Goal: Information Seeking & Learning: Learn about a topic

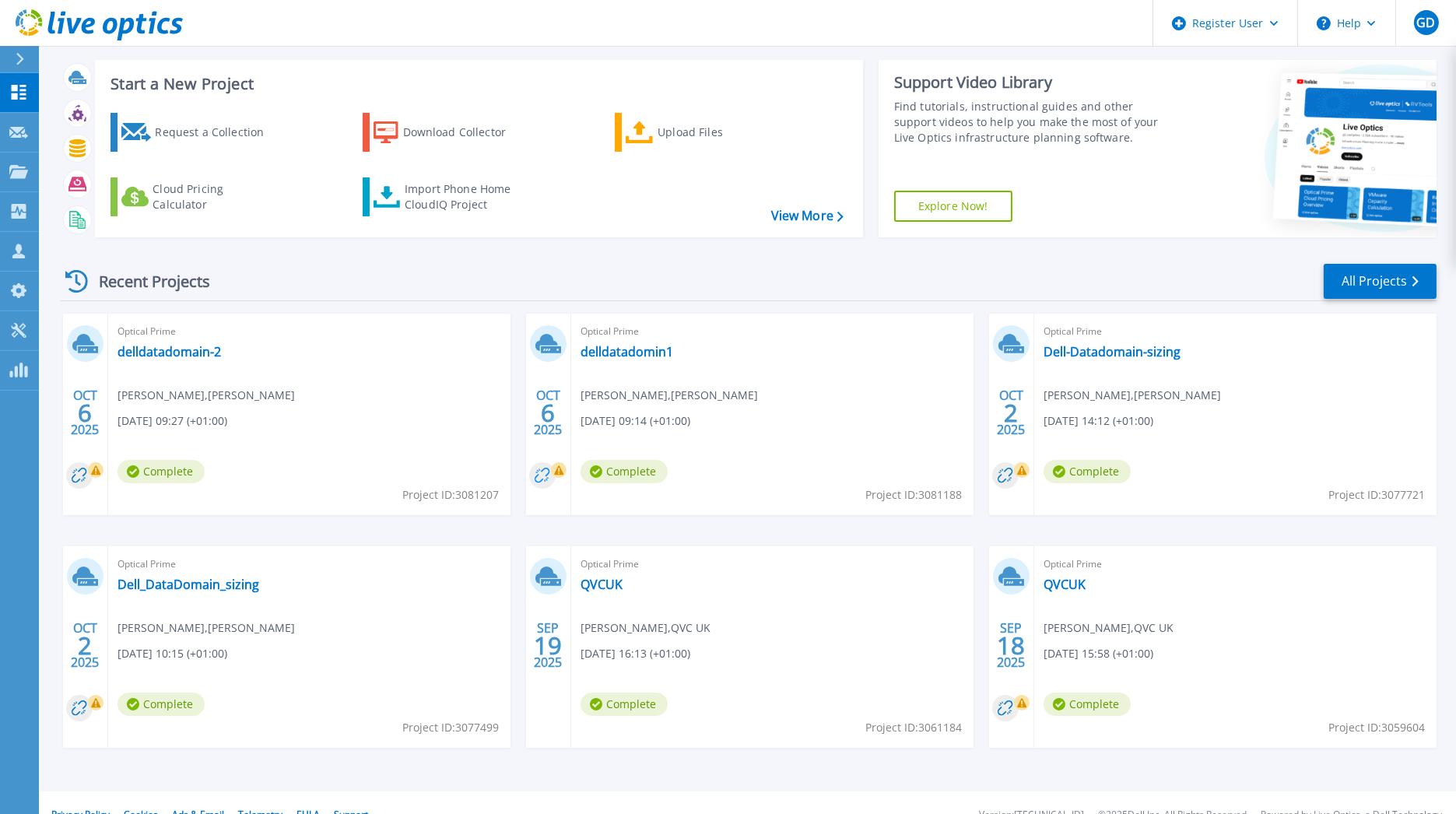
scroll to position [48, 0]
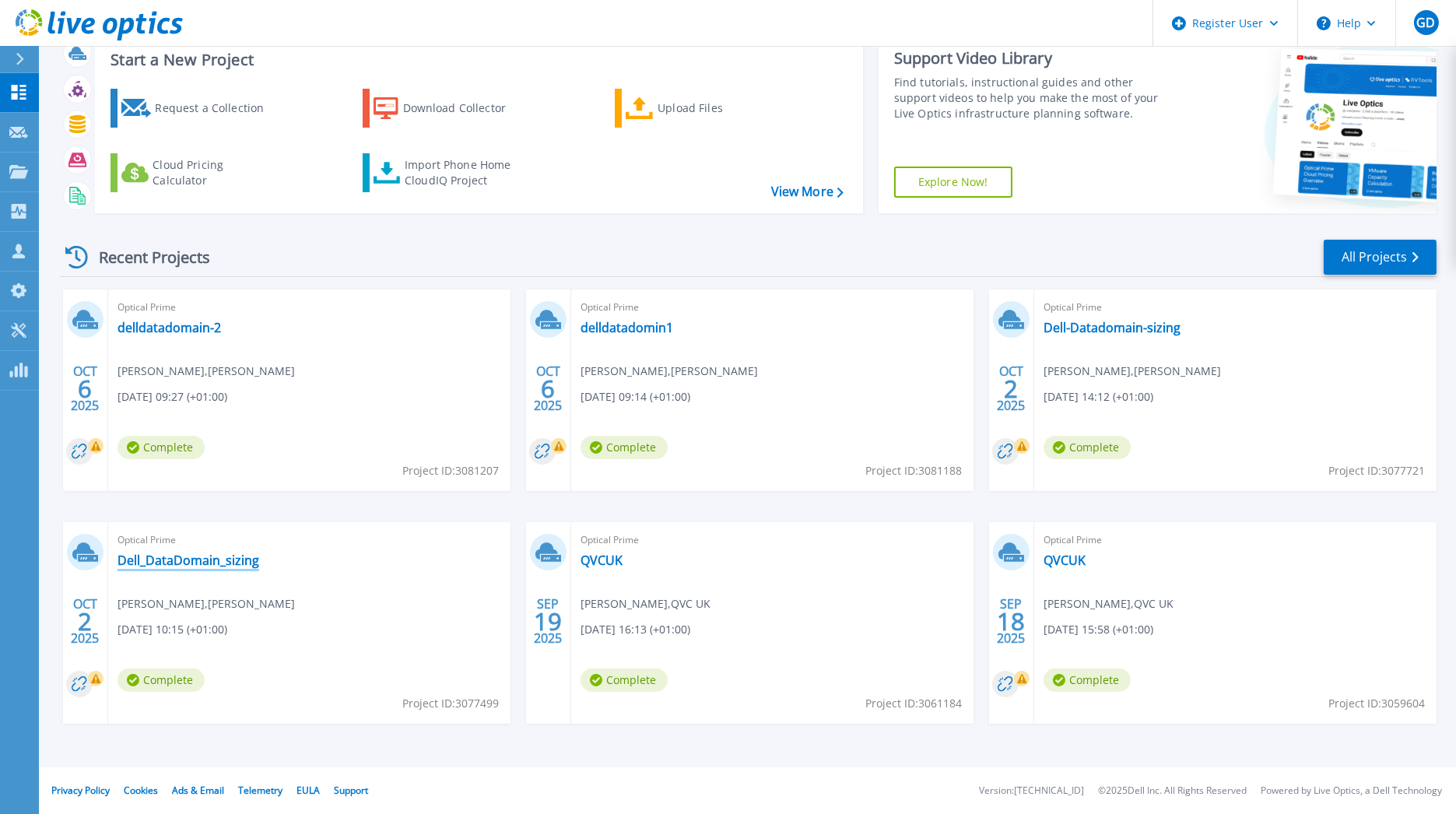
click at [244, 564] on link "Dell_DataDomain_sizing" at bounding box center [189, 560] width 141 height 16
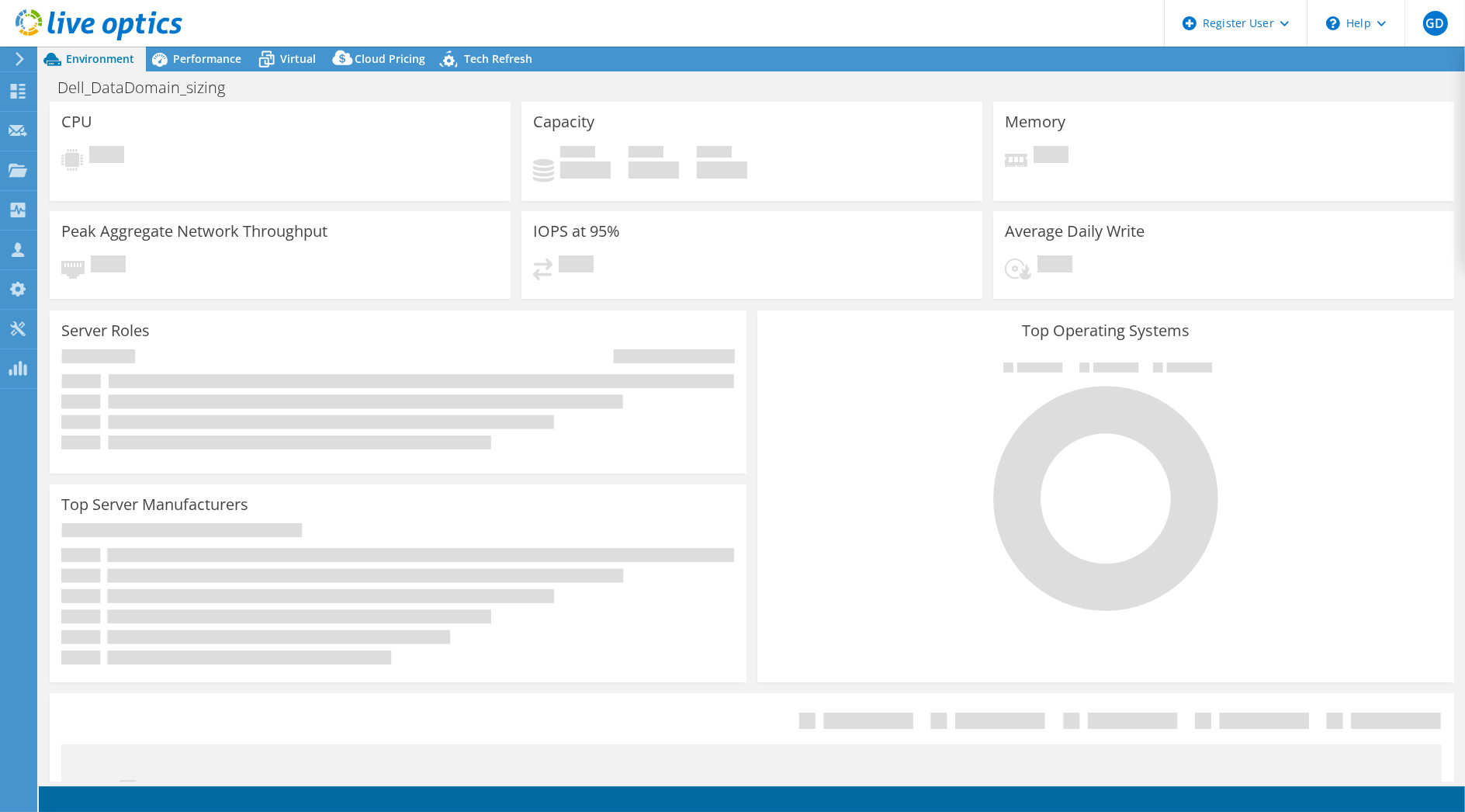
select select "USD"
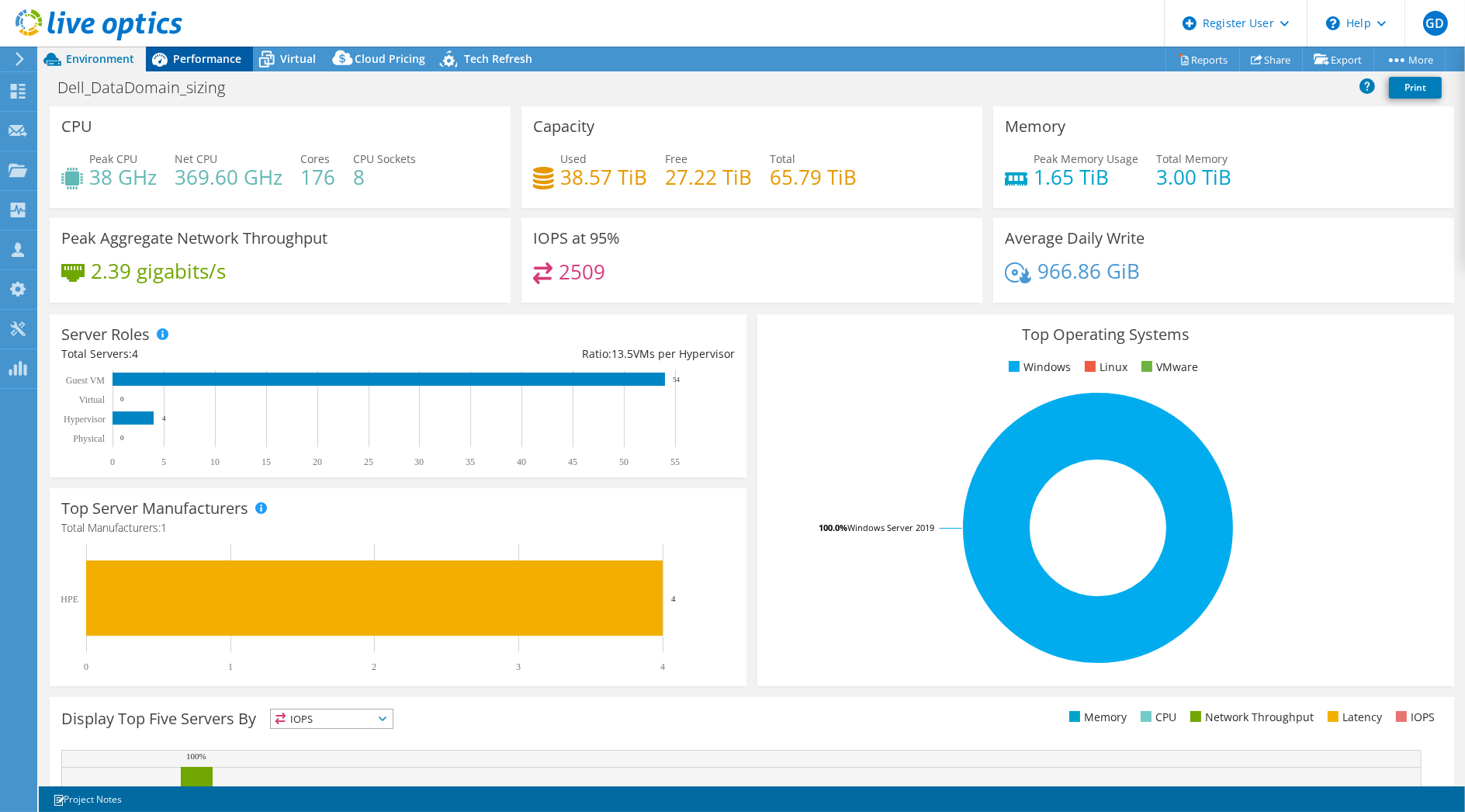
click at [196, 60] on span "Performance" at bounding box center [207, 58] width 68 height 15
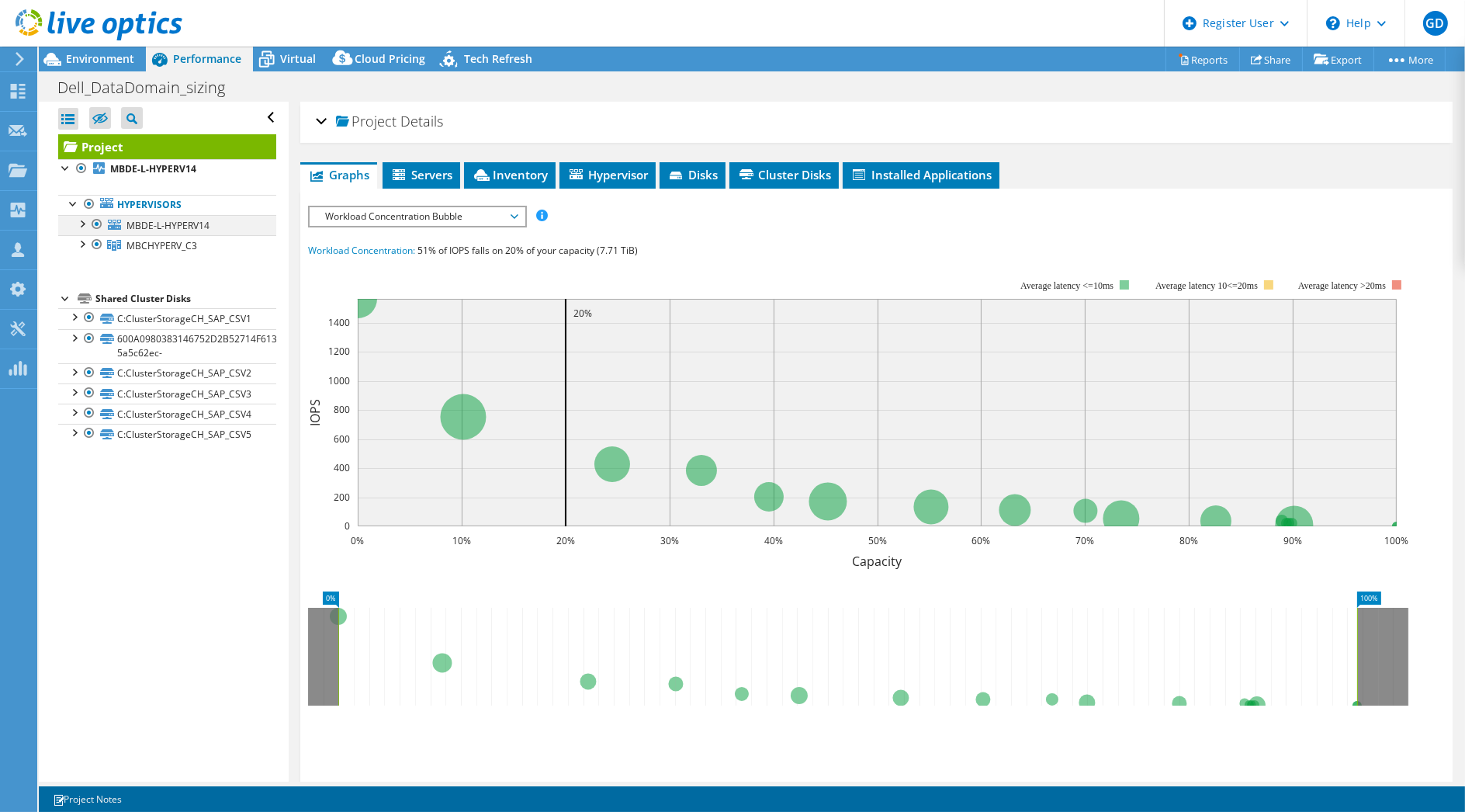
click at [78, 223] on div at bounding box center [82, 223] width 16 height 16
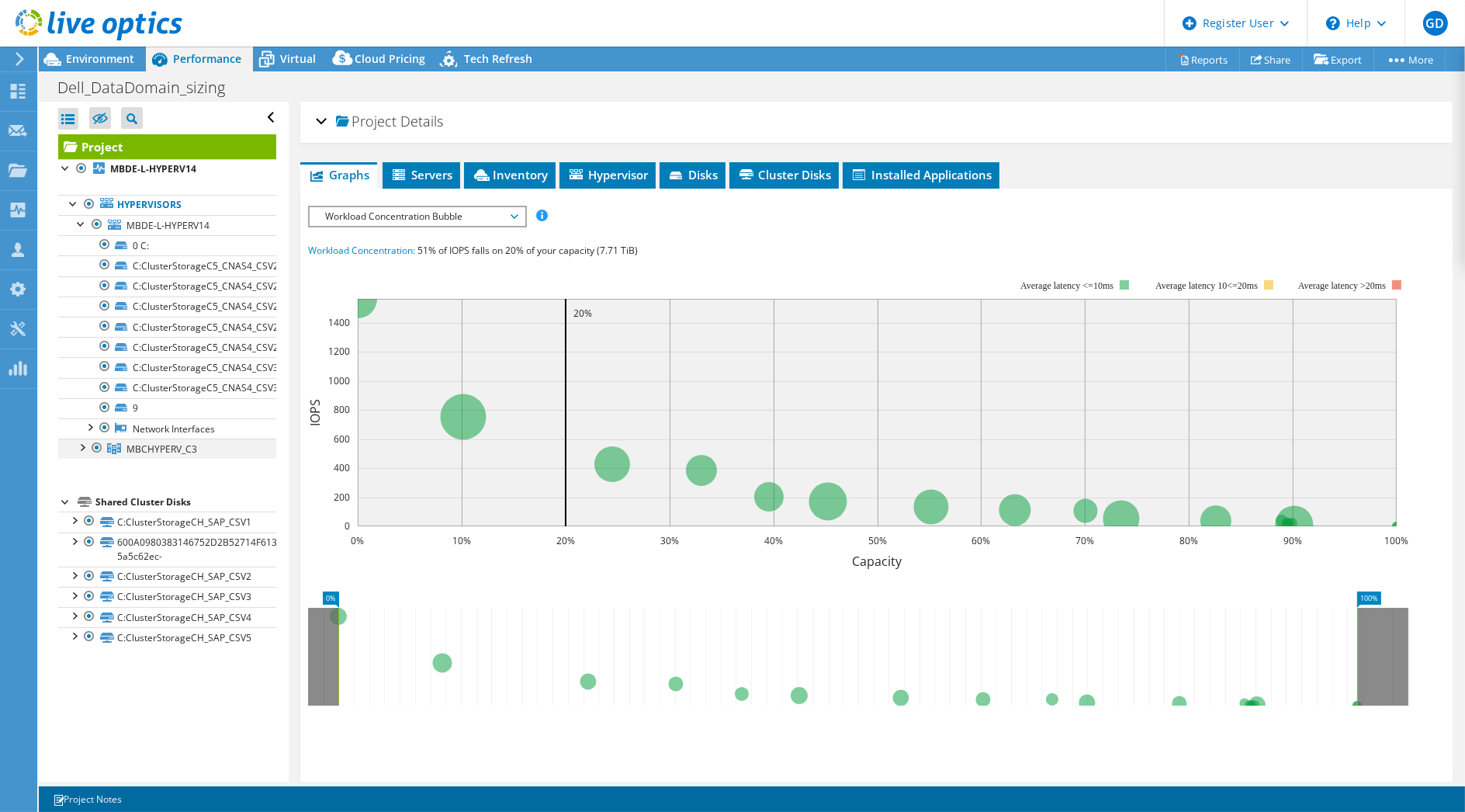
click at [85, 443] on div at bounding box center [82, 446] width 16 height 16
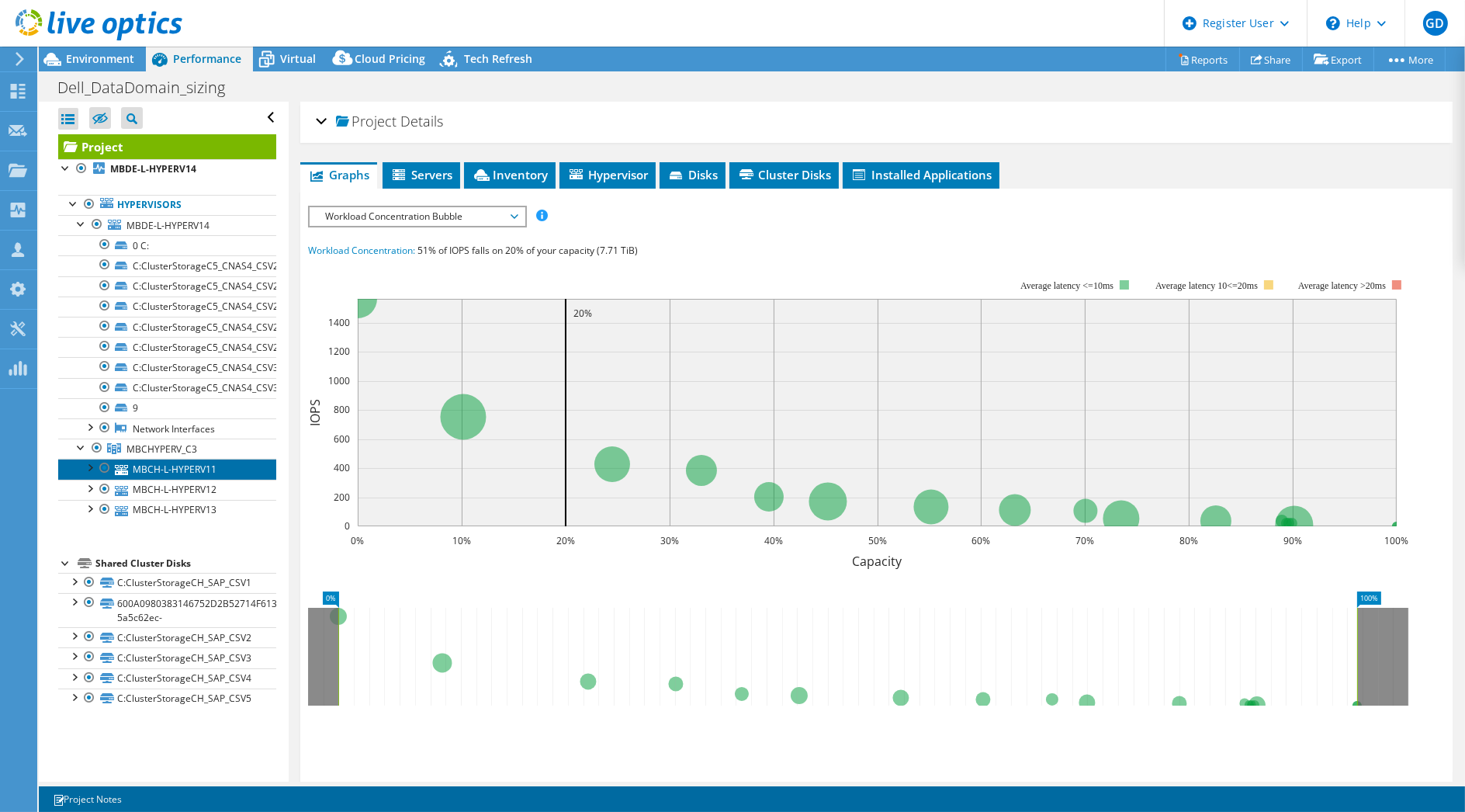
click at [149, 466] on link "MBCH-L-HYPERV11" at bounding box center [167, 469] width 218 height 20
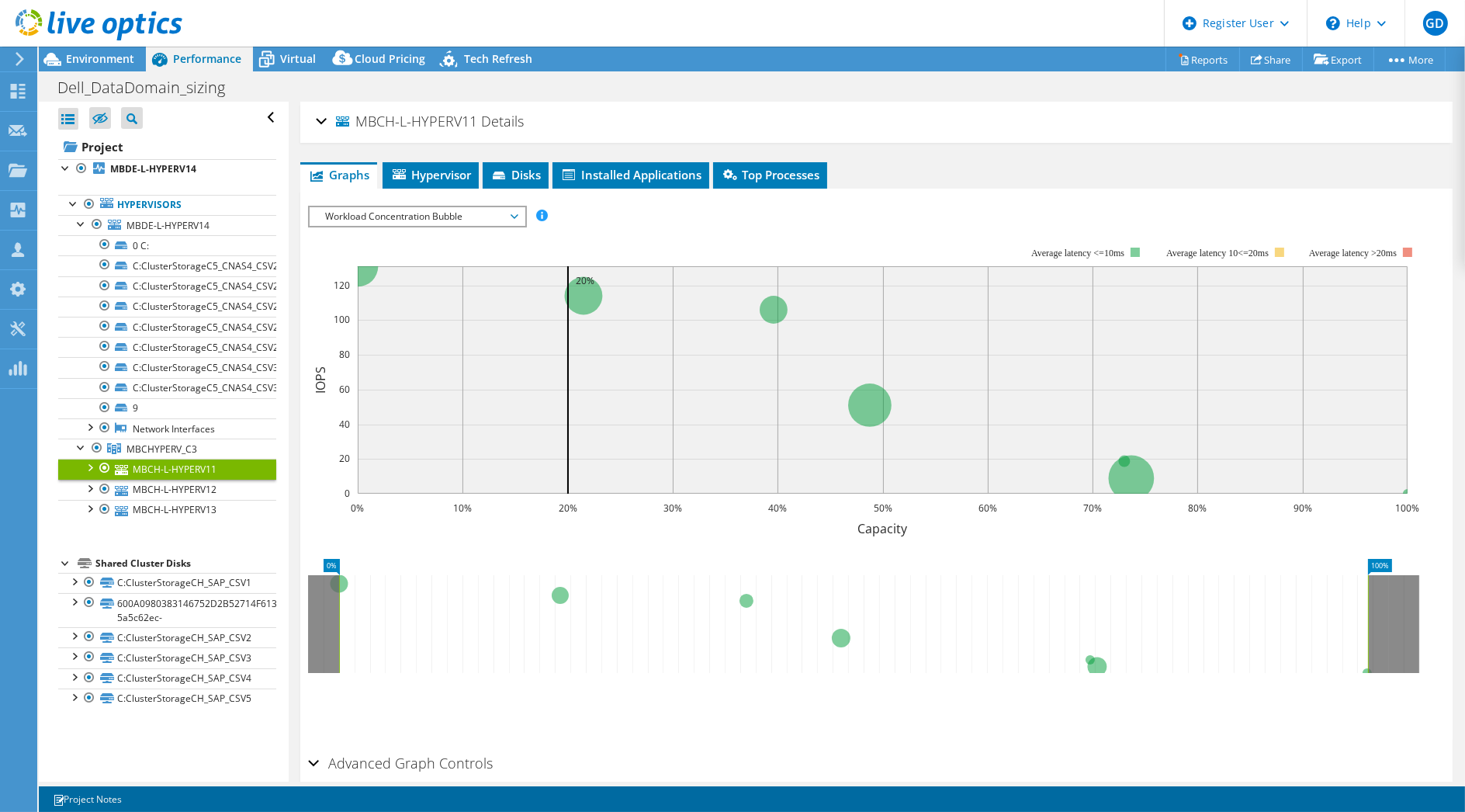
click at [89, 465] on div at bounding box center [89, 466] width 16 height 16
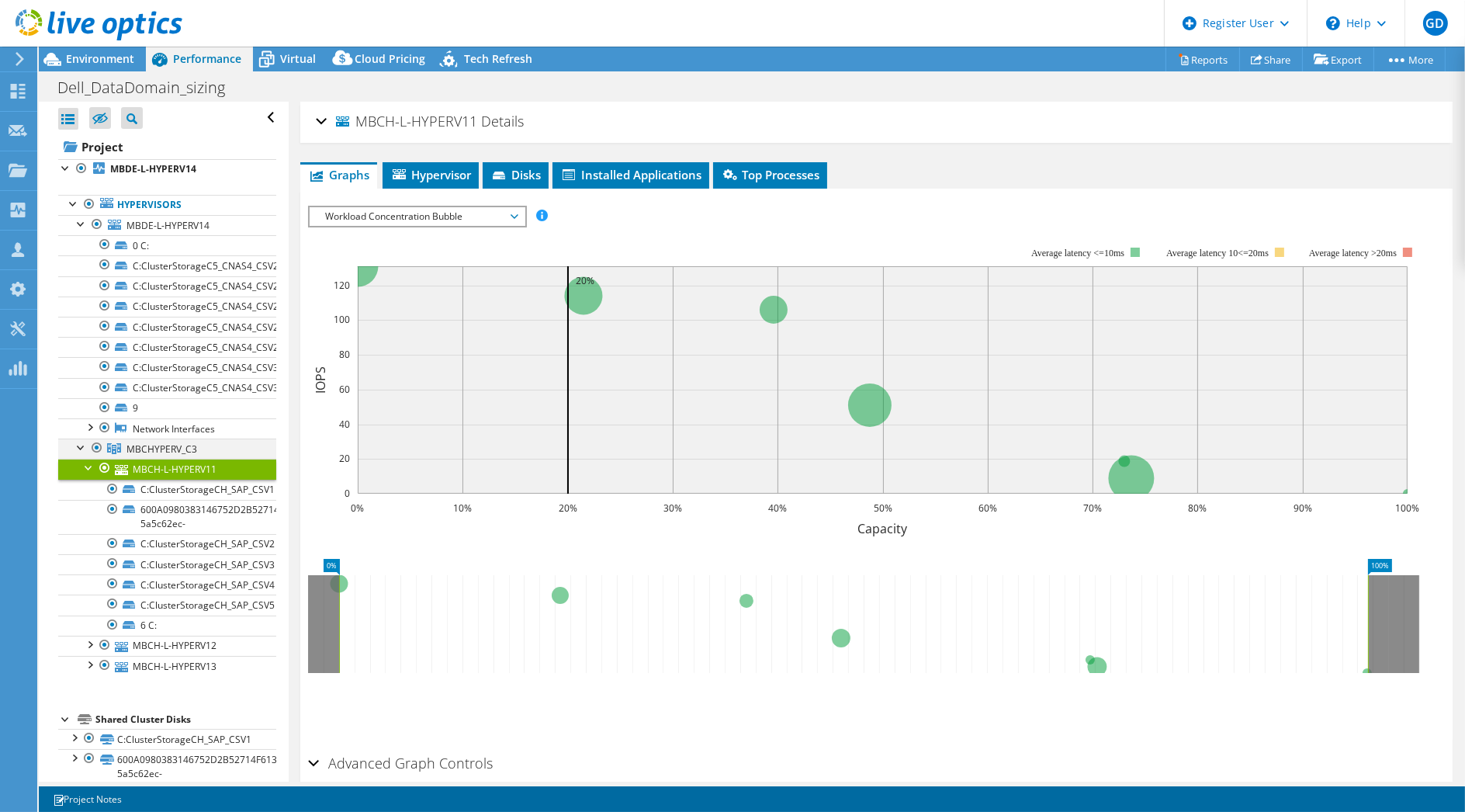
click at [79, 446] on div at bounding box center [82, 446] width 16 height 16
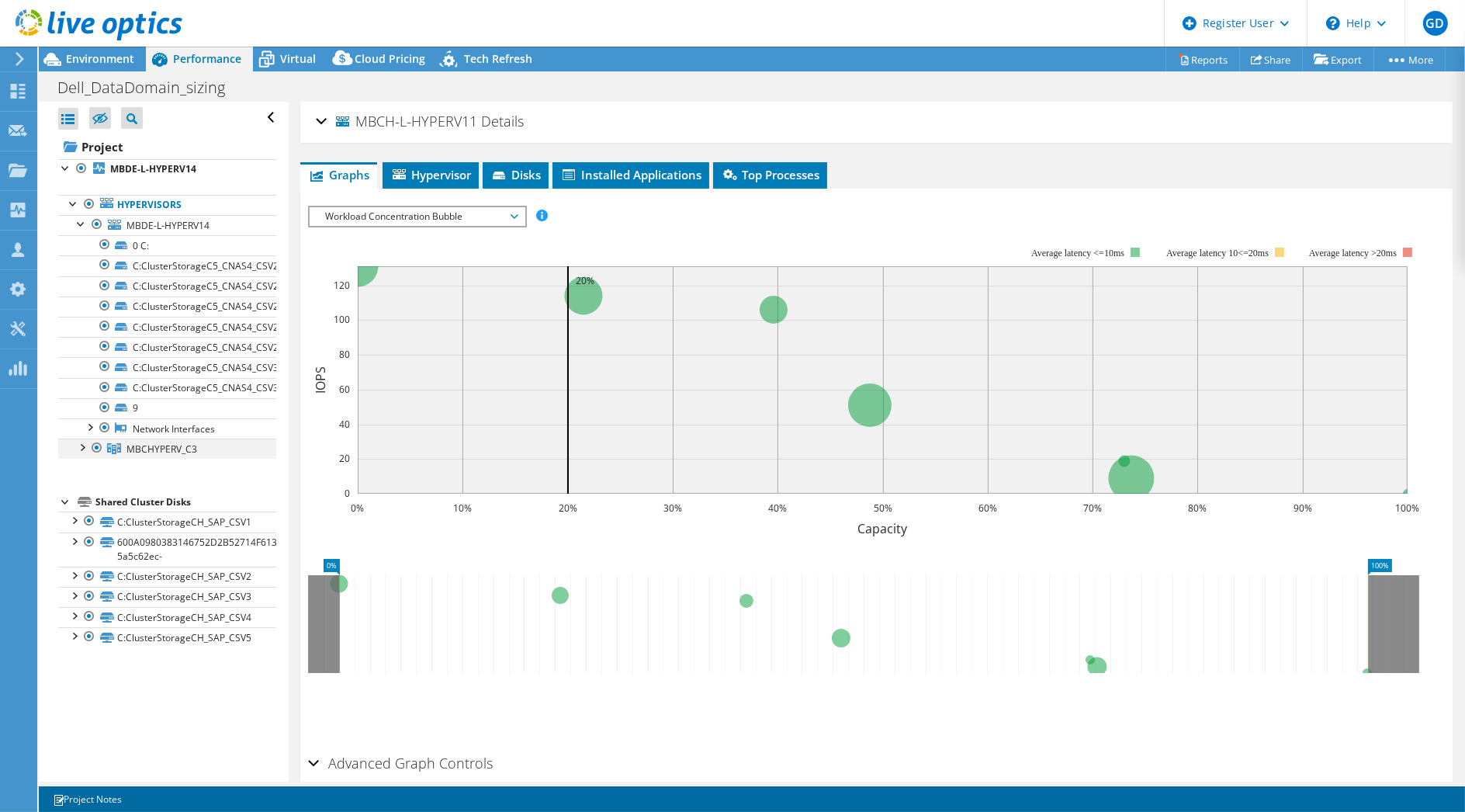
click at [82, 444] on div at bounding box center [82, 446] width 16 height 16
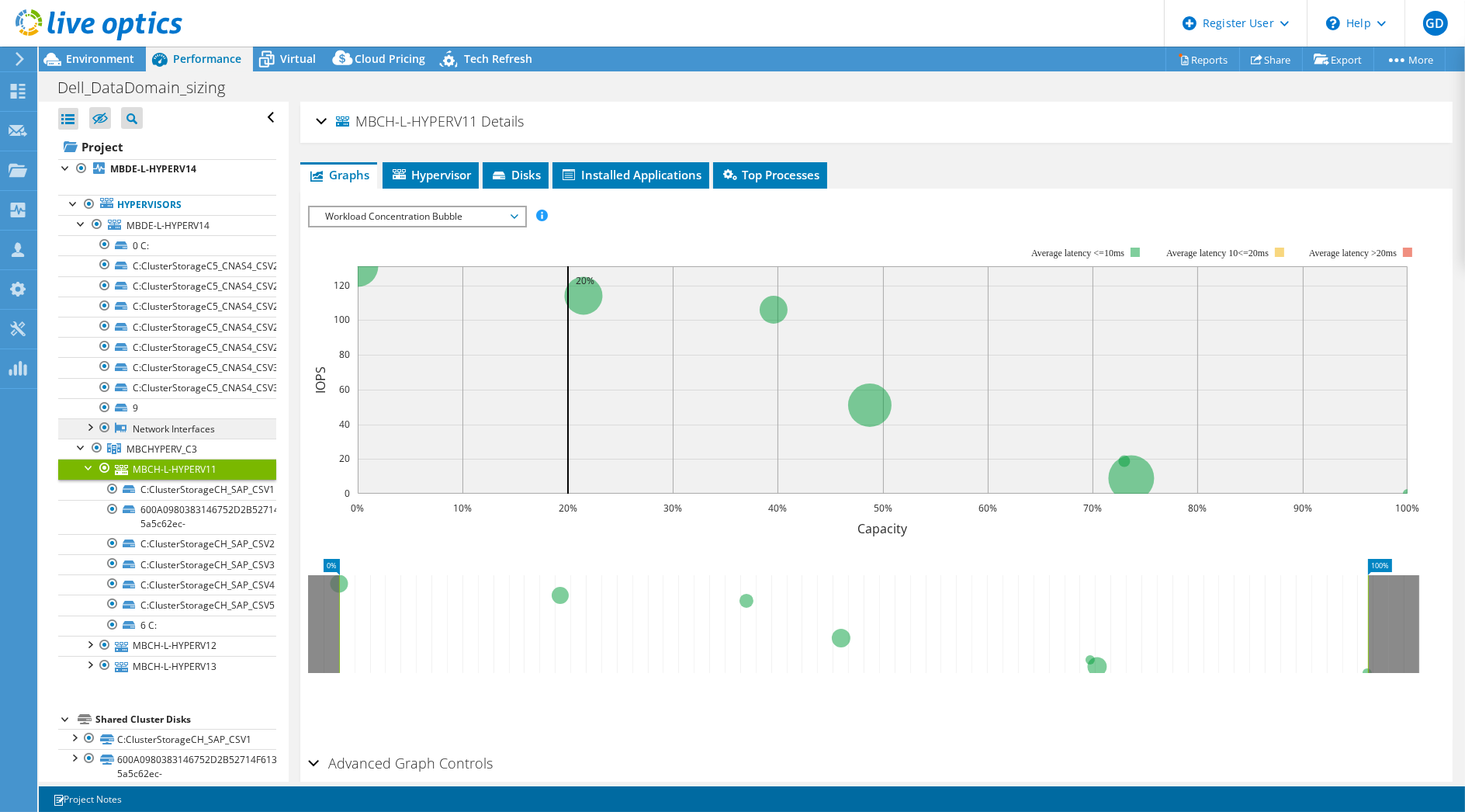
click at [154, 428] on link "Network Interfaces" at bounding box center [167, 429] width 218 height 20
click at [90, 426] on div at bounding box center [89, 426] width 16 height 16
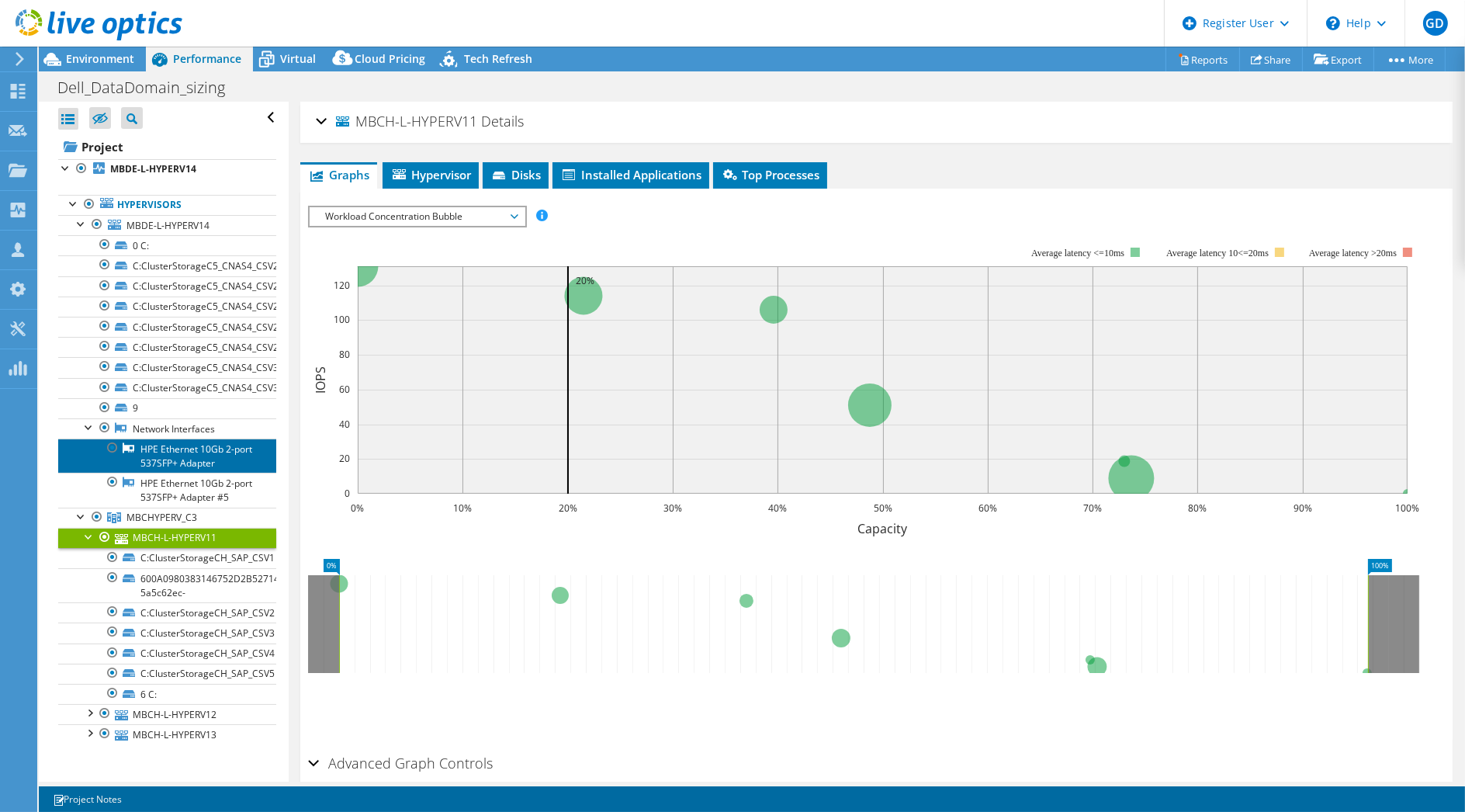
click at [172, 462] on link "HPE Ethernet 10Gb 2-port 537SFP+ Adapter" at bounding box center [167, 455] width 218 height 34
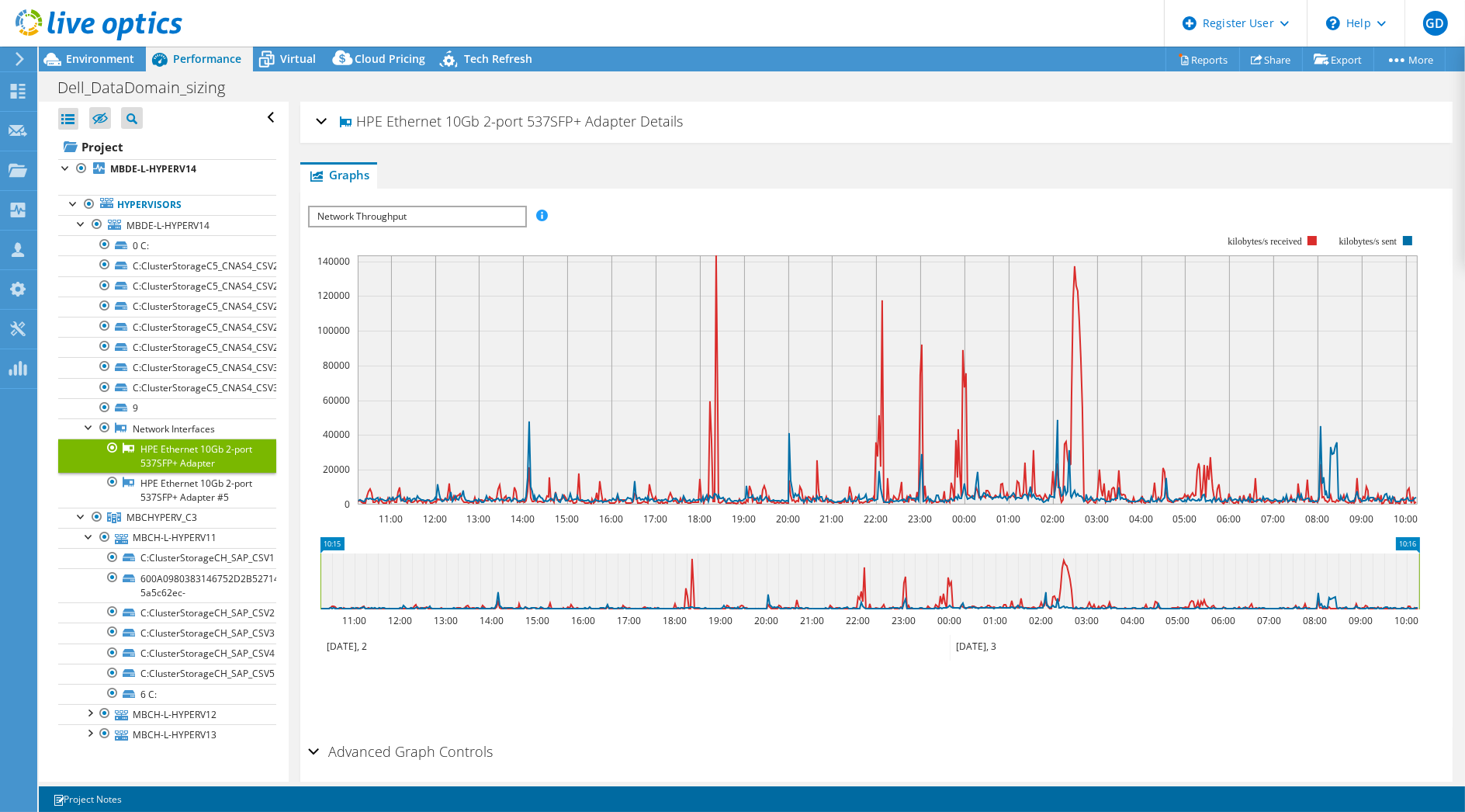
click at [321, 118] on div "HPE Ethernet 10Gb 2-port 537SFP+ Adapter Details" at bounding box center [876, 122] width 1122 height 34
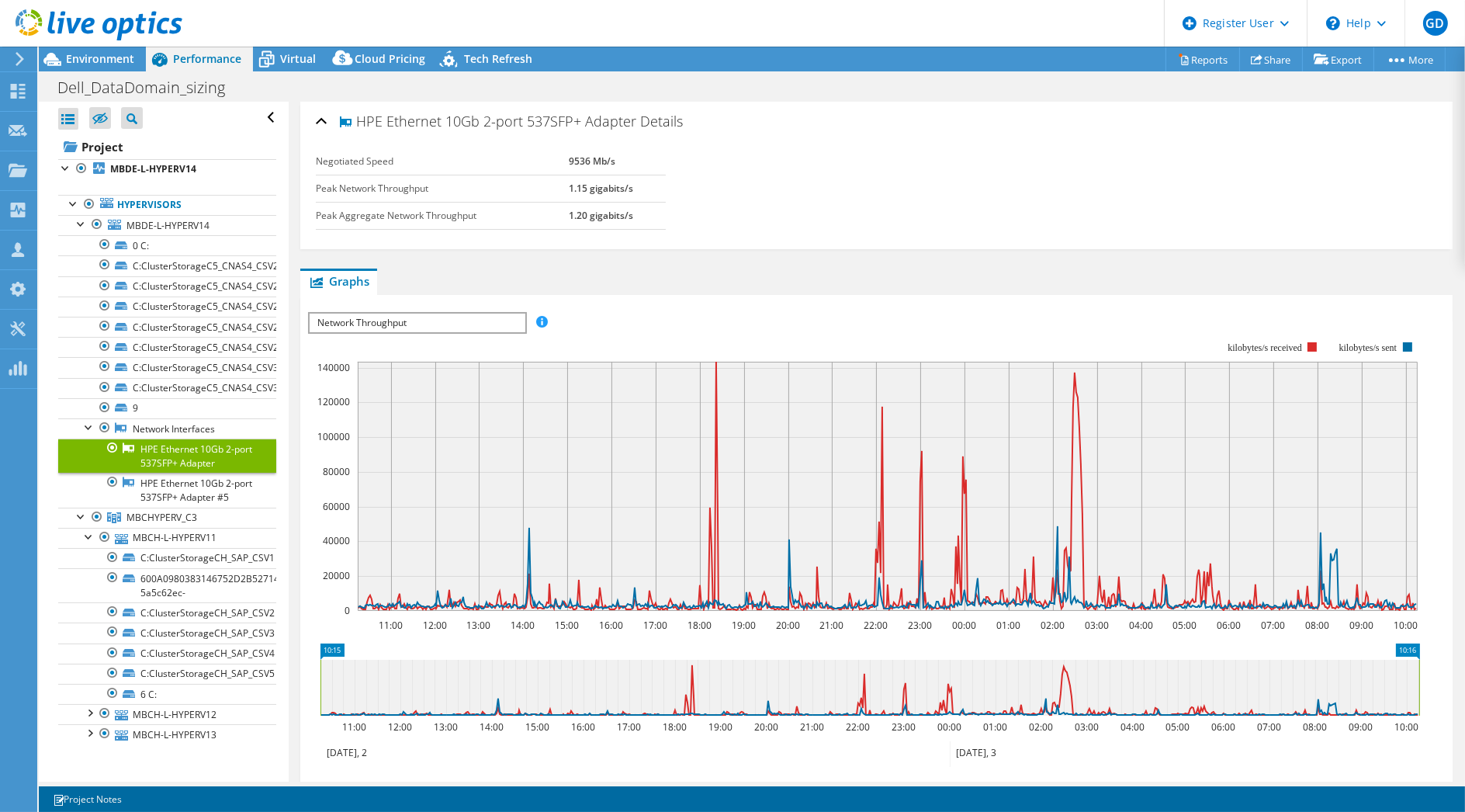
scroll to position [86, 0]
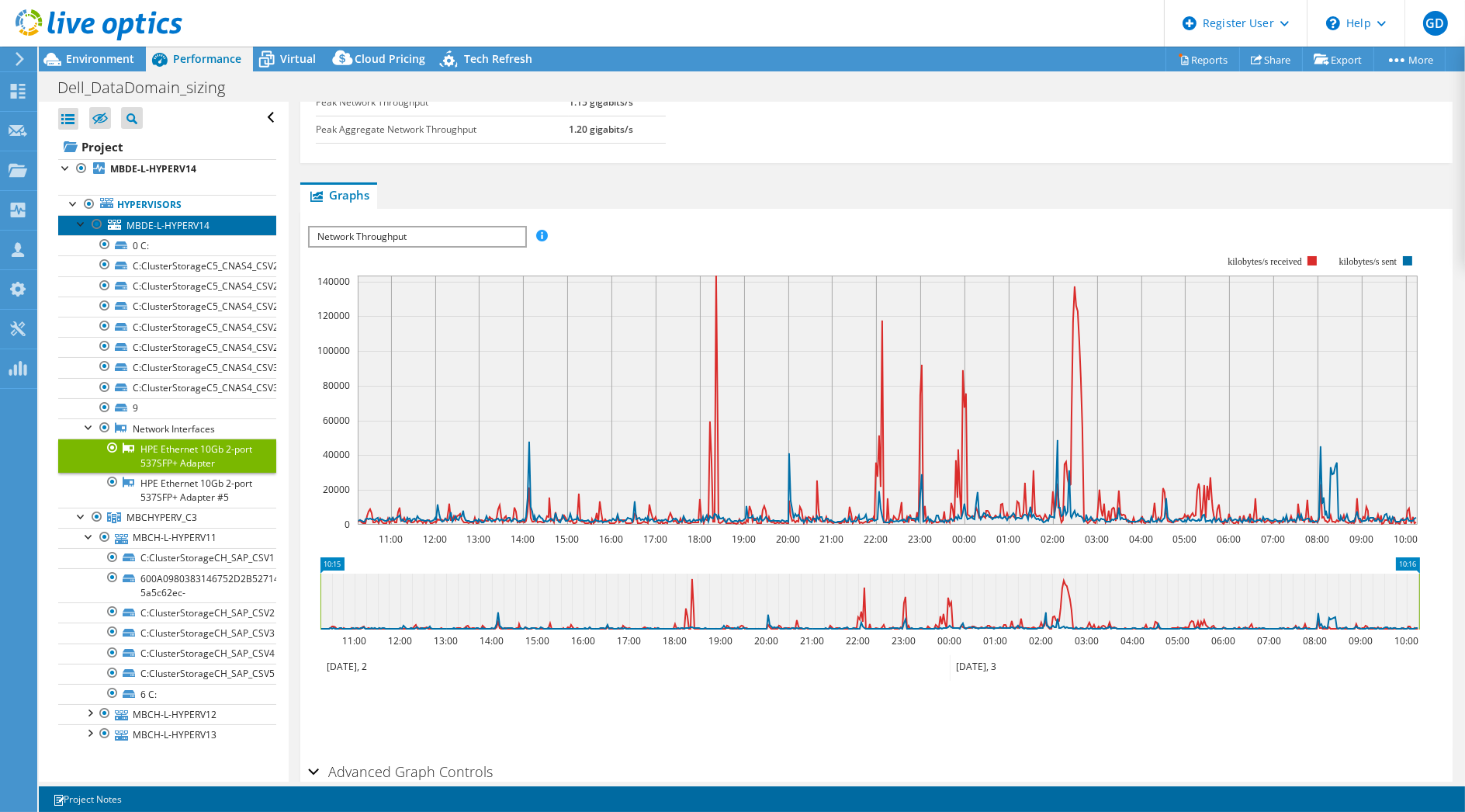
click at [158, 220] on span "MBDE-L-HYPERV14" at bounding box center [168, 225] width 83 height 13
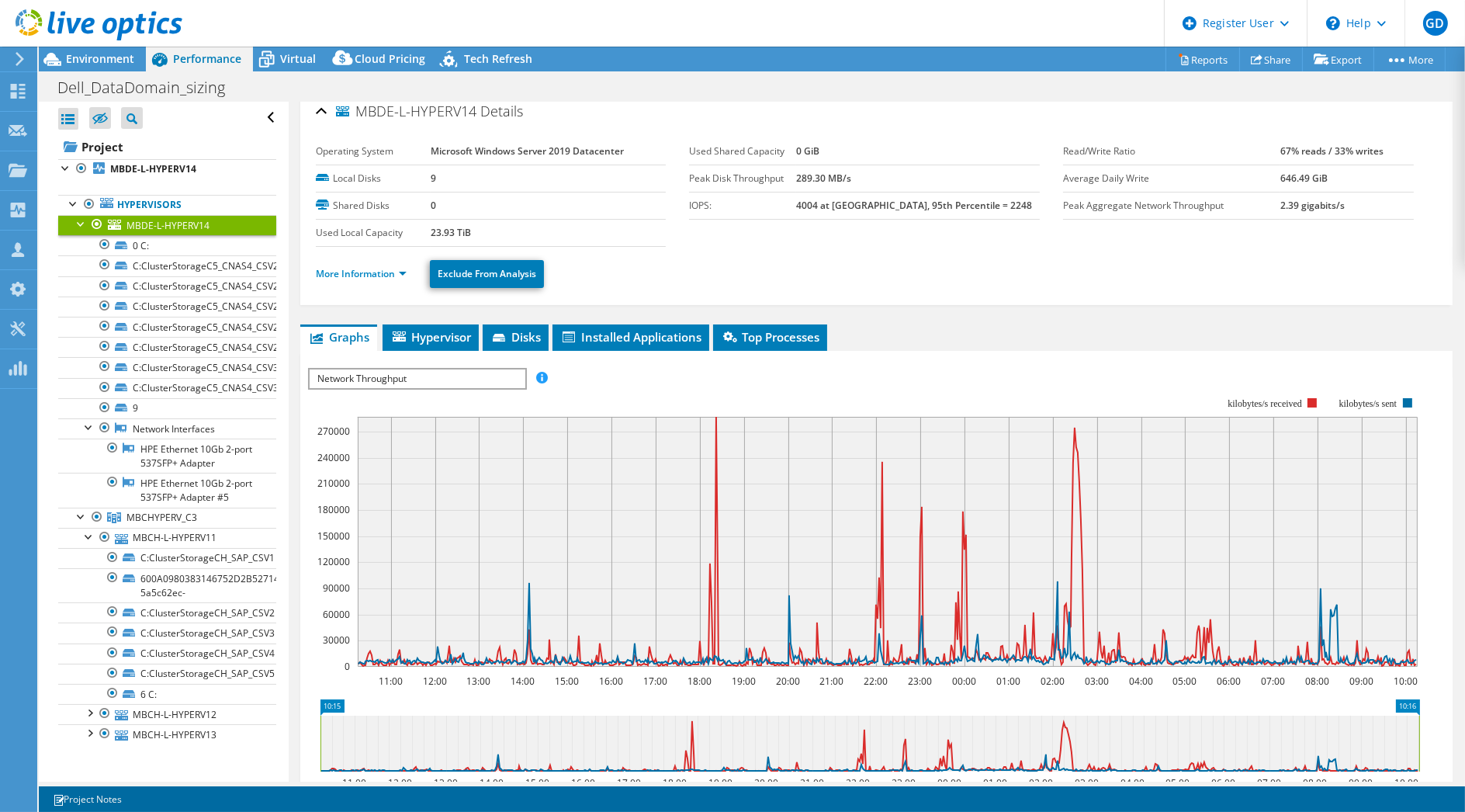
scroll to position [0, 0]
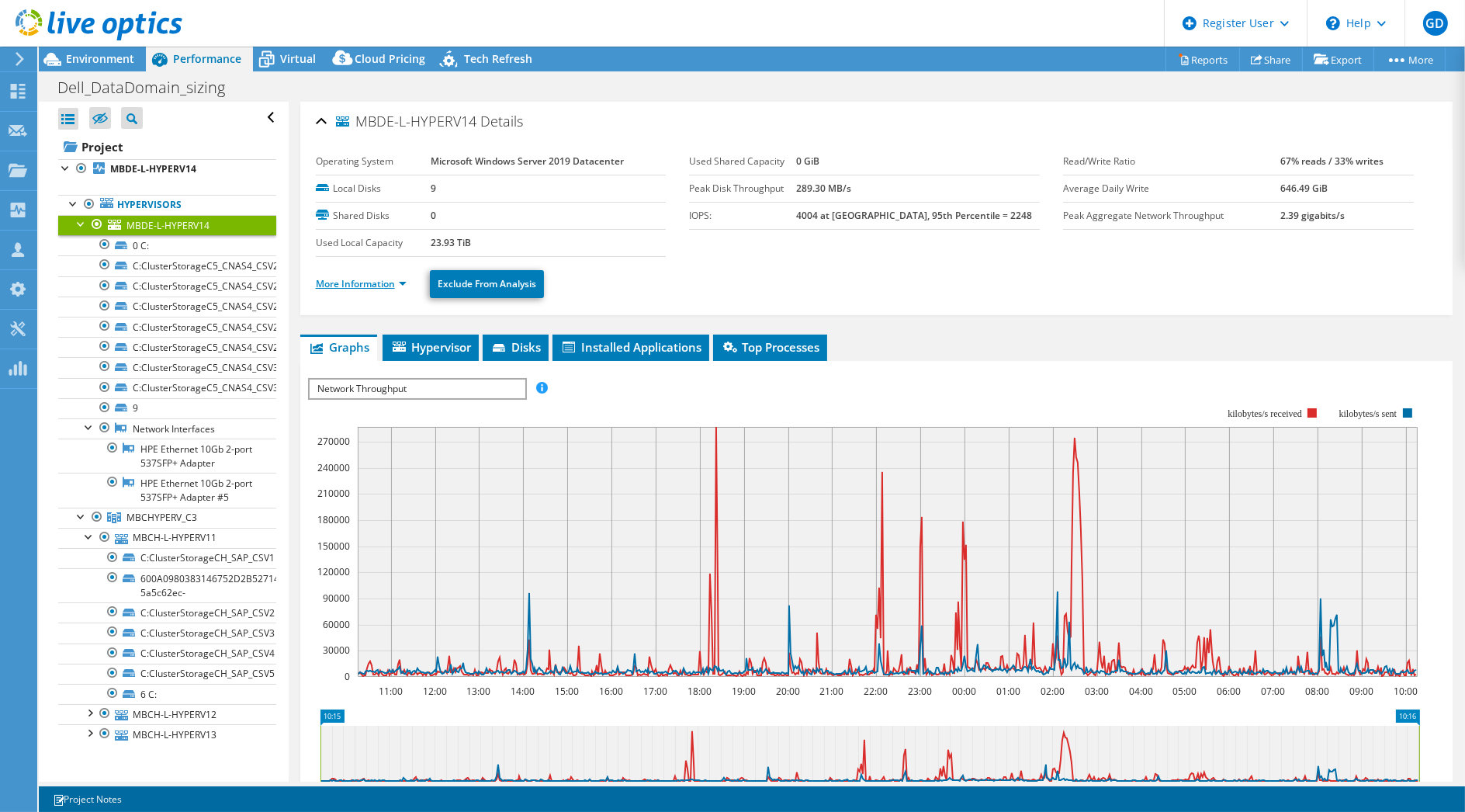
click at [361, 277] on link "More Information" at bounding box center [361, 283] width 91 height 13
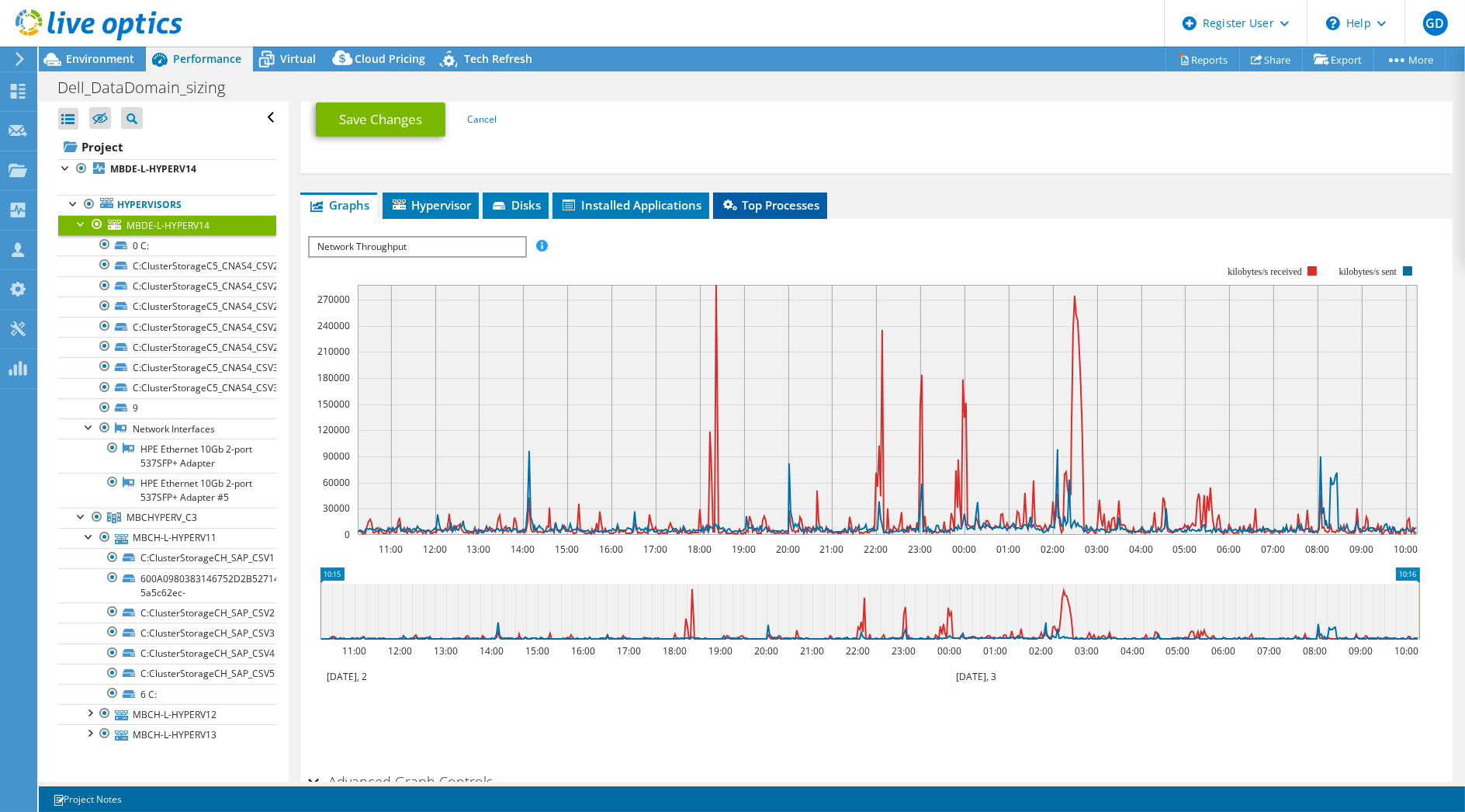
click at [765, 202] on span "Top Processes" at bounding box center [771, 205] width 99 height 16
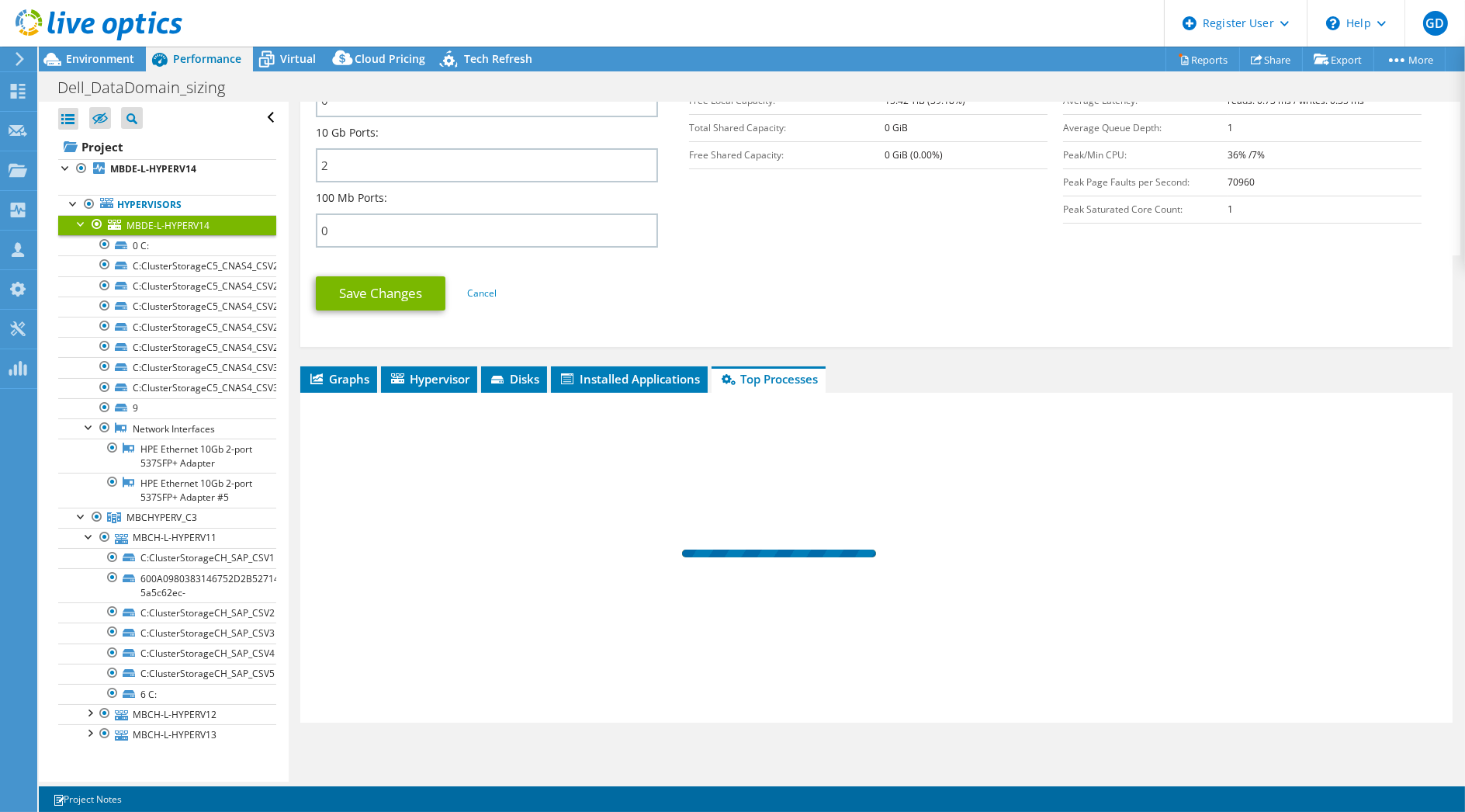
scroll to position [668, 0]
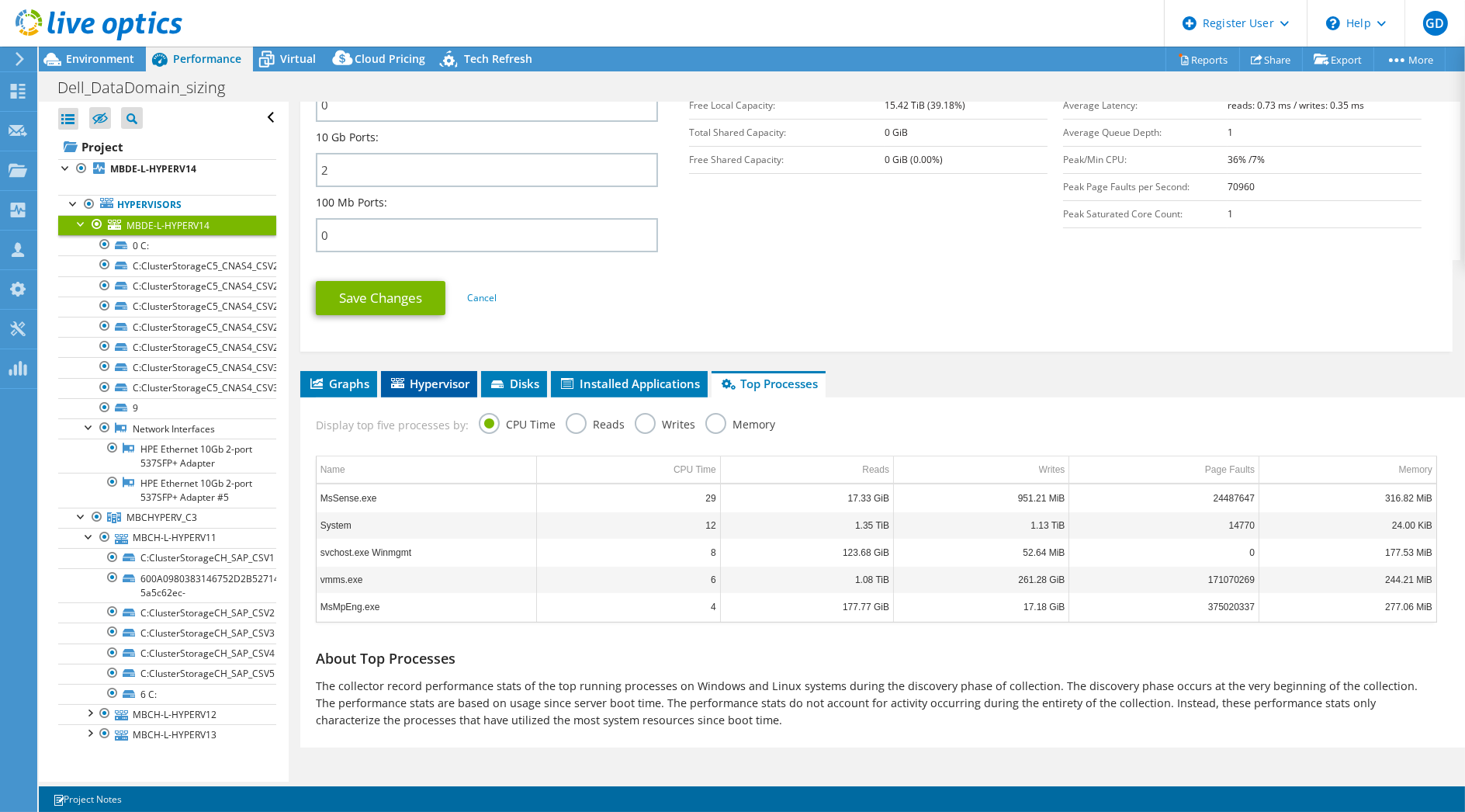
click at [423, 377] on span "Hypervisor" at bounding box center [429, 383] width 81 height 16
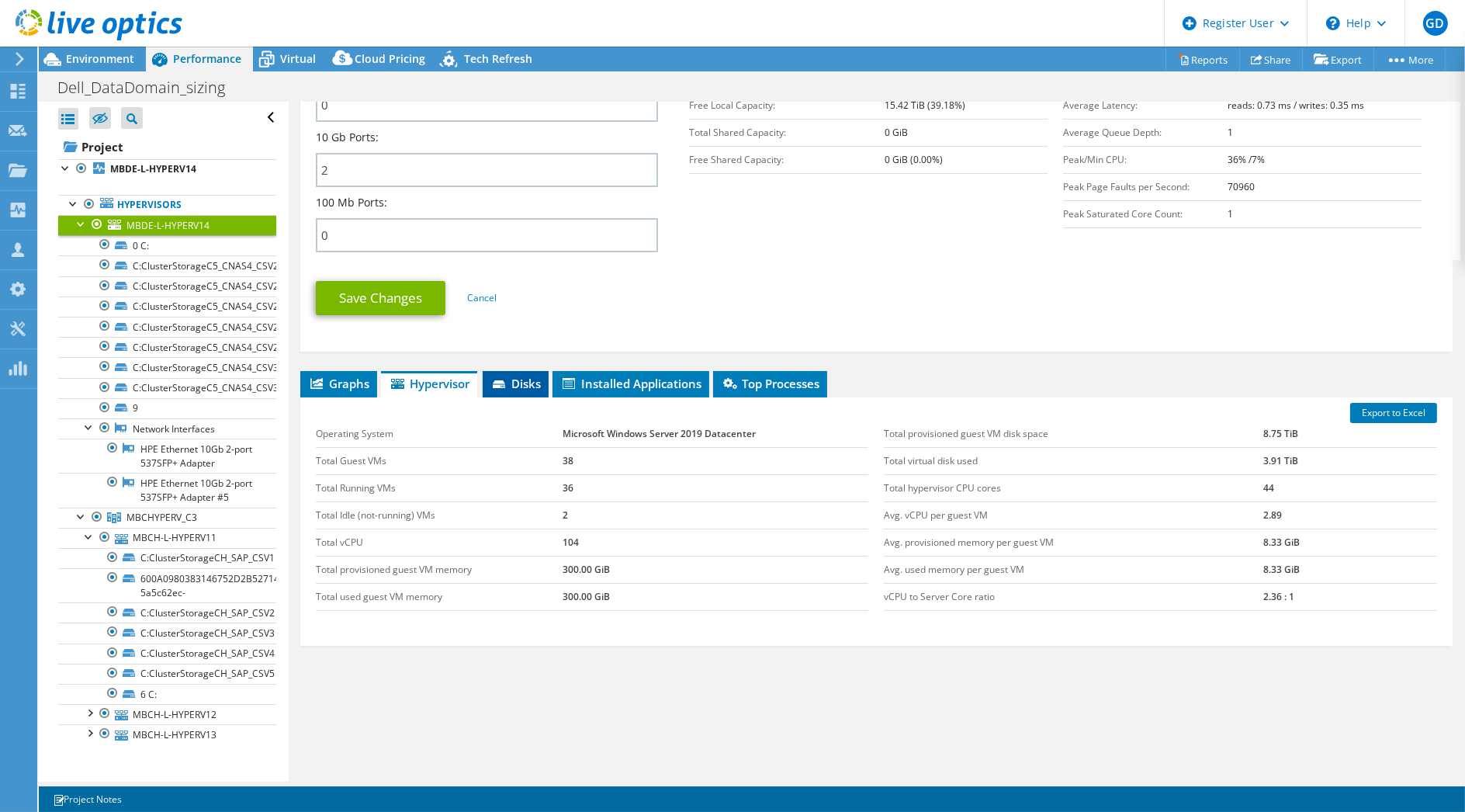
click at [525, 375] on span "Disks" at bounding box center [516, 383] width 50 height 16
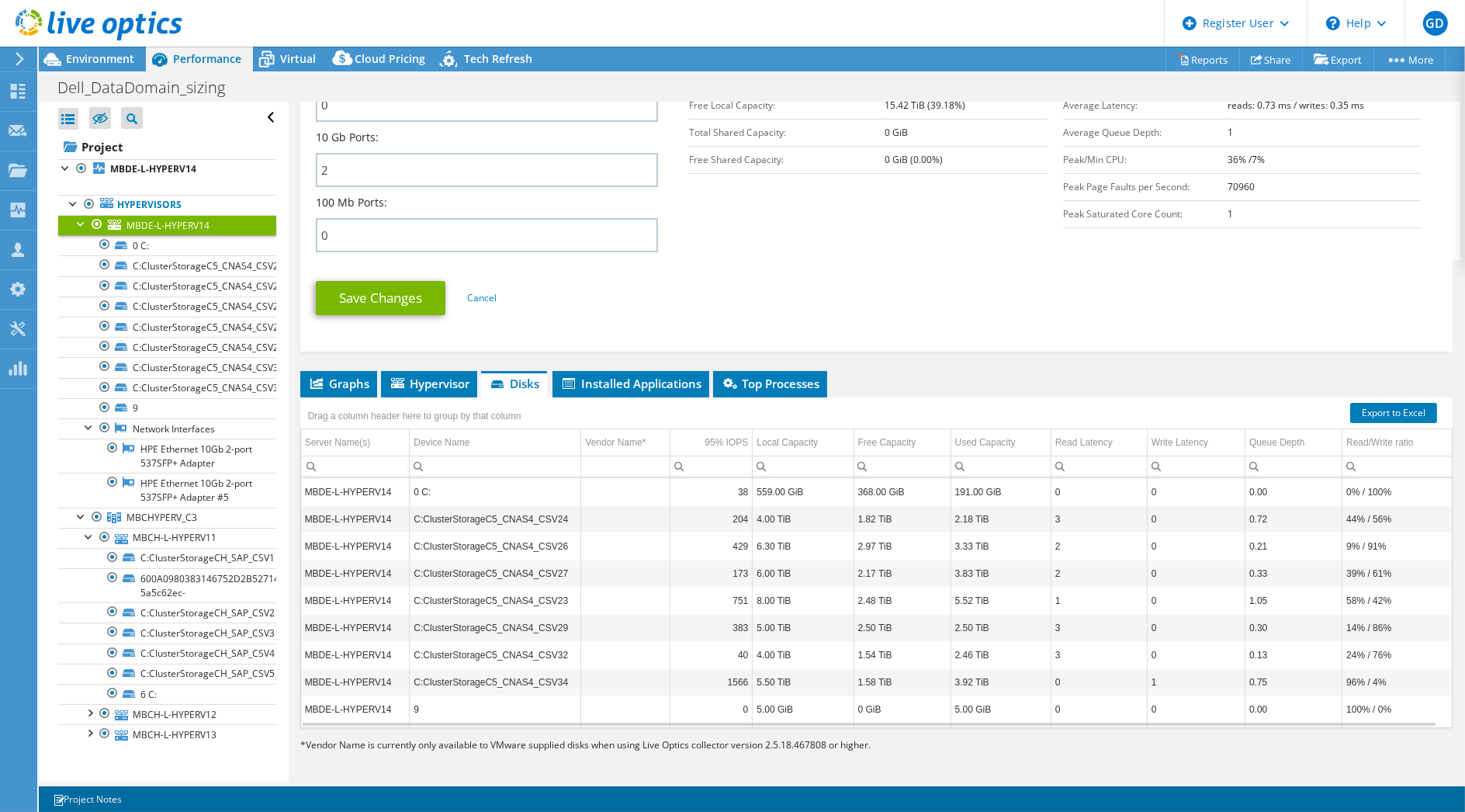
click at [355, 378] on span "Graphs" at bounding box center [339, 383] width 61 height 16
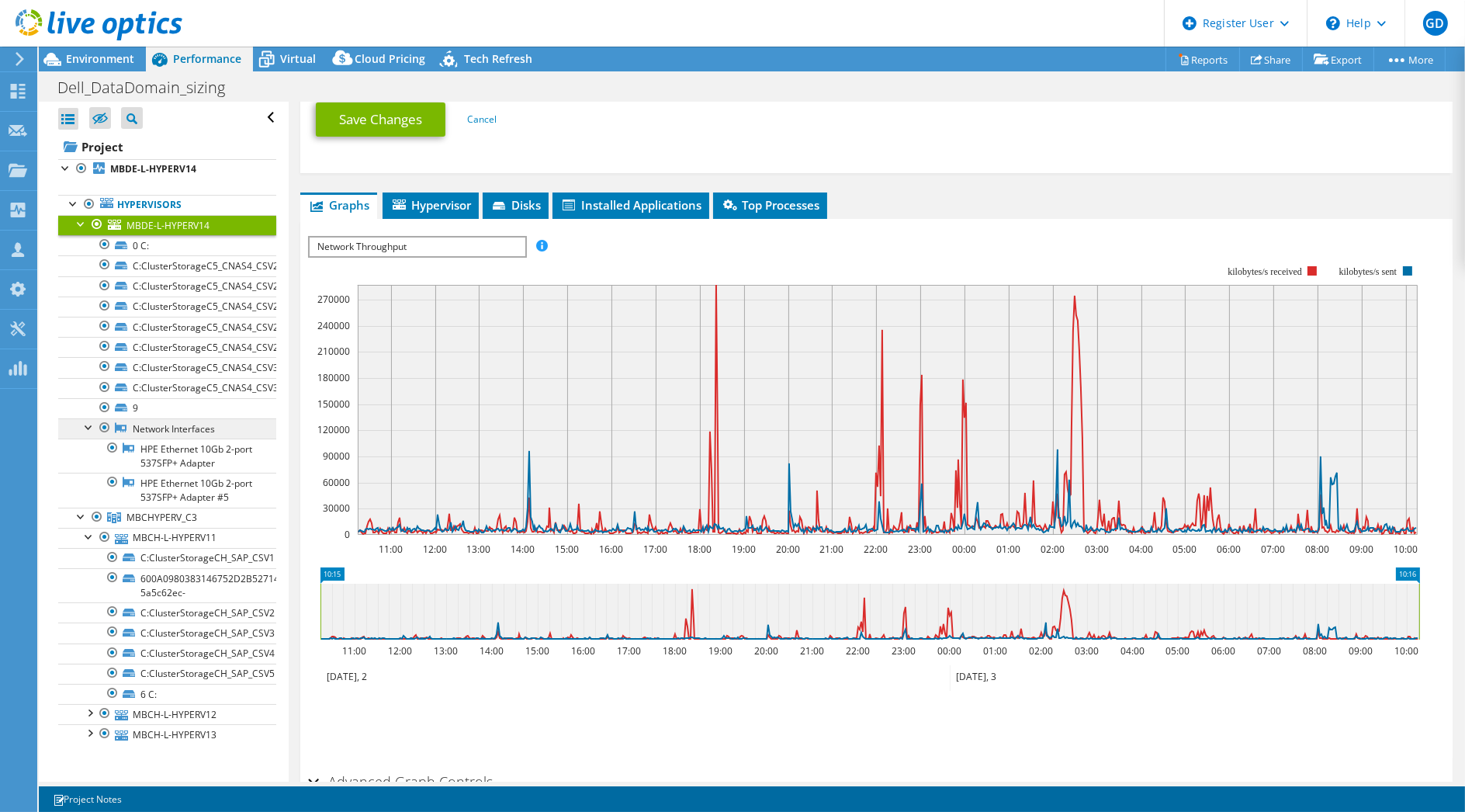
click at [172, 423] on link "Network Interfaces" at bounding box center [167, 429] width 218 height 20
click at [140, 423] on link "Network Interfaces" at bounding box center [167, 429] width 218 height 20
click at [176, 450] on link "HPE Ethernet 10Gb 2-port 537SFP+ Adapter" at bounding box center [167, 455] width 218 height 34
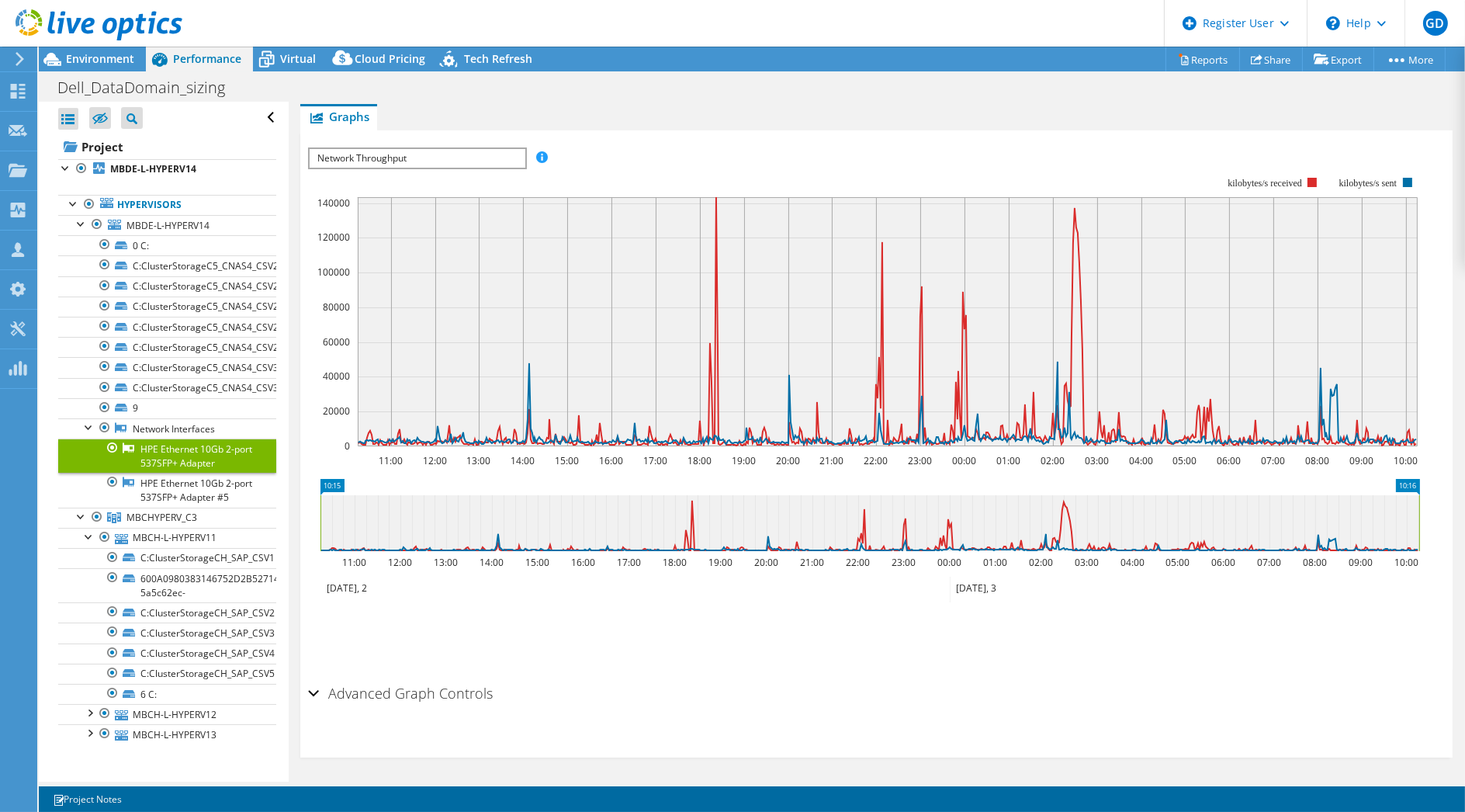
scroll to position [165, 0]
click at [190, 425] on link "Network Interfaces" at bounding box center [167, 429] width 218 height 20
click at [150, 427] on link "Network Interfaces" at bounding box center [167, 429] width 218 height 20
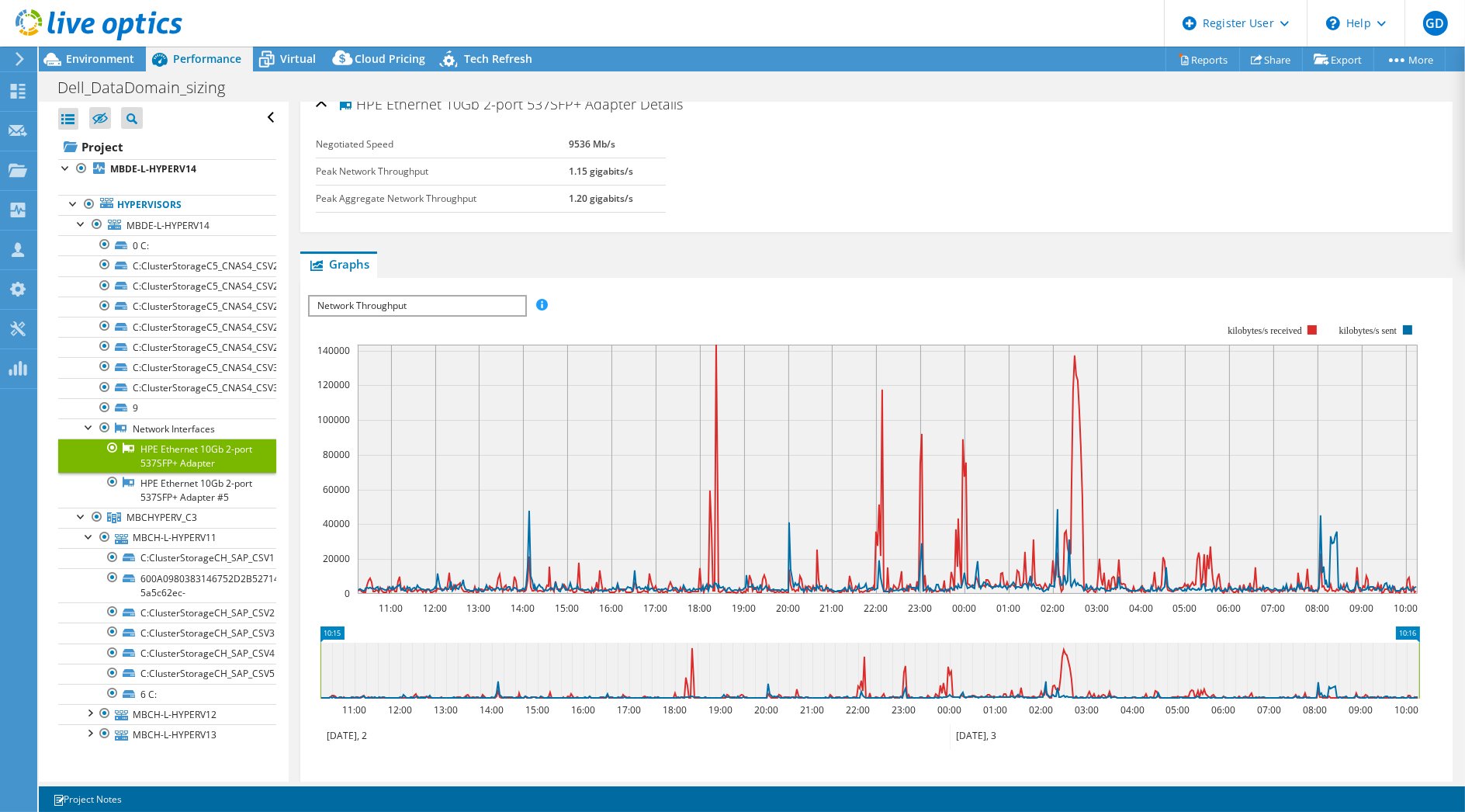
scroll to position [0, 0]
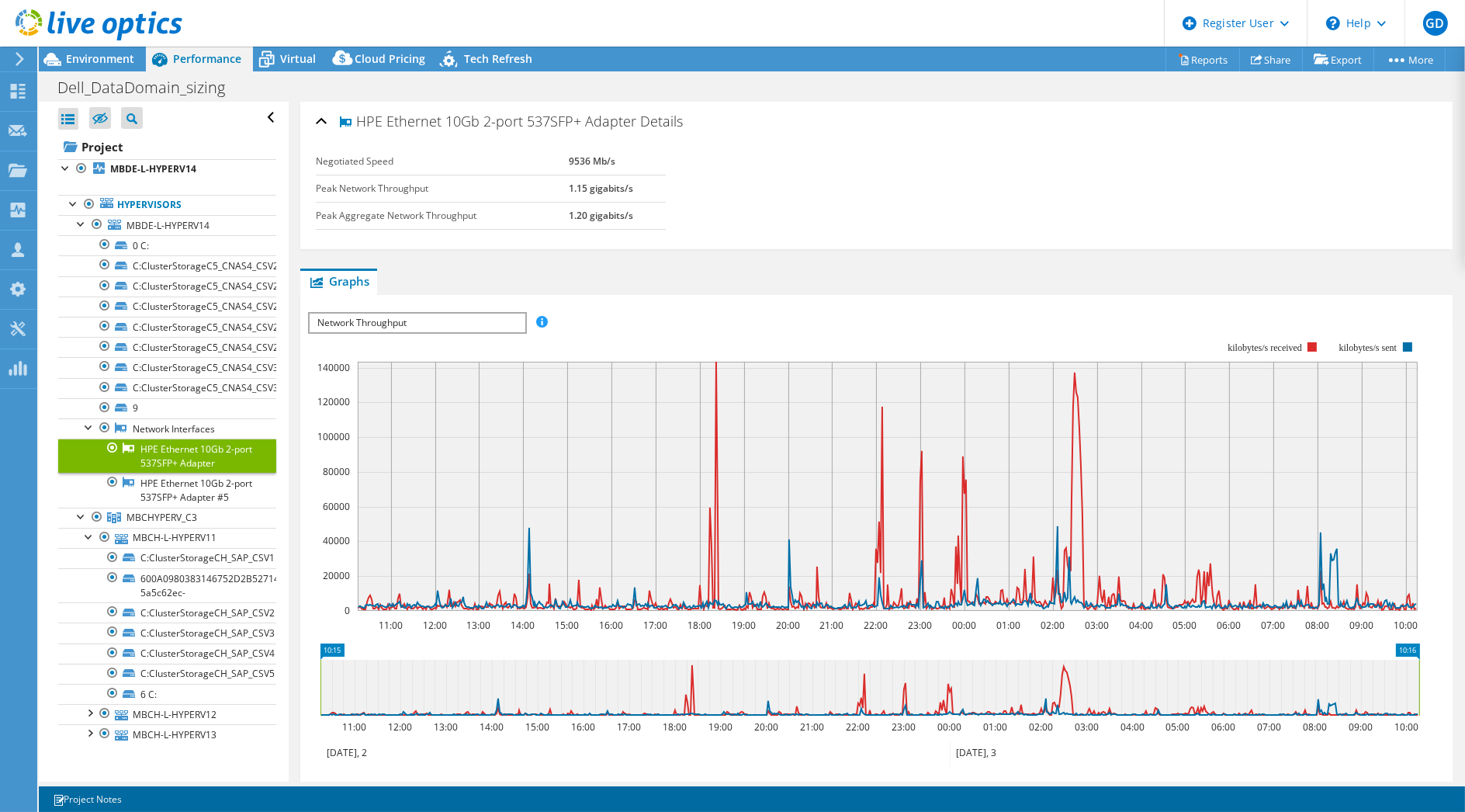
click at [465, 314] on span "Network Throughput" at bounding box center [417, 323] width 215 height 19
click at [466, 314] on span "Network Throughput" at bounding box center [417, 323] width 215 height 19
click at [79, 223] on div at bounding box center [82, 223] width 16 height 16
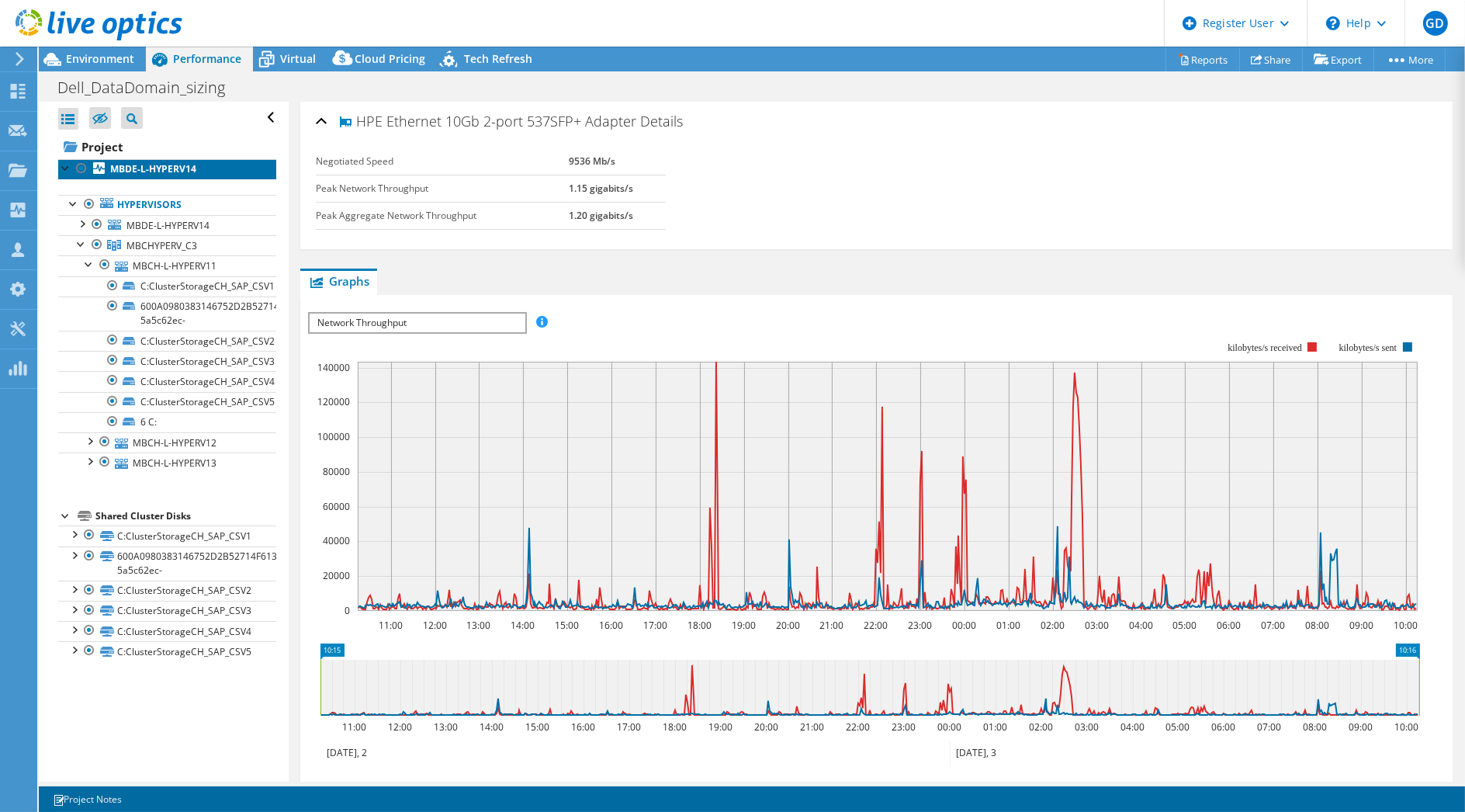
click at [145, 167] on b "MBDE-L-HYPERV14" at bounding box center [154, 169] width 86 height 13
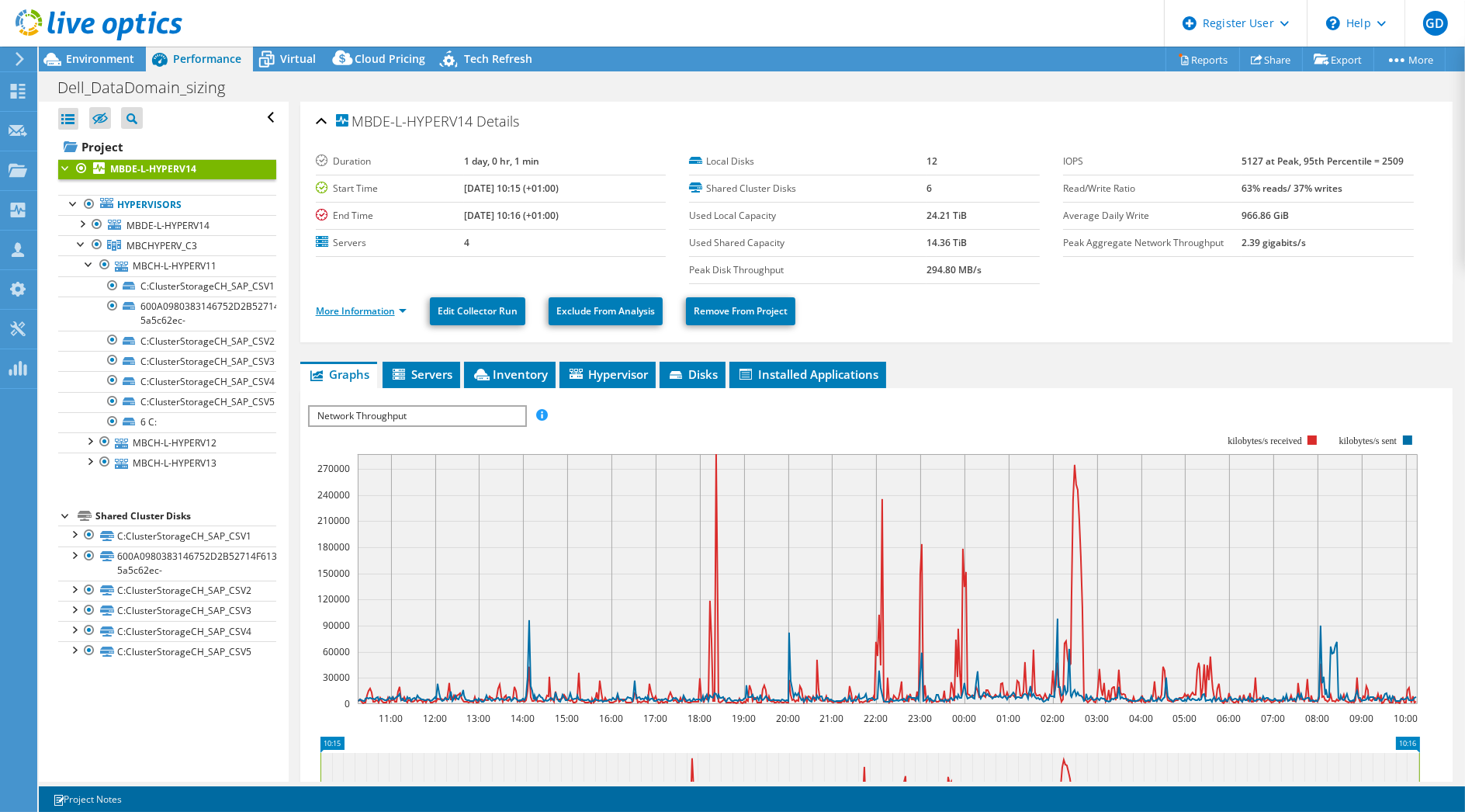
click at [375, 306] on link "More Information" at bounding box center [361, 310] width 91 height 13
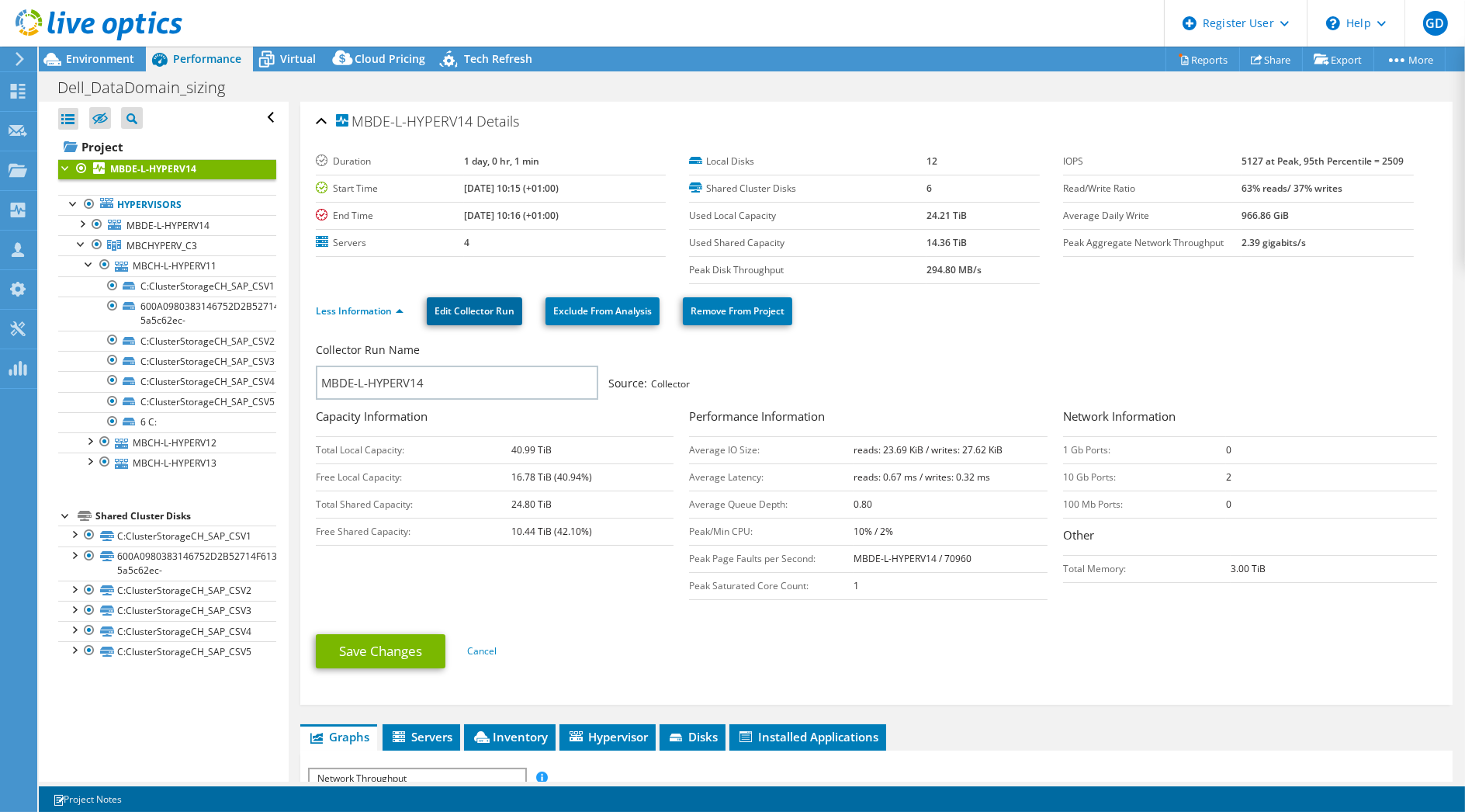
click at [484, 306] on link "Edit Collector Run" at bounding box center [475, 311] width 96 height 28
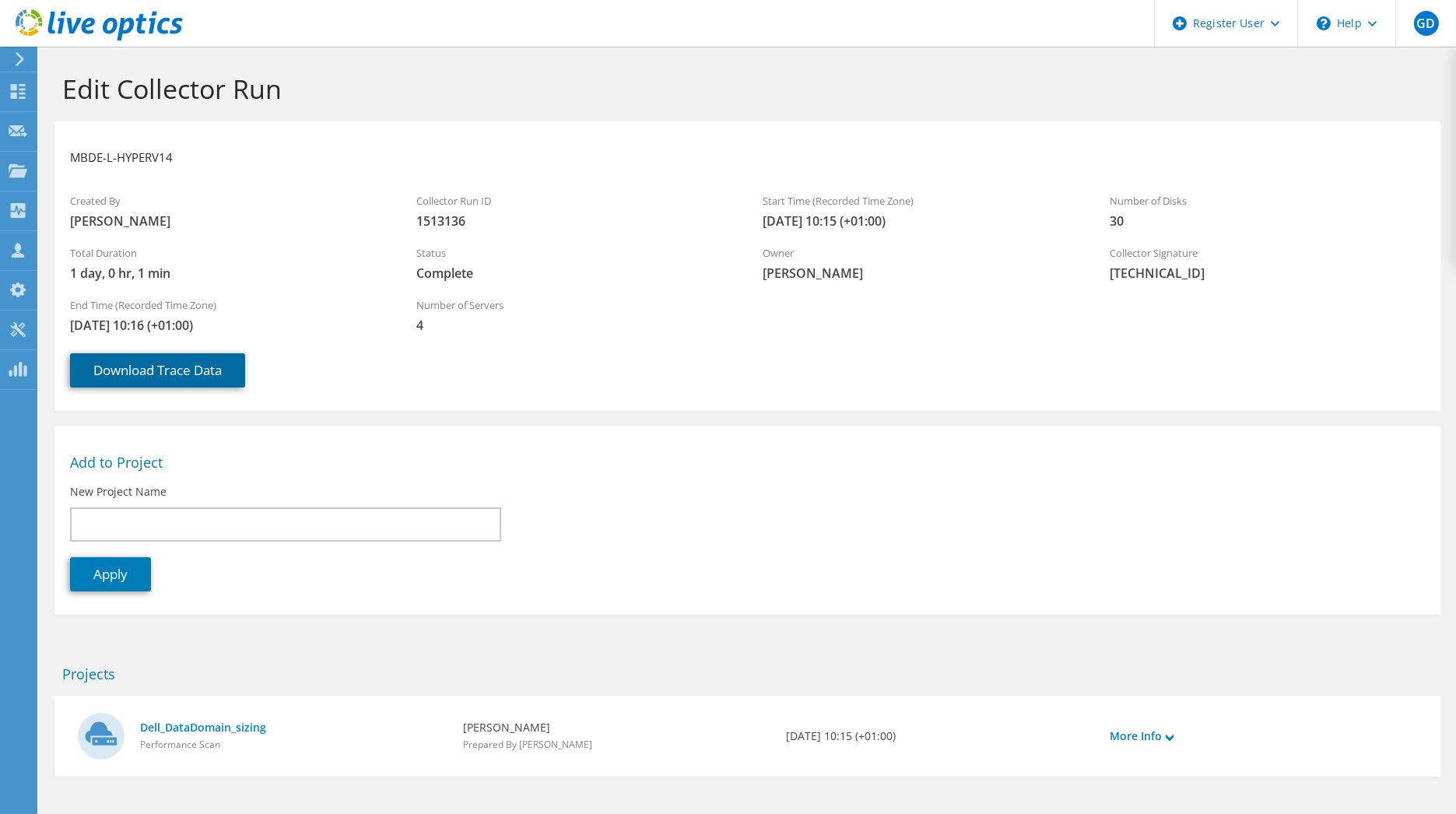
click at [181, 365] on link "Download Trace Data" at bounding box center [157, 371] width 175 height 35
drag, startPoint x: 827, startPoint y: 82, endPoint x: 789, endPoint y: 87, distance: 38.3
click at [827, 81] on h1 "Edit Collector Run" at bounding box center [743, 89] width 1362 height 33
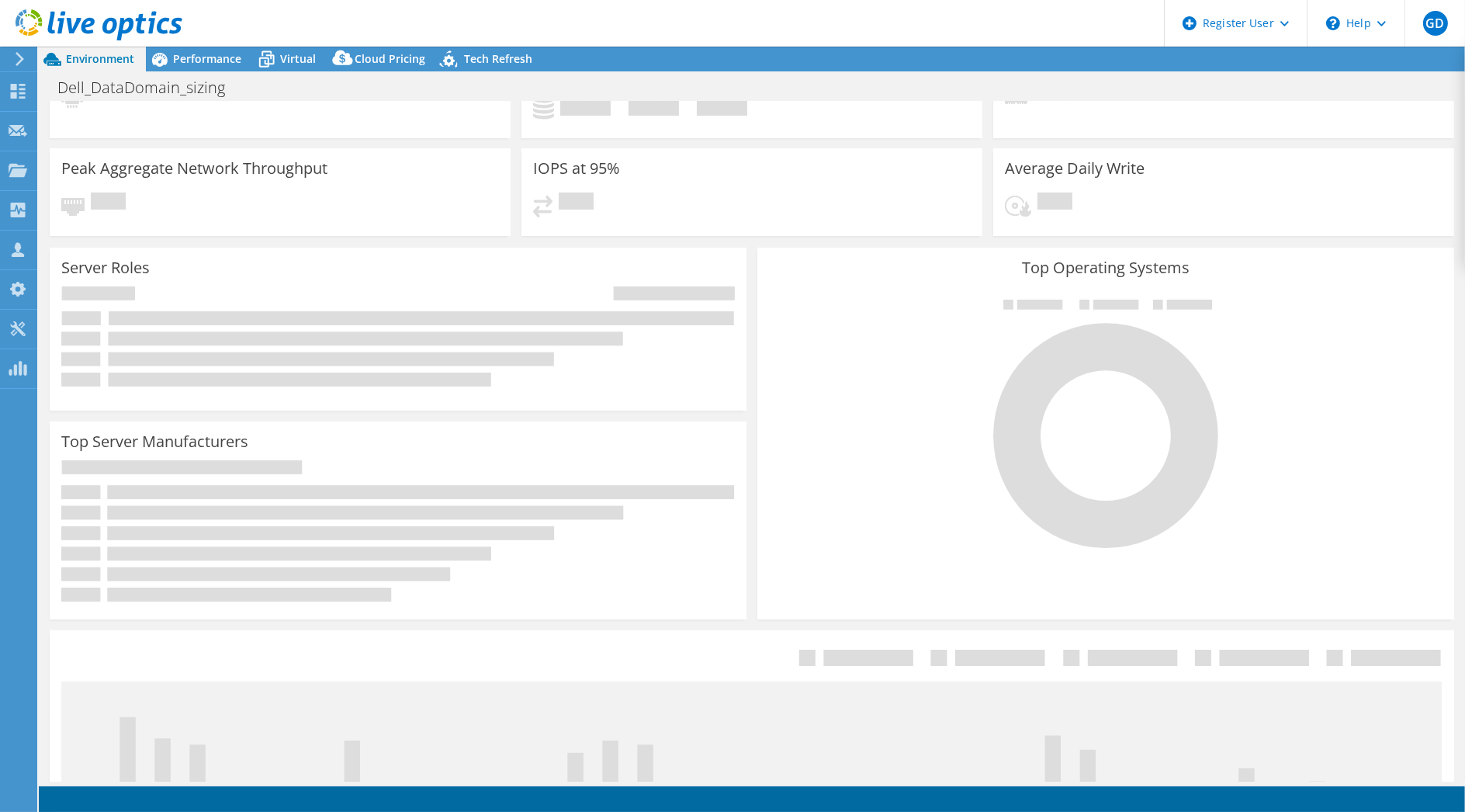
scroll to position [86, 0]
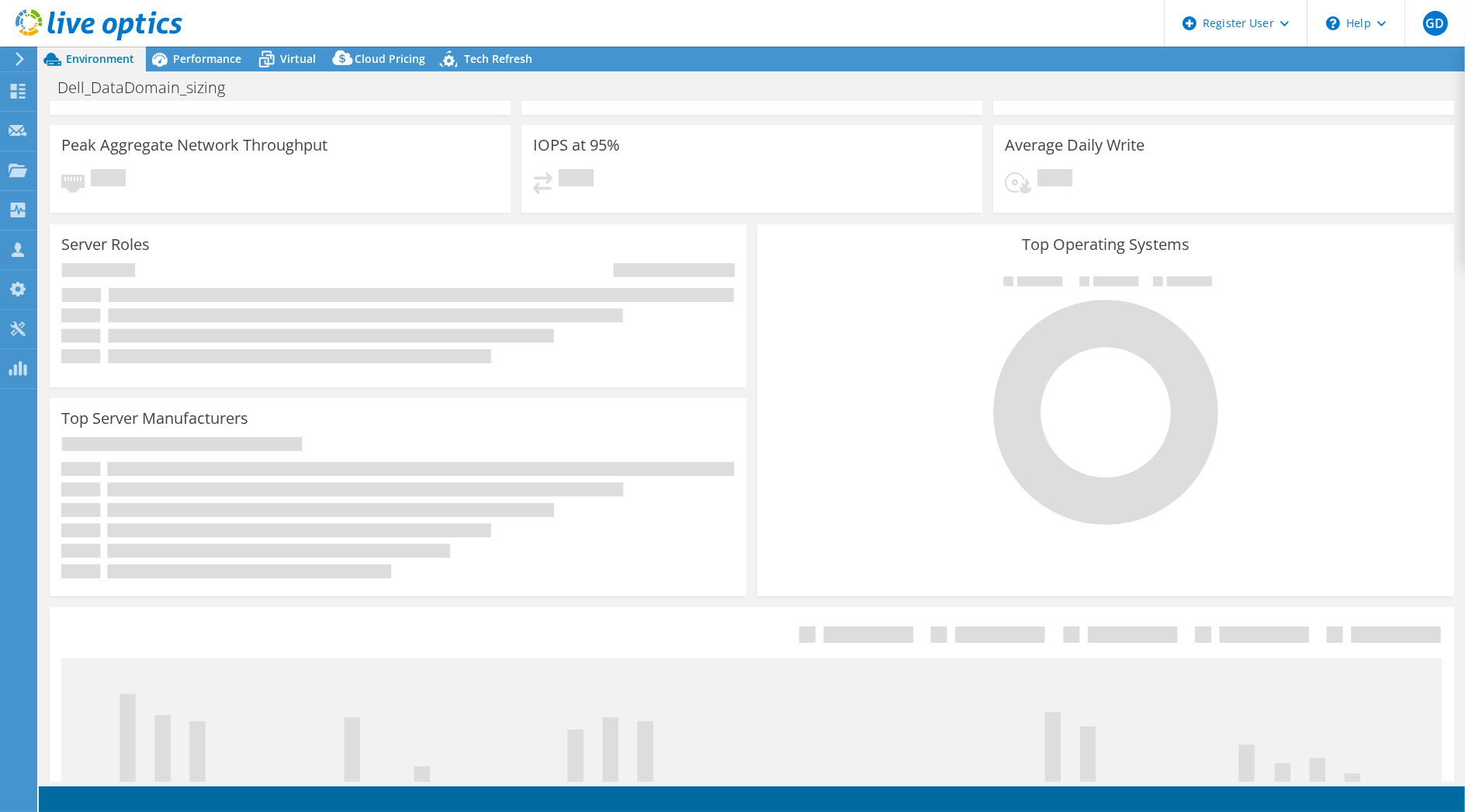
select select "USD"
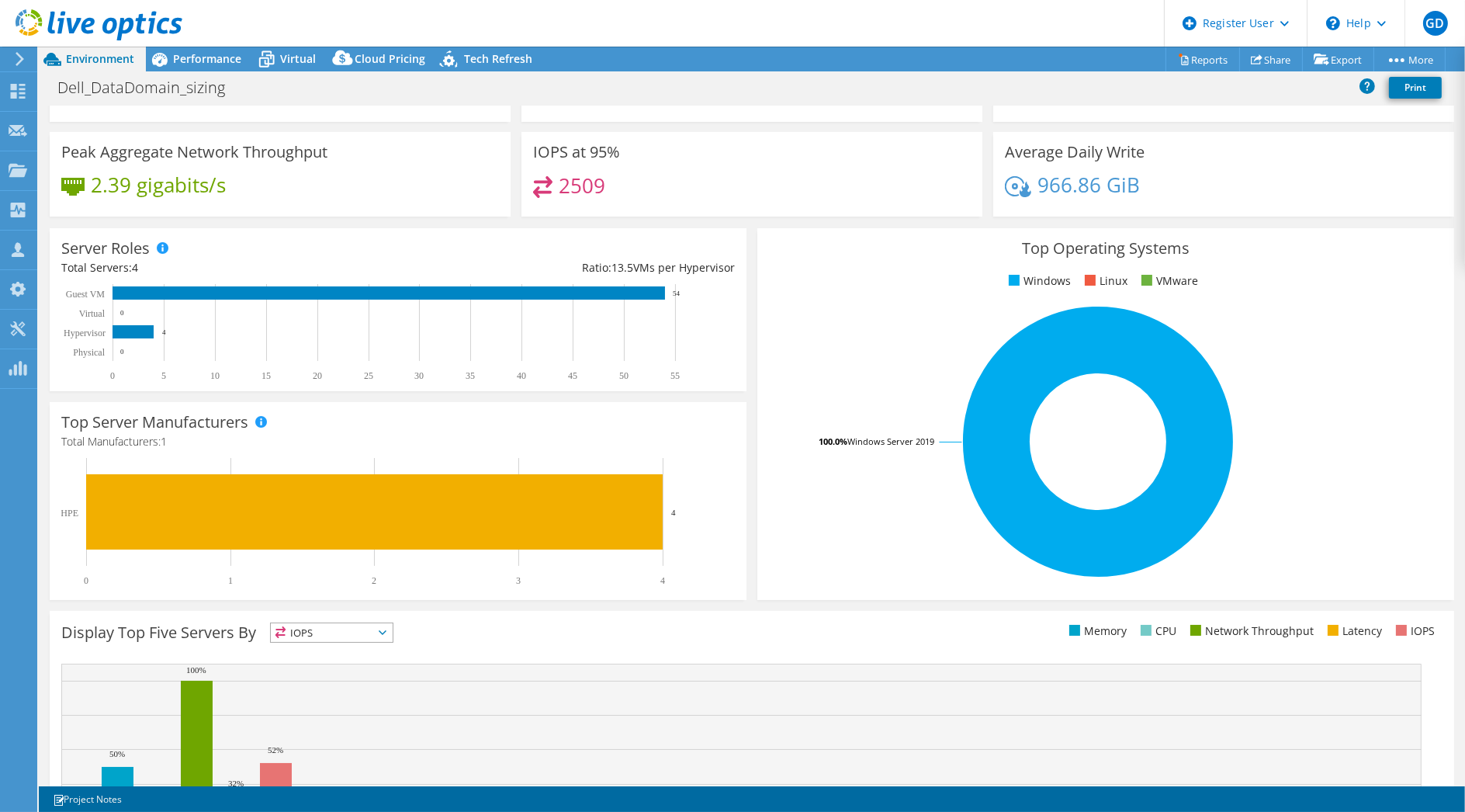
scroll to position [0, 0]
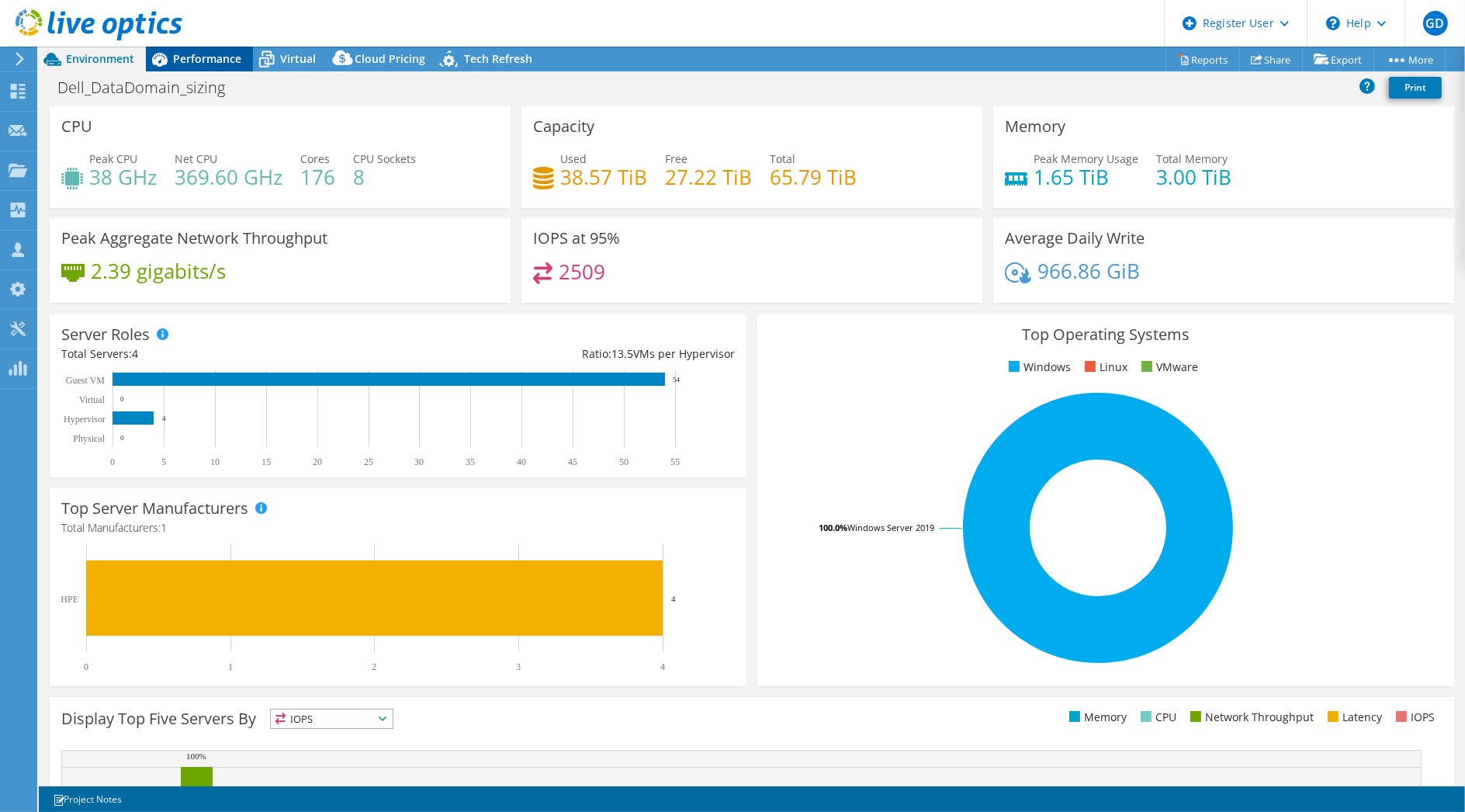
click at [197, 60] on span "Performance" at bounding box center [207, 58] width 68 height 15
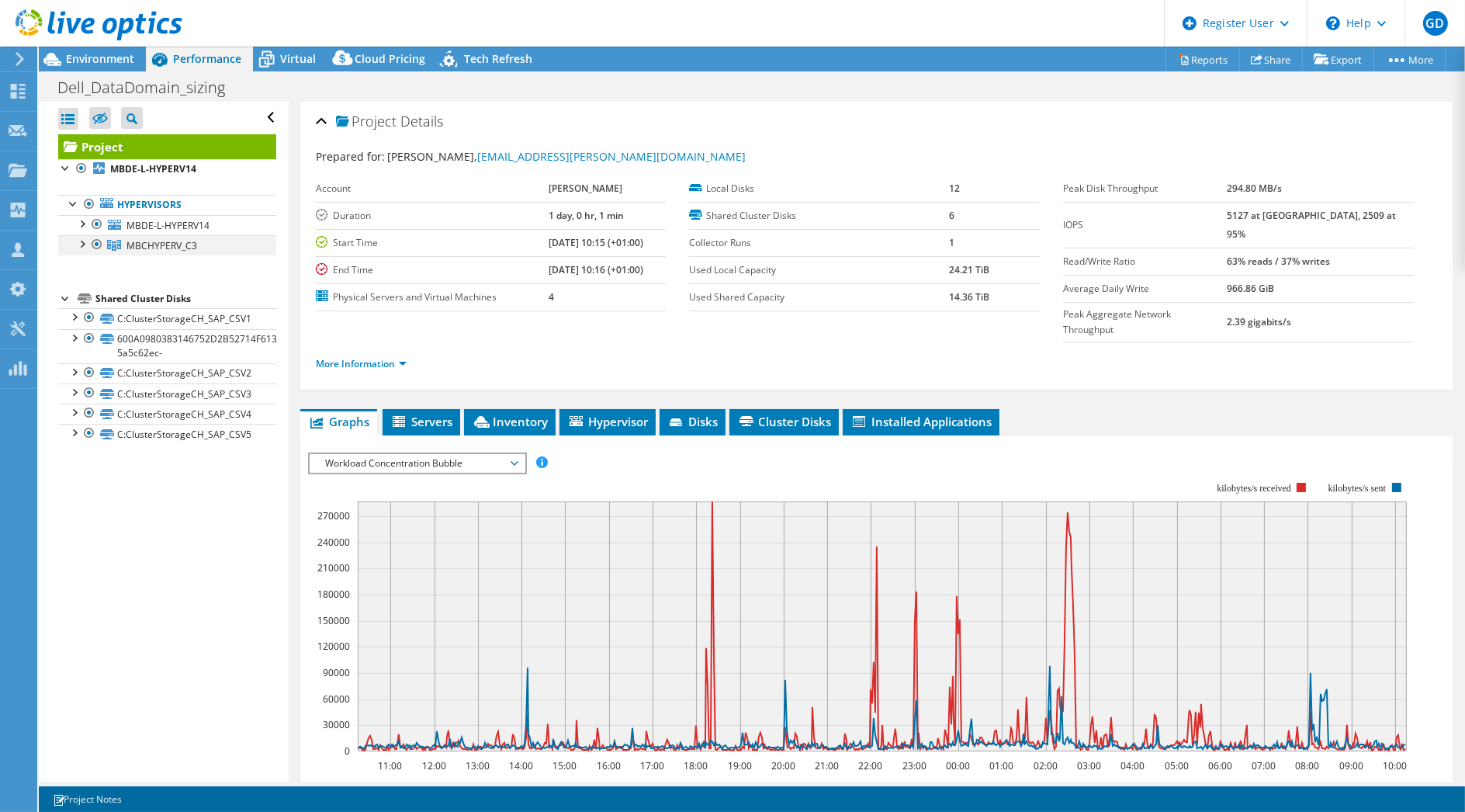
click at [77, 246] on div at bounding box center [82, 243] width 16 height 16
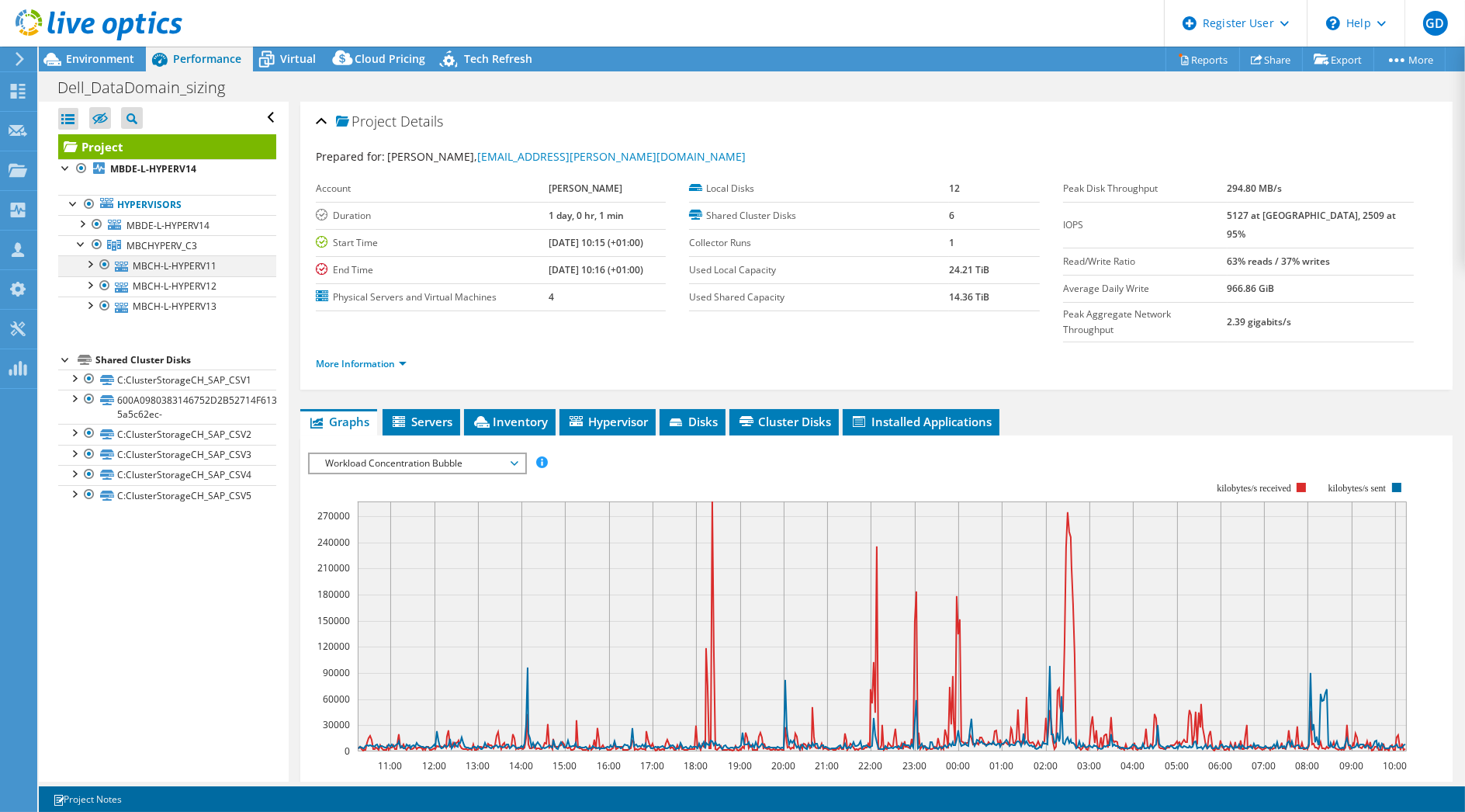
click at [86, 262] on div at bounding box center [89, 263] width 16 height 16
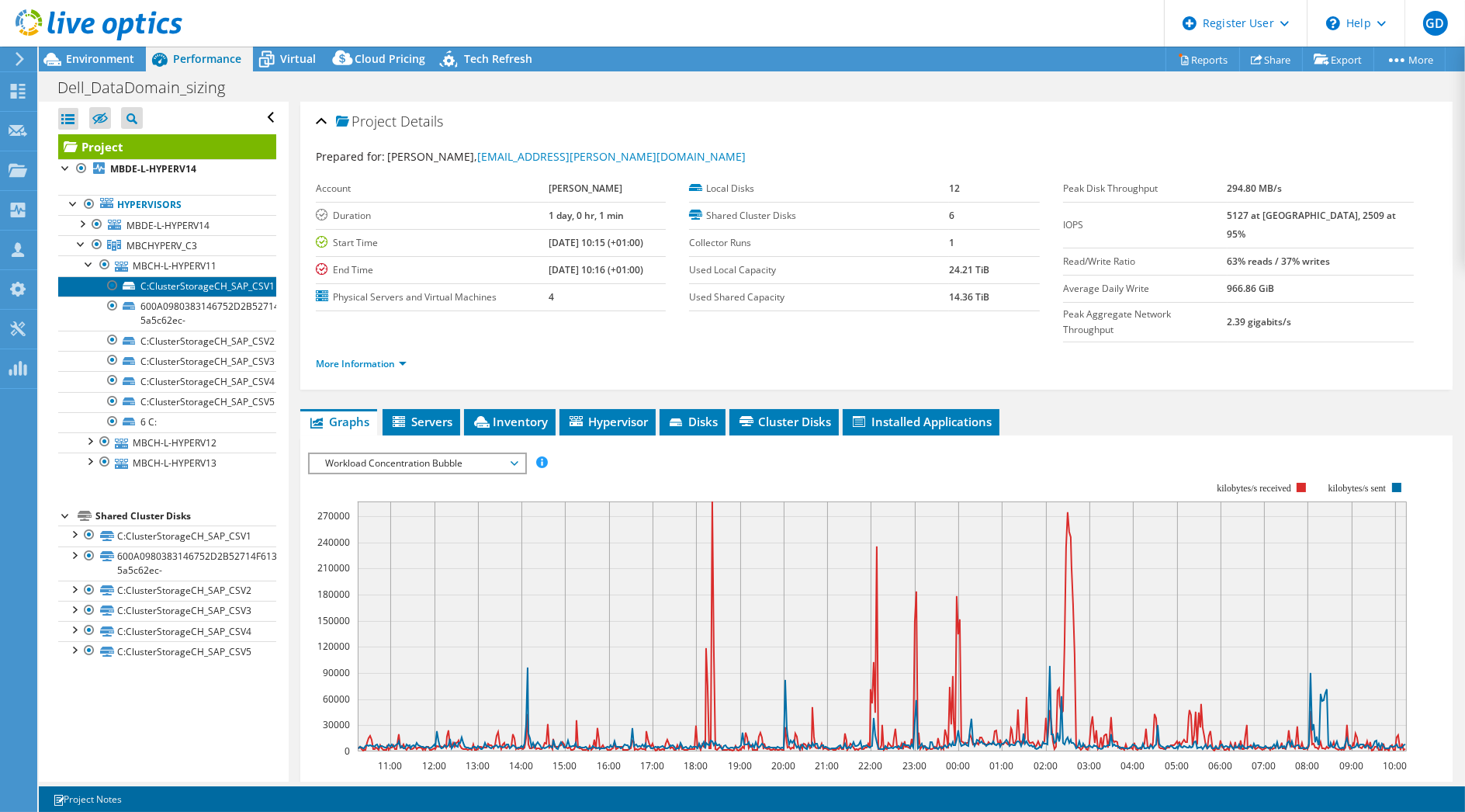
click at [201, 283] on link "C:ClusterStorageCH_SAP_CSV1" at bounding box center [167, 286] width 218 height 20
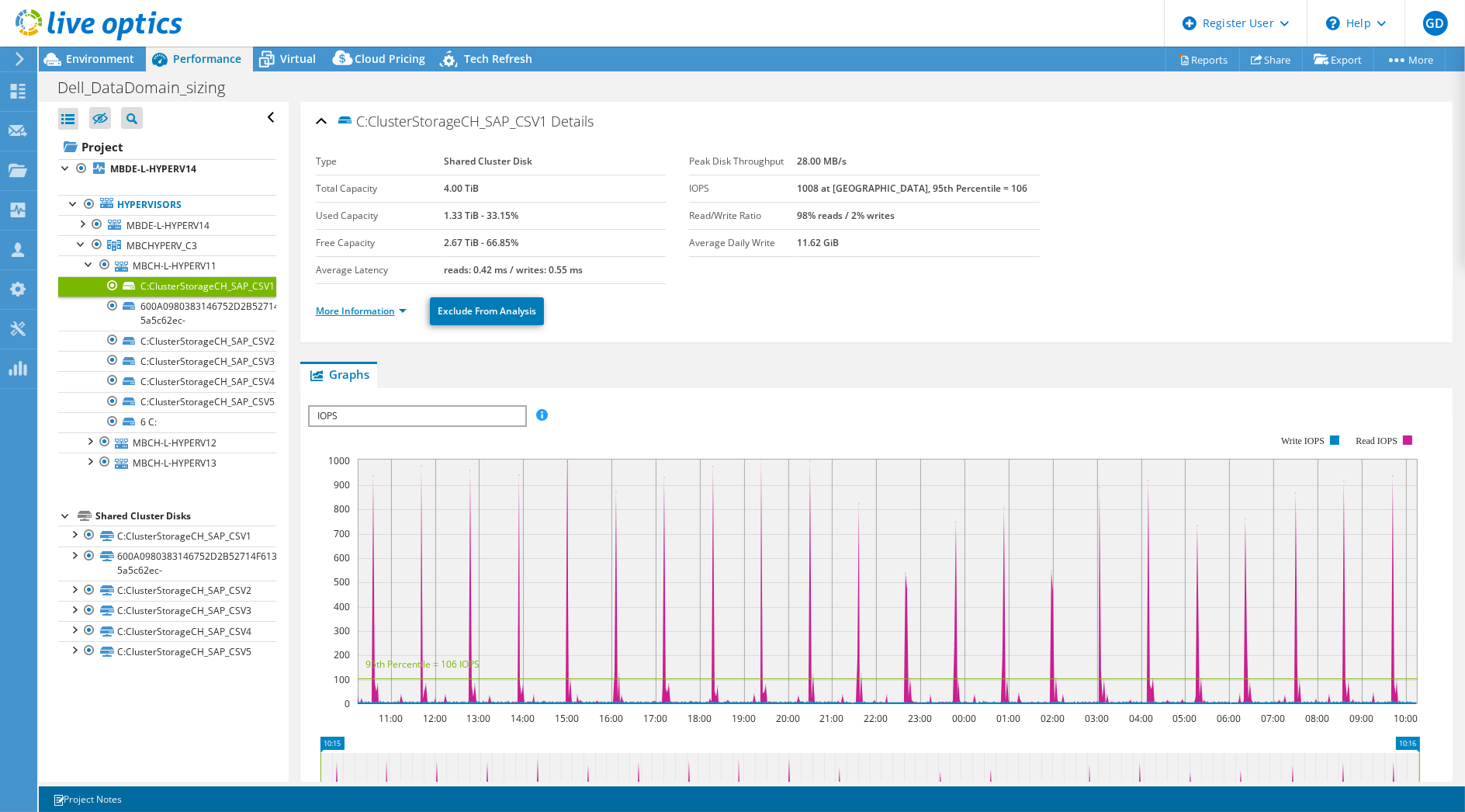
click at [362, 313] on link "More Information" at bounding box center [361, 310] width 91 height 13
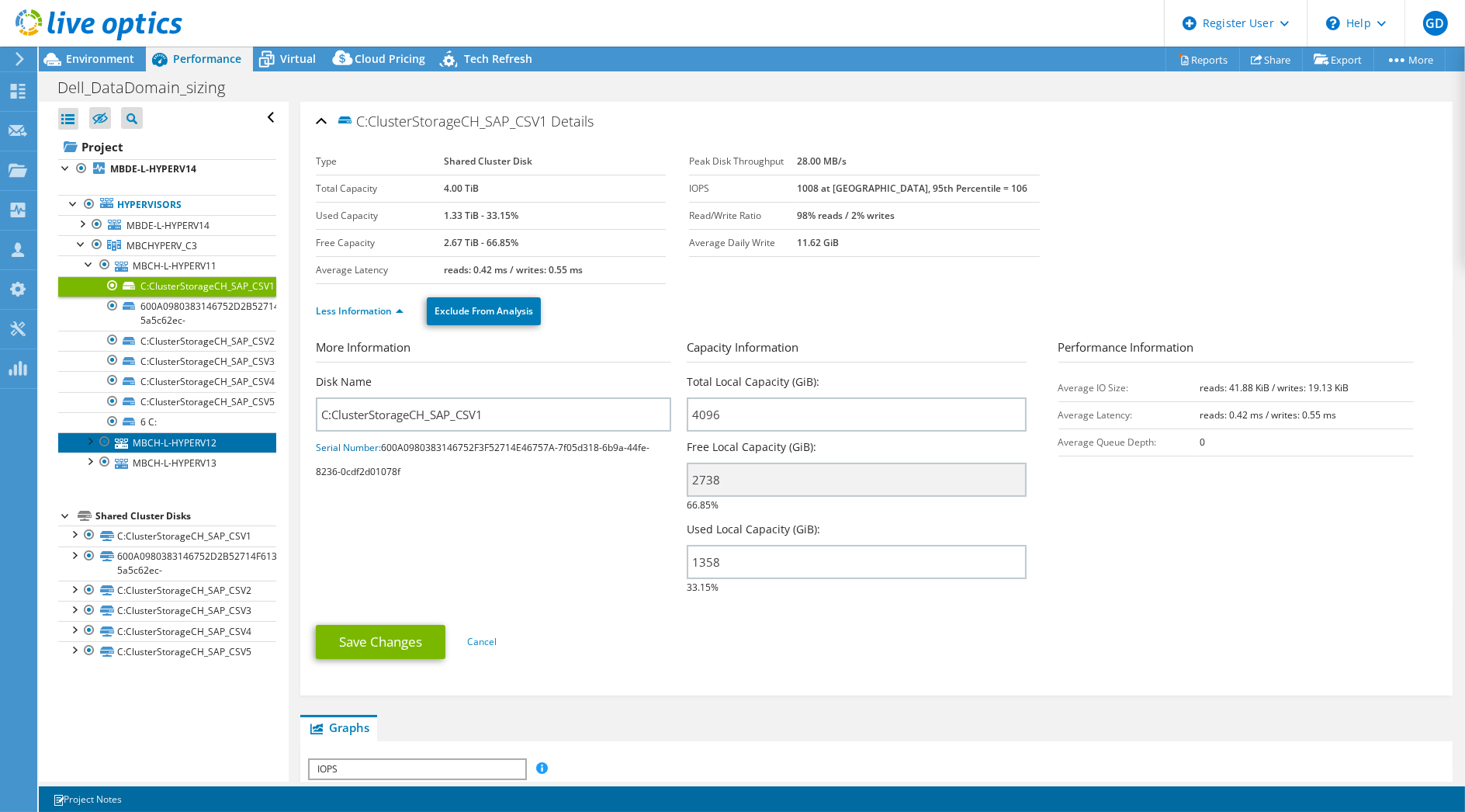
click at [181, 443] on link "MBCH-L-HYPERV12" at bounding box center [167, 443] width 218 height 20
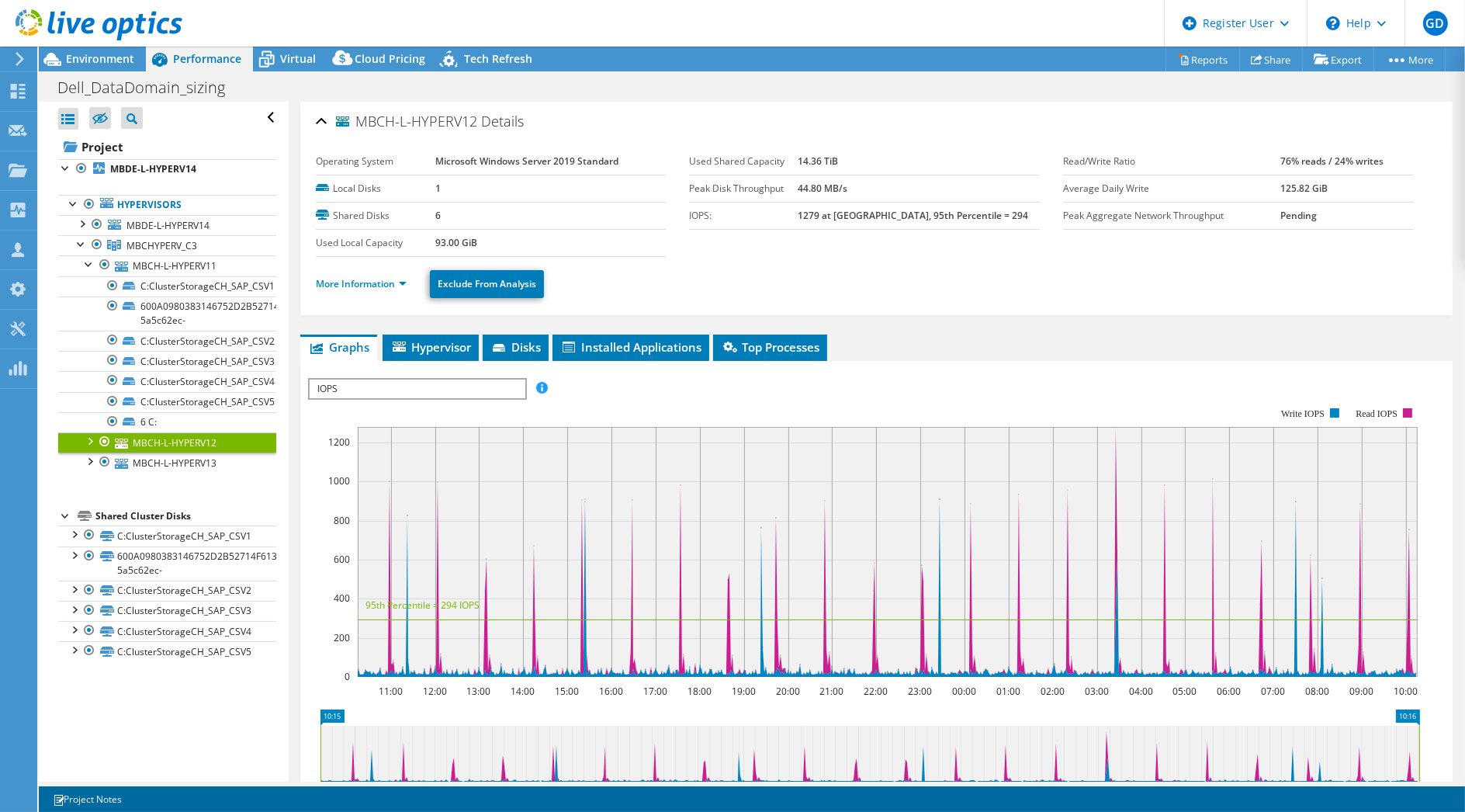
click at [85, 440] on div at bounding box center [89, 440] width 16 height 16
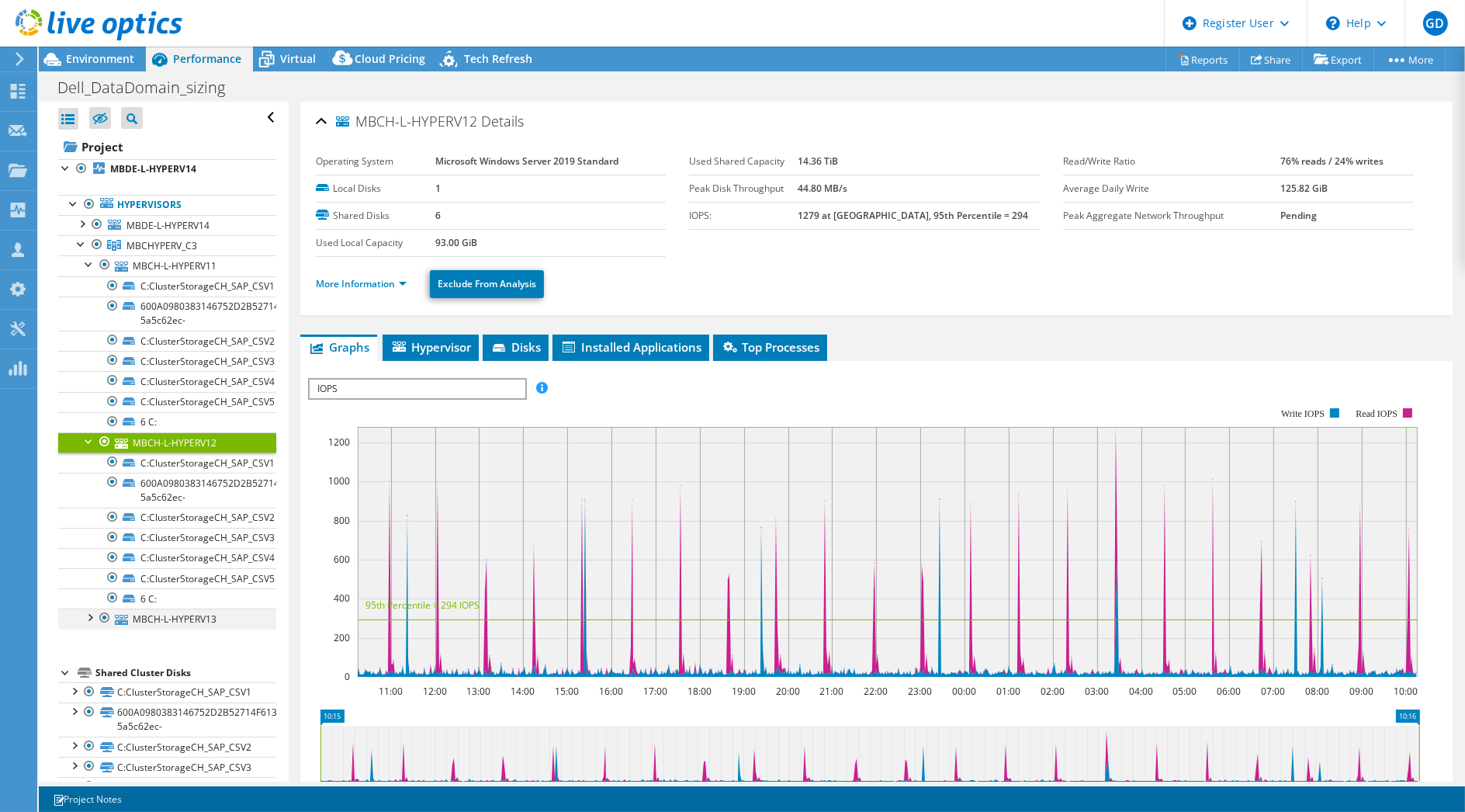
click at [86, 612] on div at bounding box center [89, 616] width 16 height 16
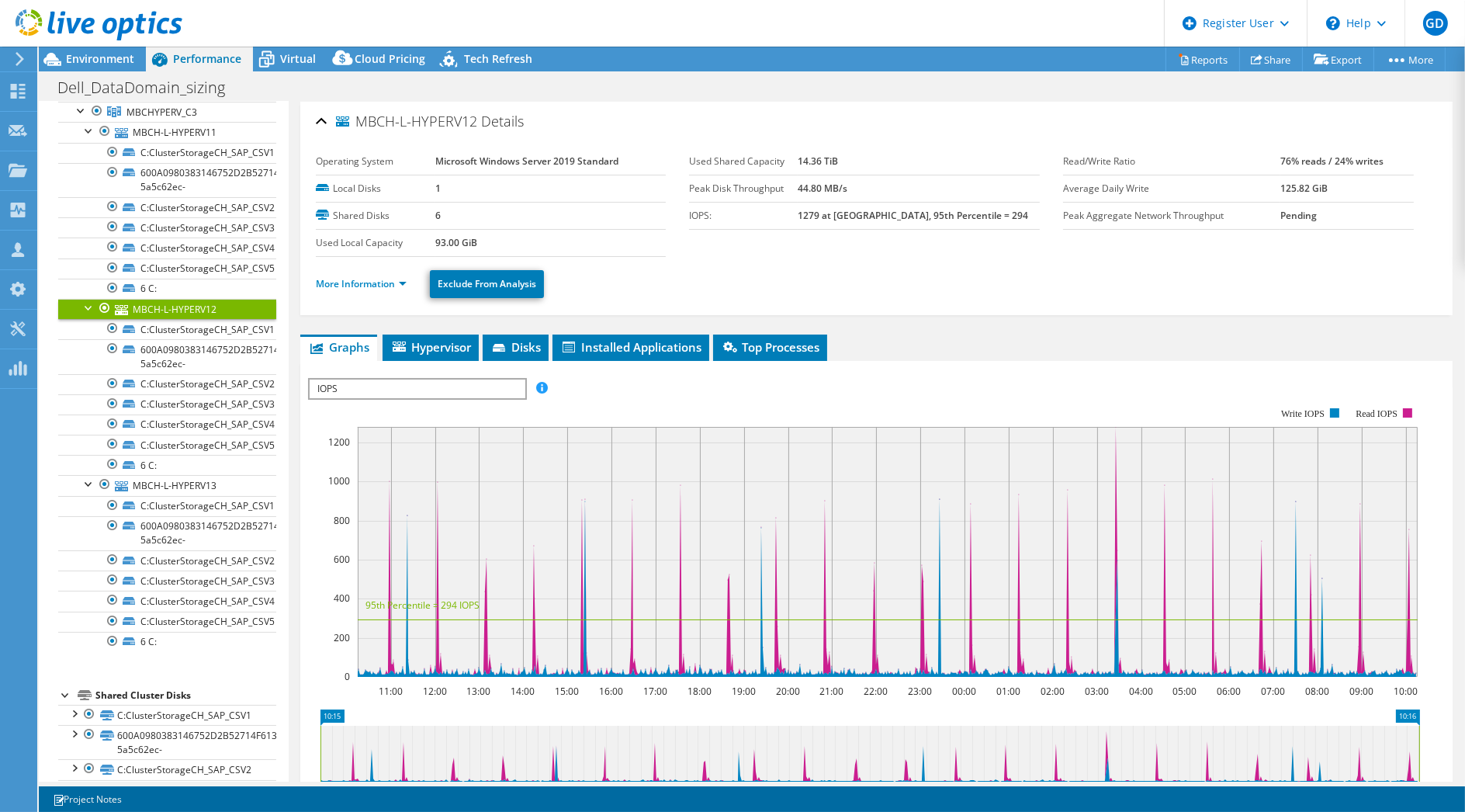
scroll to position [204, 0]
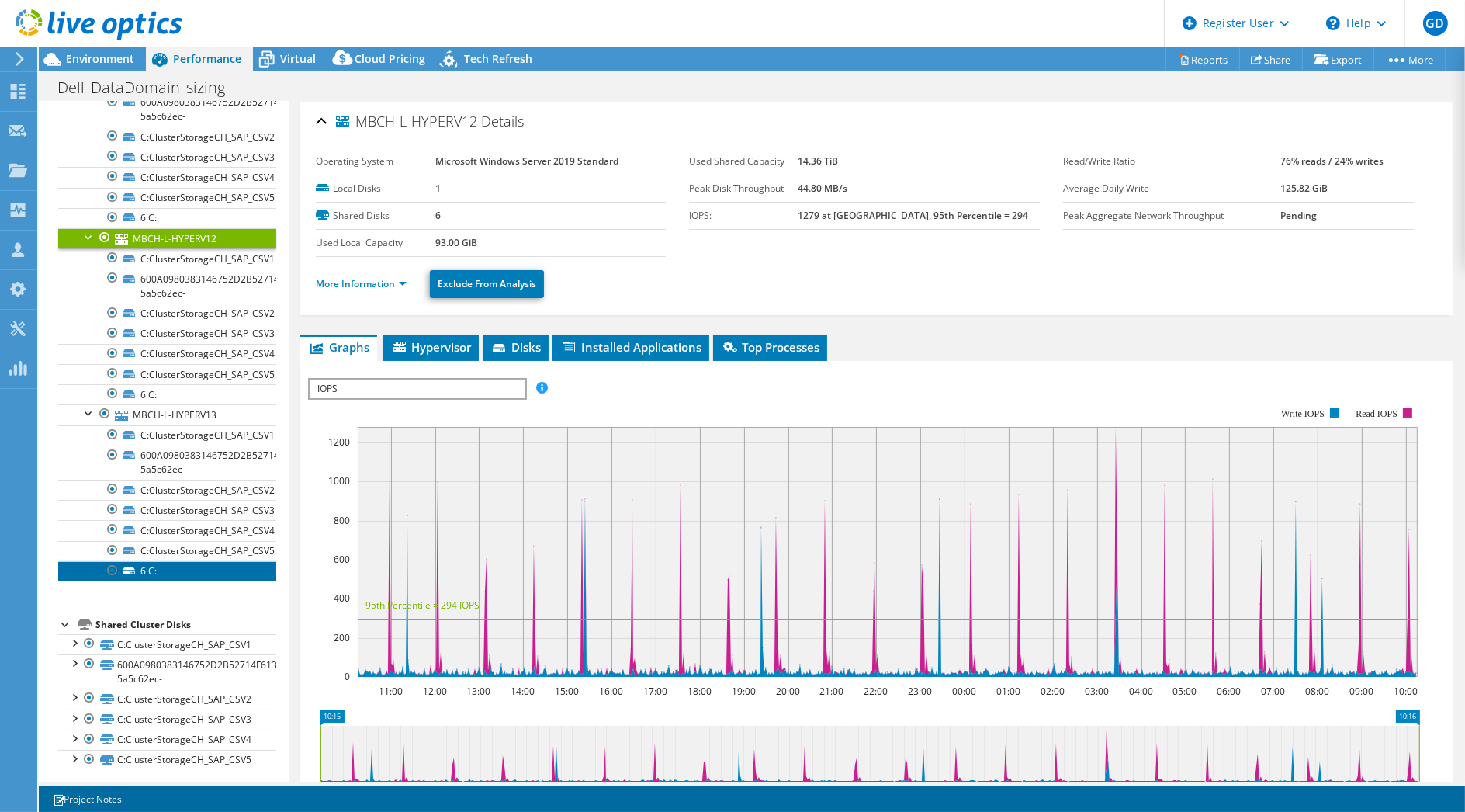
click at [154, 564] on link "6 C:" at bounding box center [167, 571] width 218 height 20
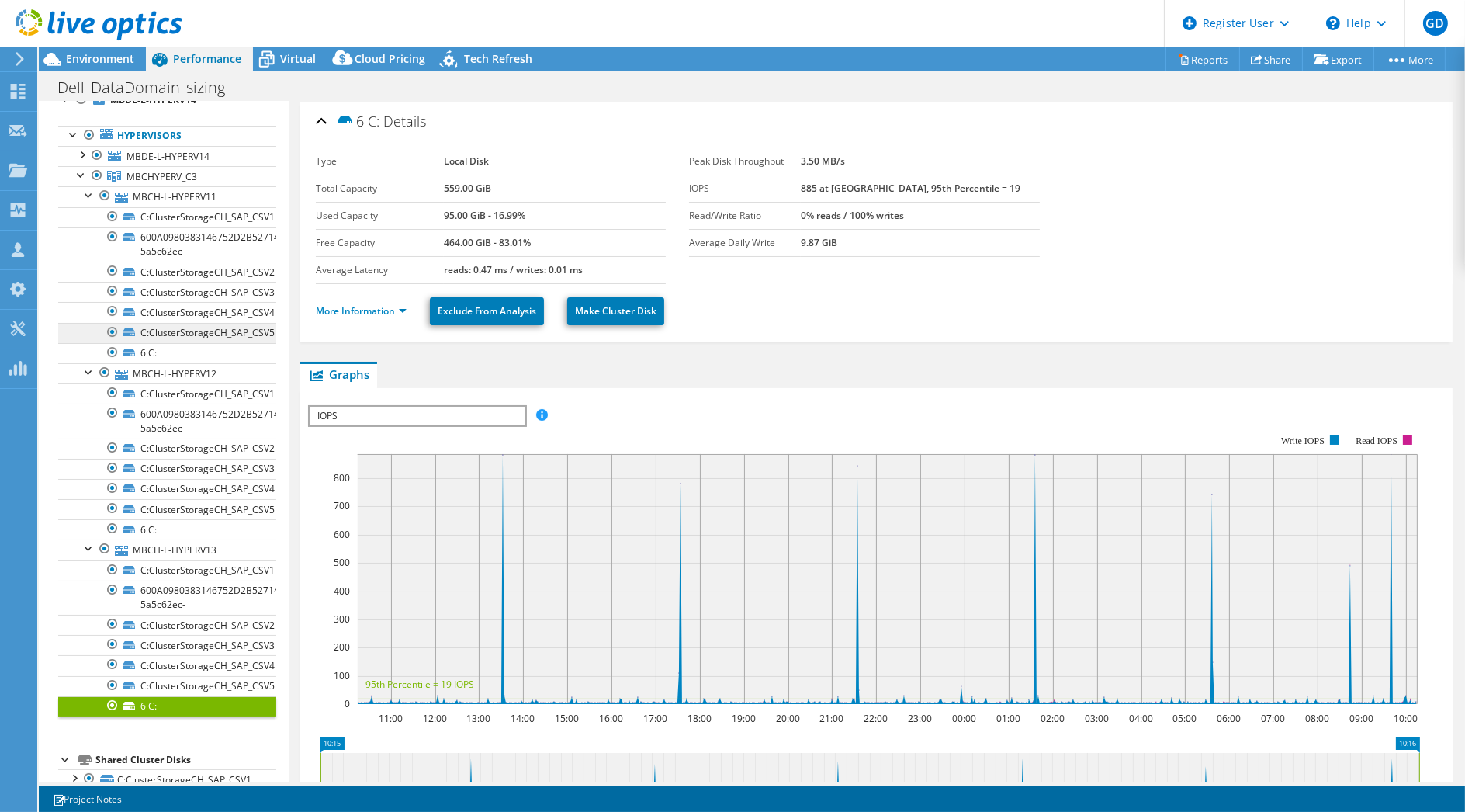
scroll to position [32, 0]
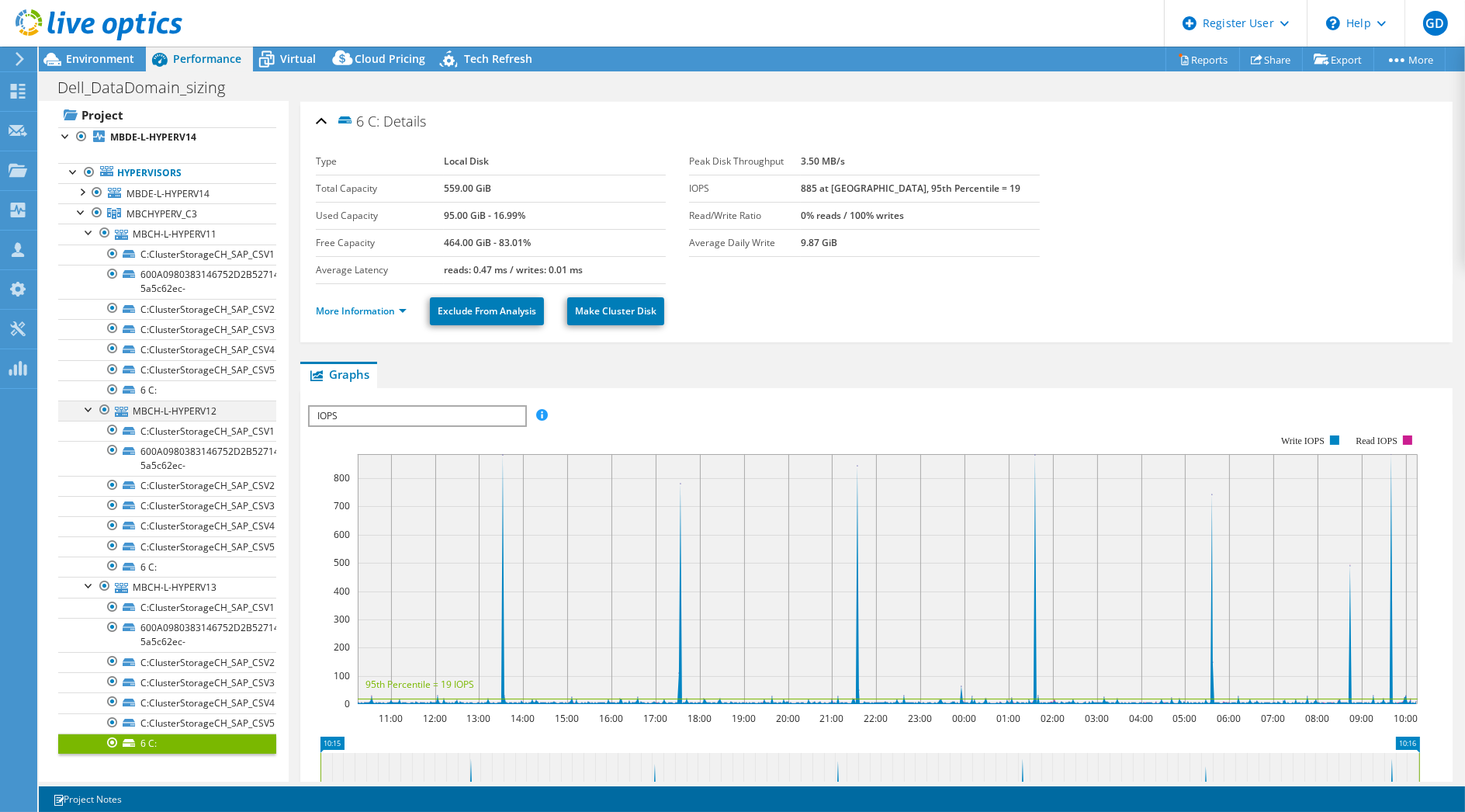
click at [89, 407] on div at bounding box center [89, 408] width 16 height 16
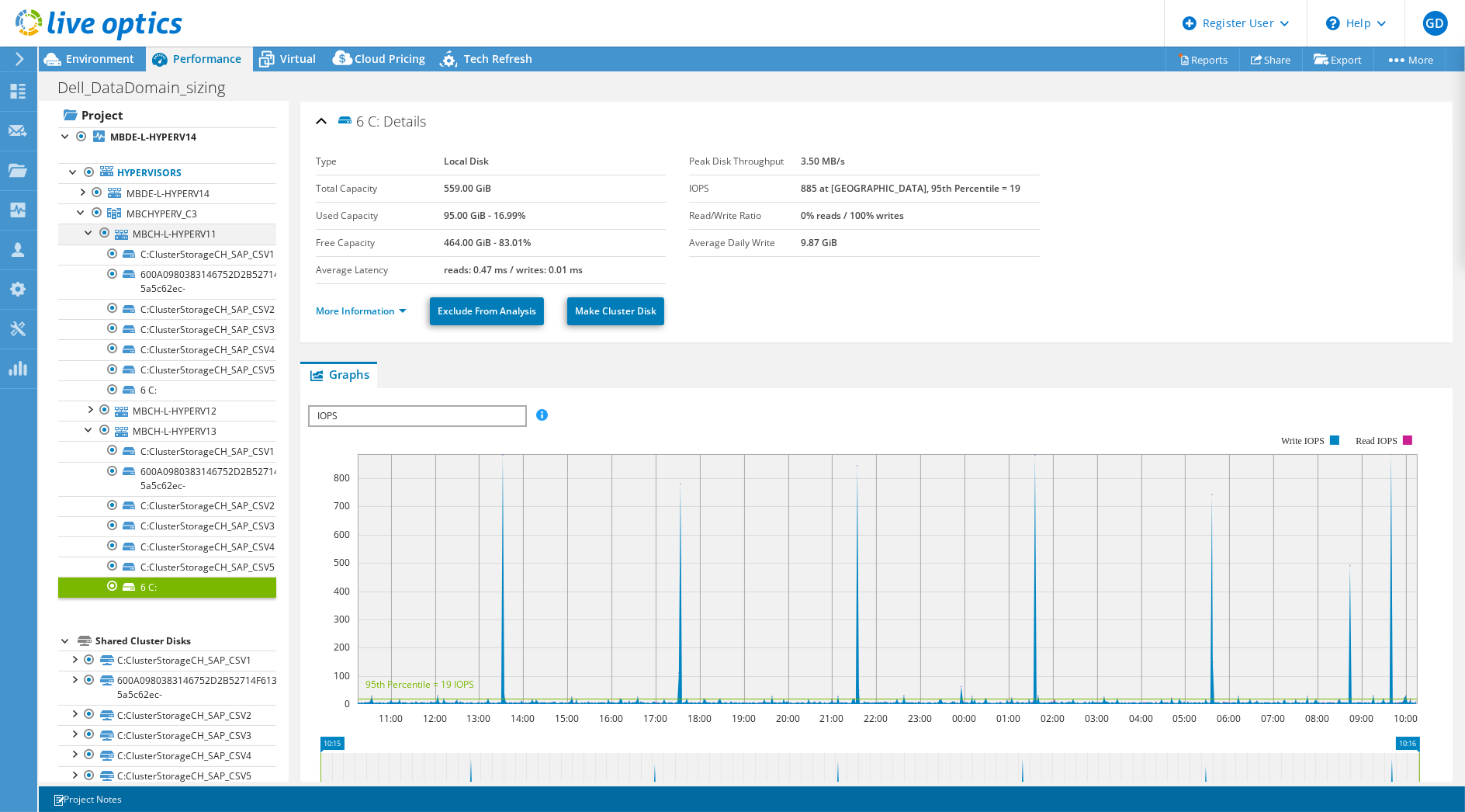
click at [84, 232] on div at bounding box center [89, 231] width 16 height 16
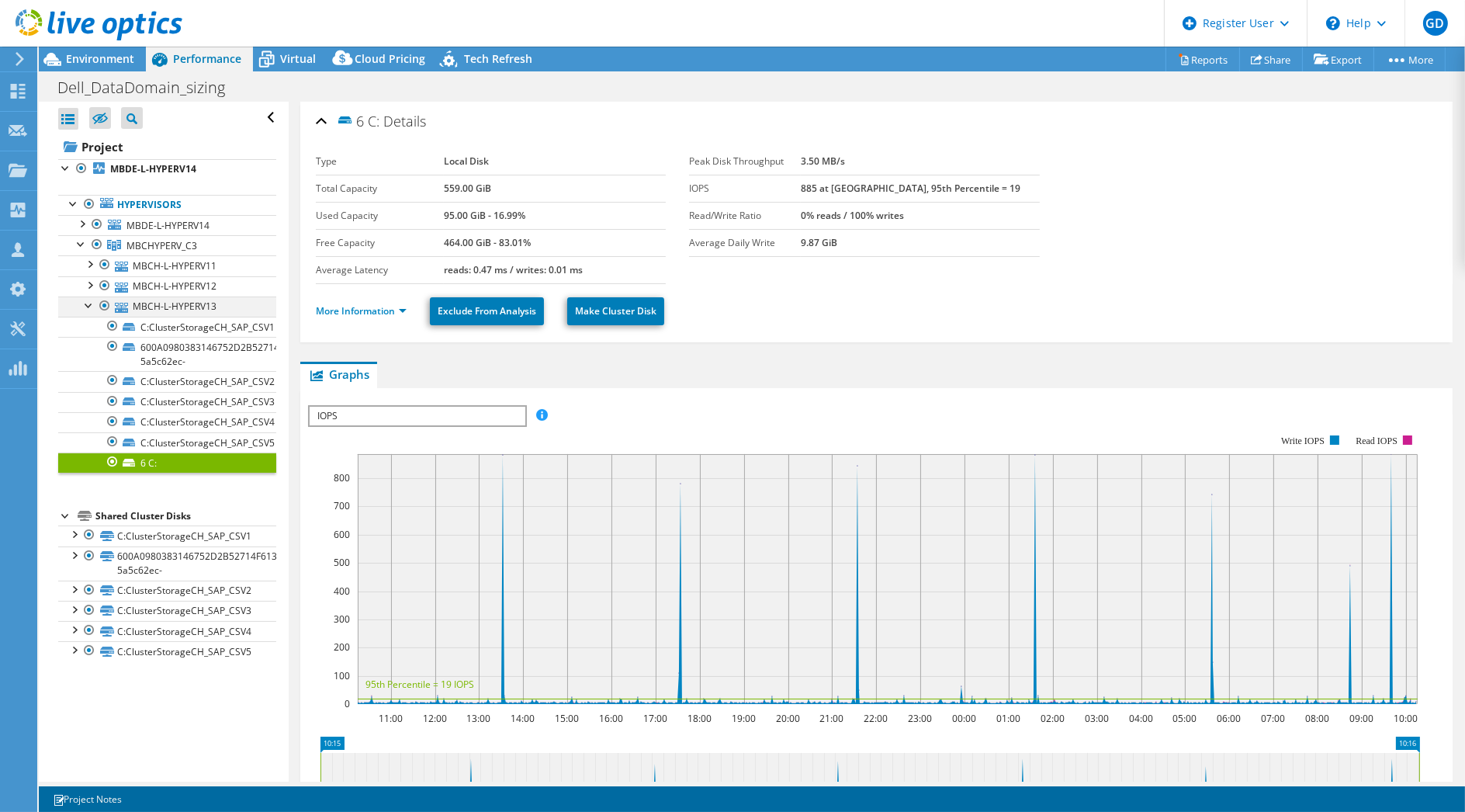
click at [85, 304] on div at bounding box center [89, 304] width 16 height 16
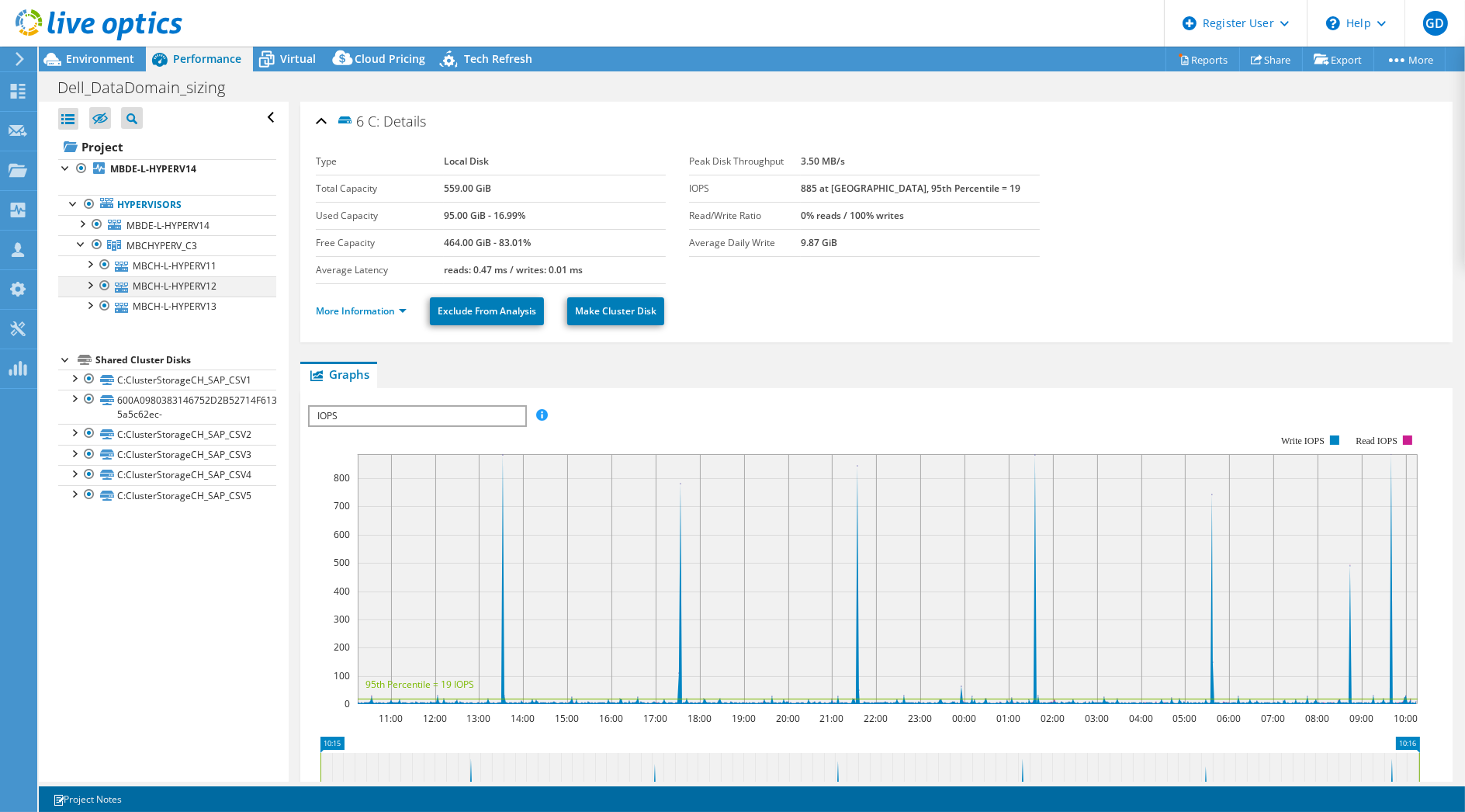
click at [93, 285] on div at bounding box center [89, 284] width 16 height 16
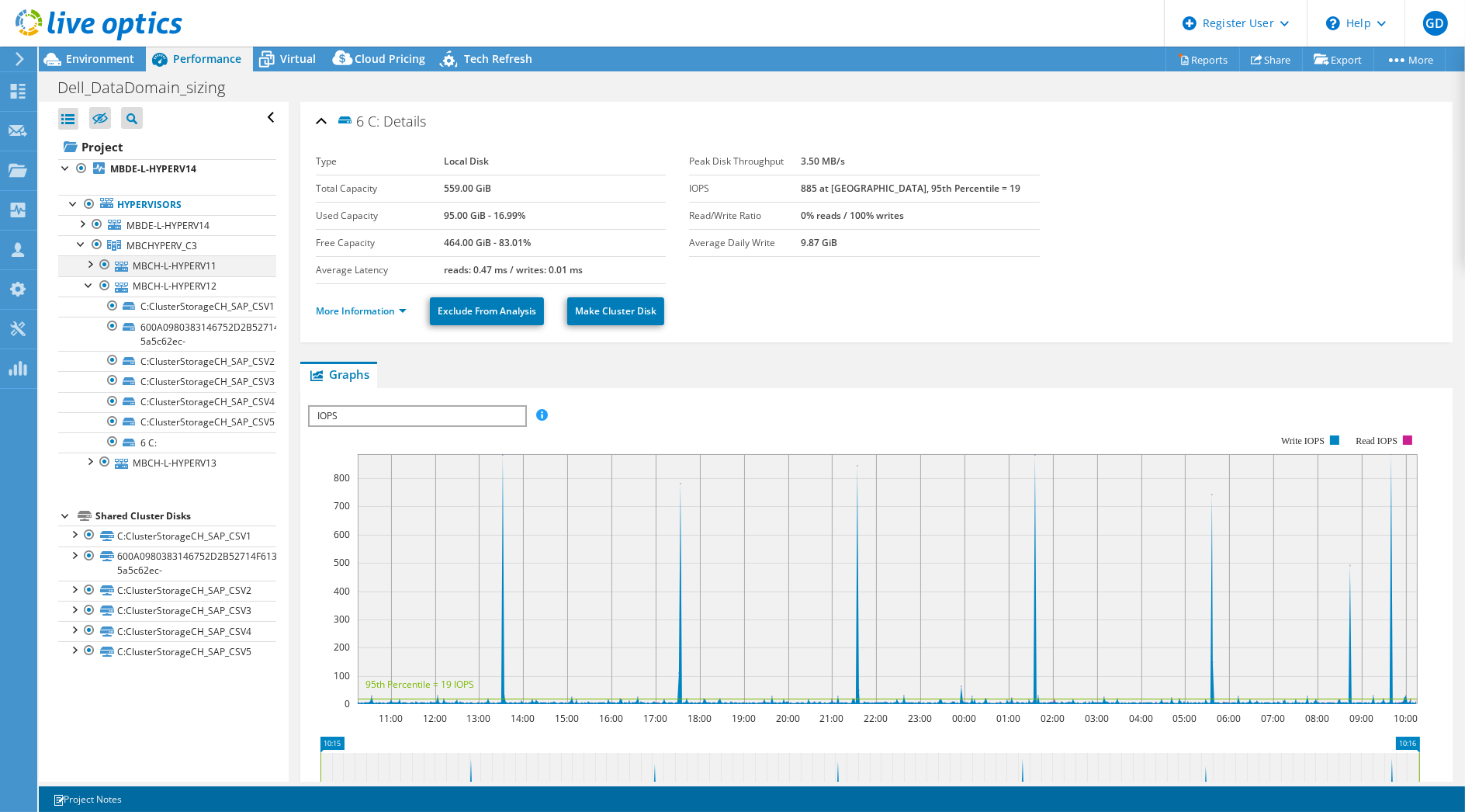
click at [93, 264] on div at bounding box center [89, 263] width 16 height 16
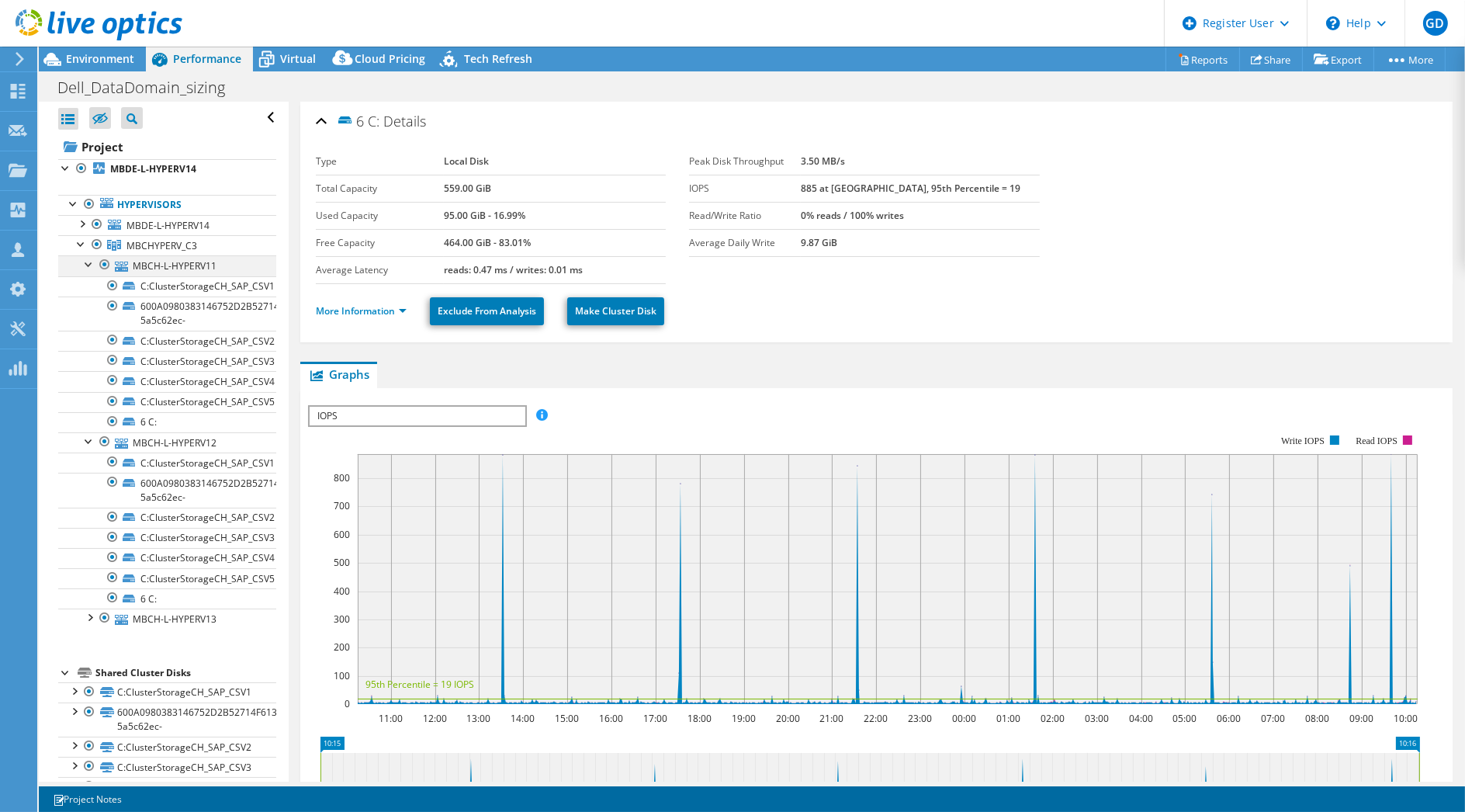
click at [93, 264] on div at bounding box center [89, 263] width 16 height 16
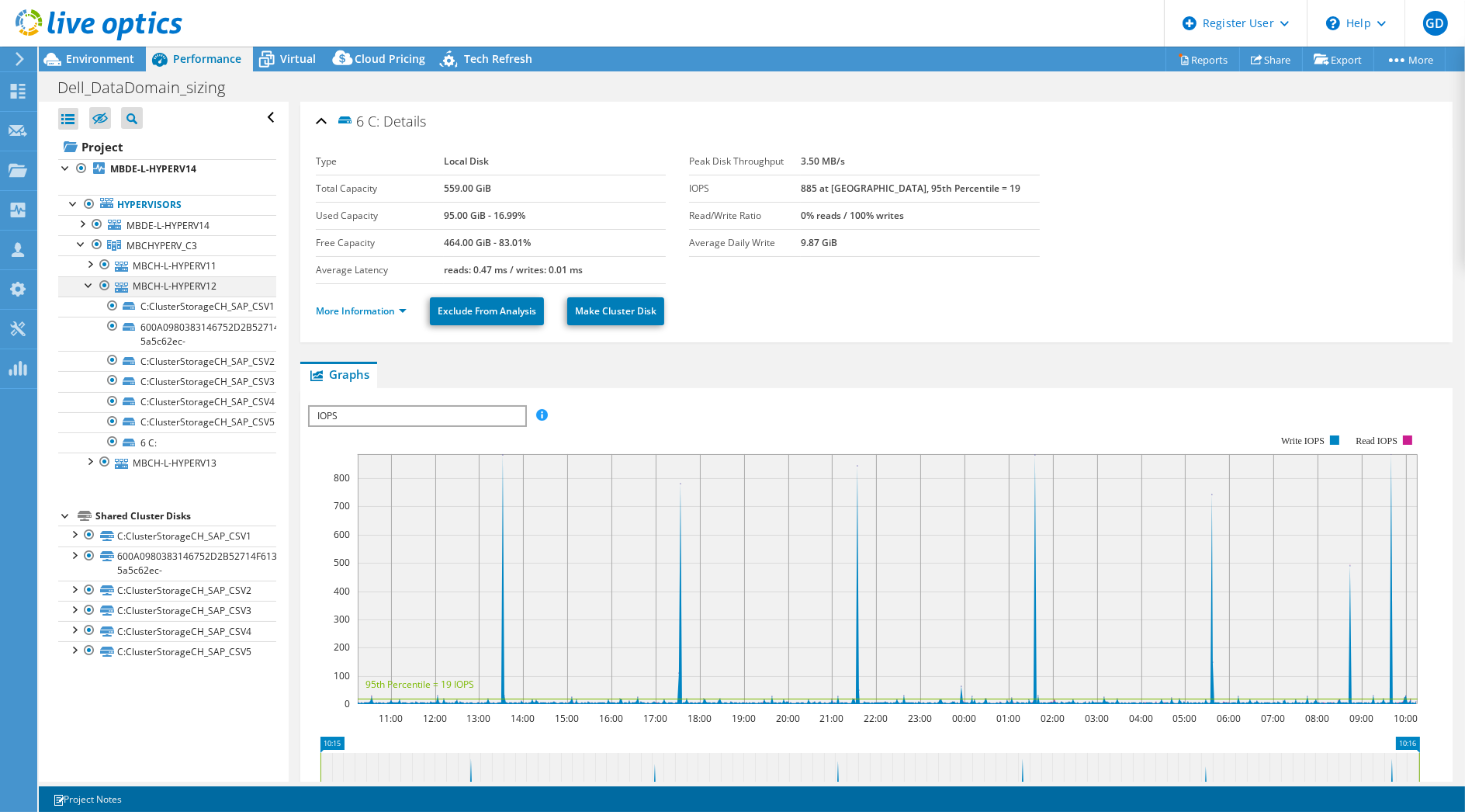
click at [91, 285] on div at bounding box center [89, 284] width 16 height 16
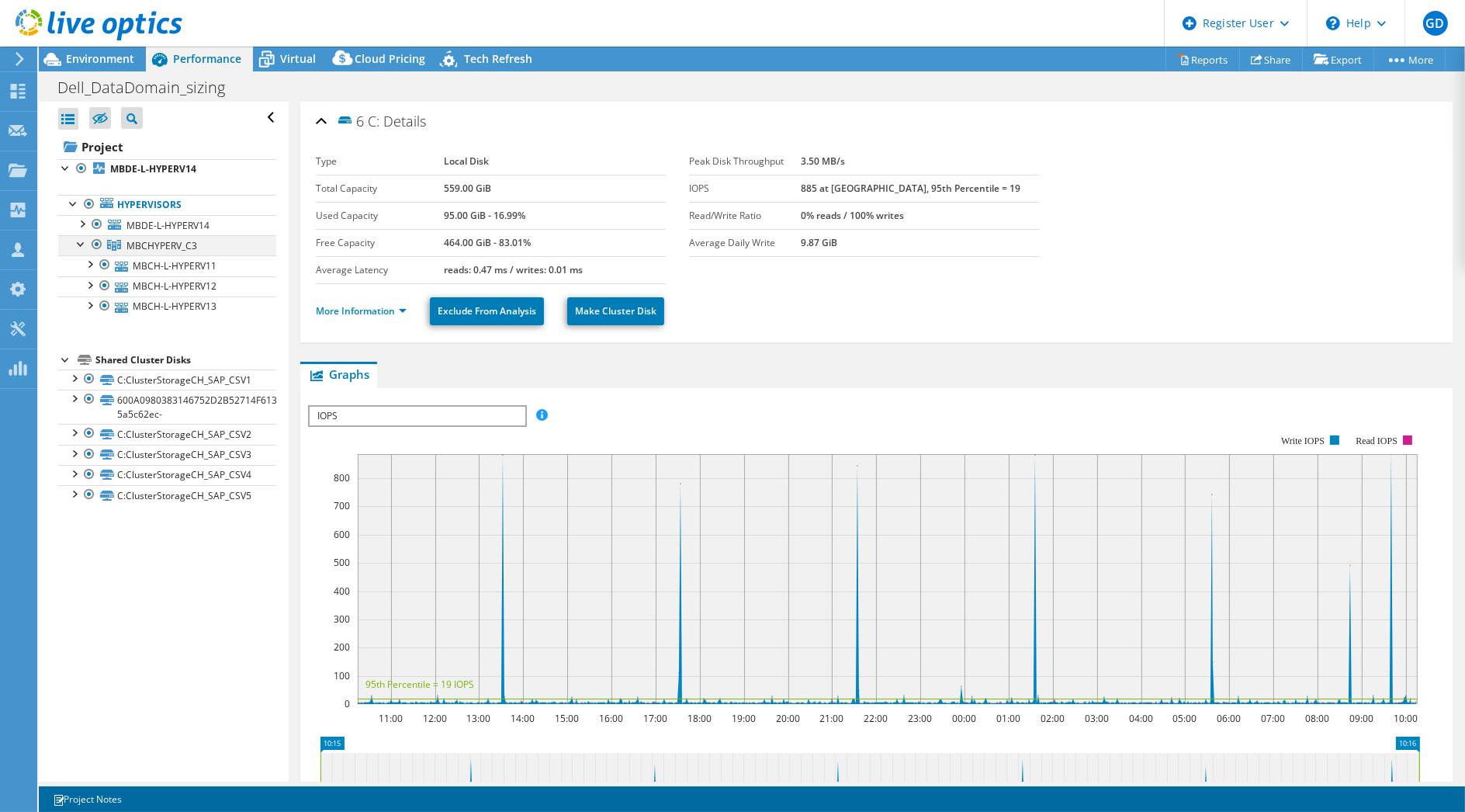
click at [82, 245] on div at bounding box center [82, 243] width 16 height 16
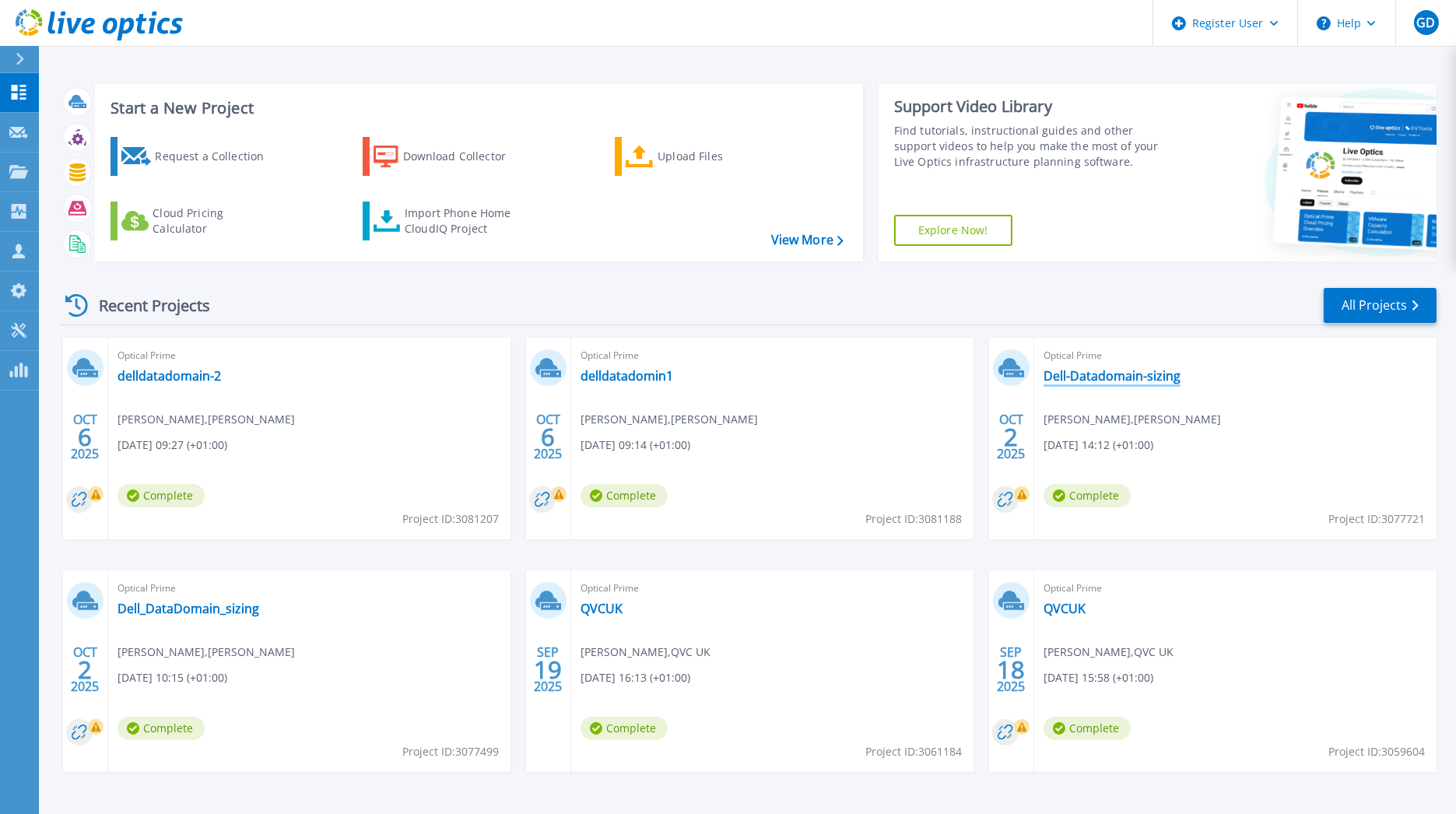
click at [1081, 372] on link "Dell-Datadomain-sizing" at bounding box center [1112, 376] width 137 height 16
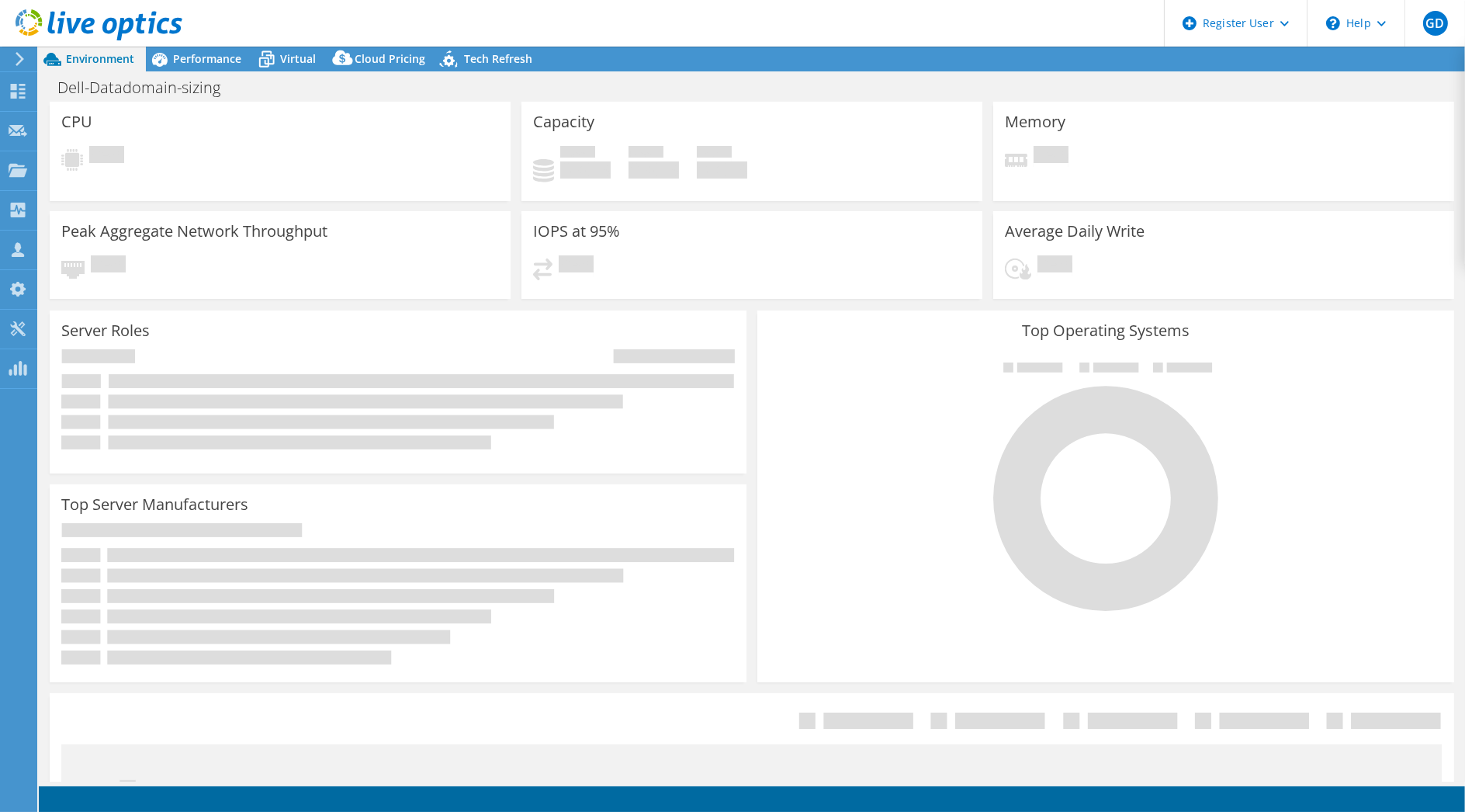
select select "USD"
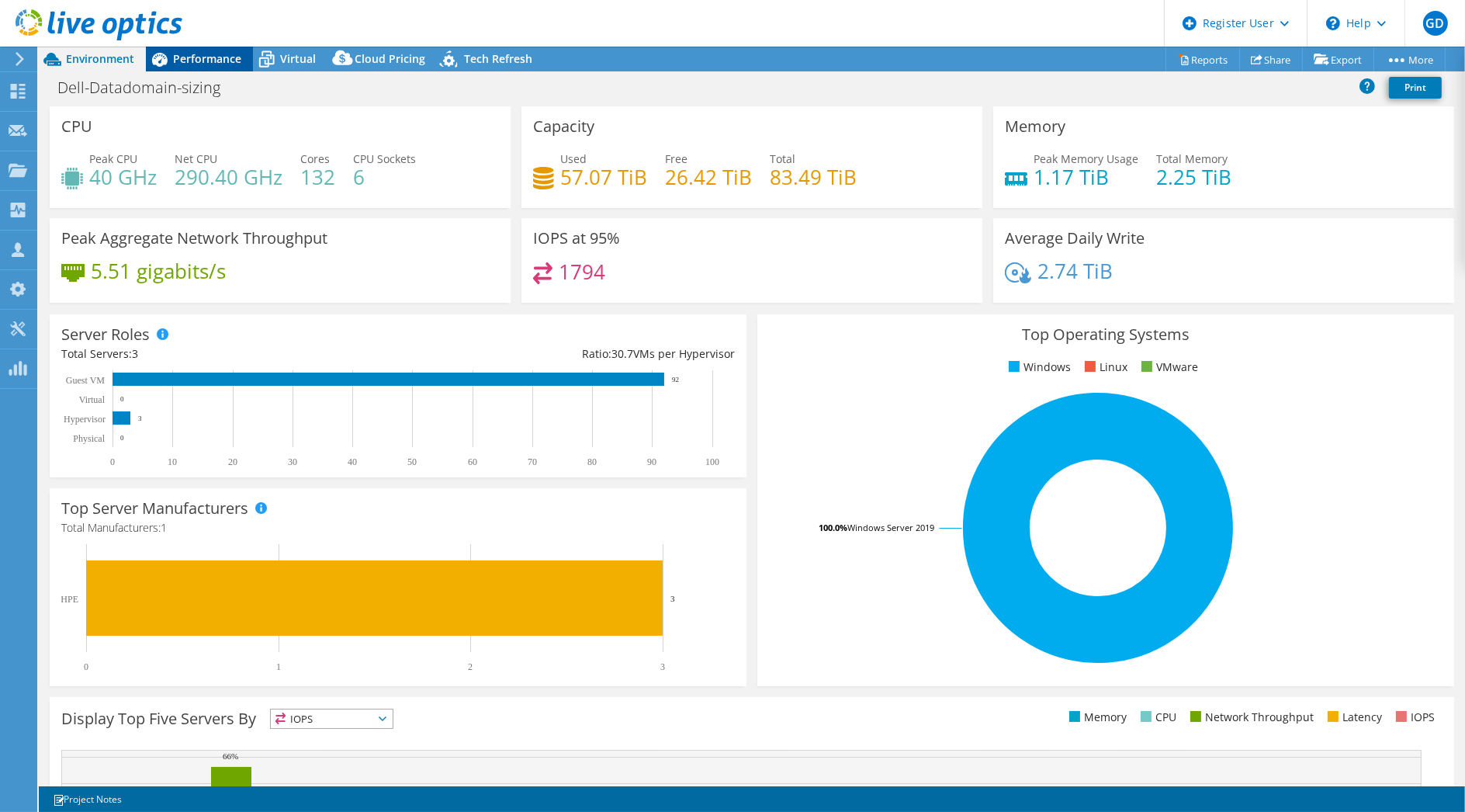
click at [187, 56] on span "Performance" at bounding box center [207, 58] width 68 height 15
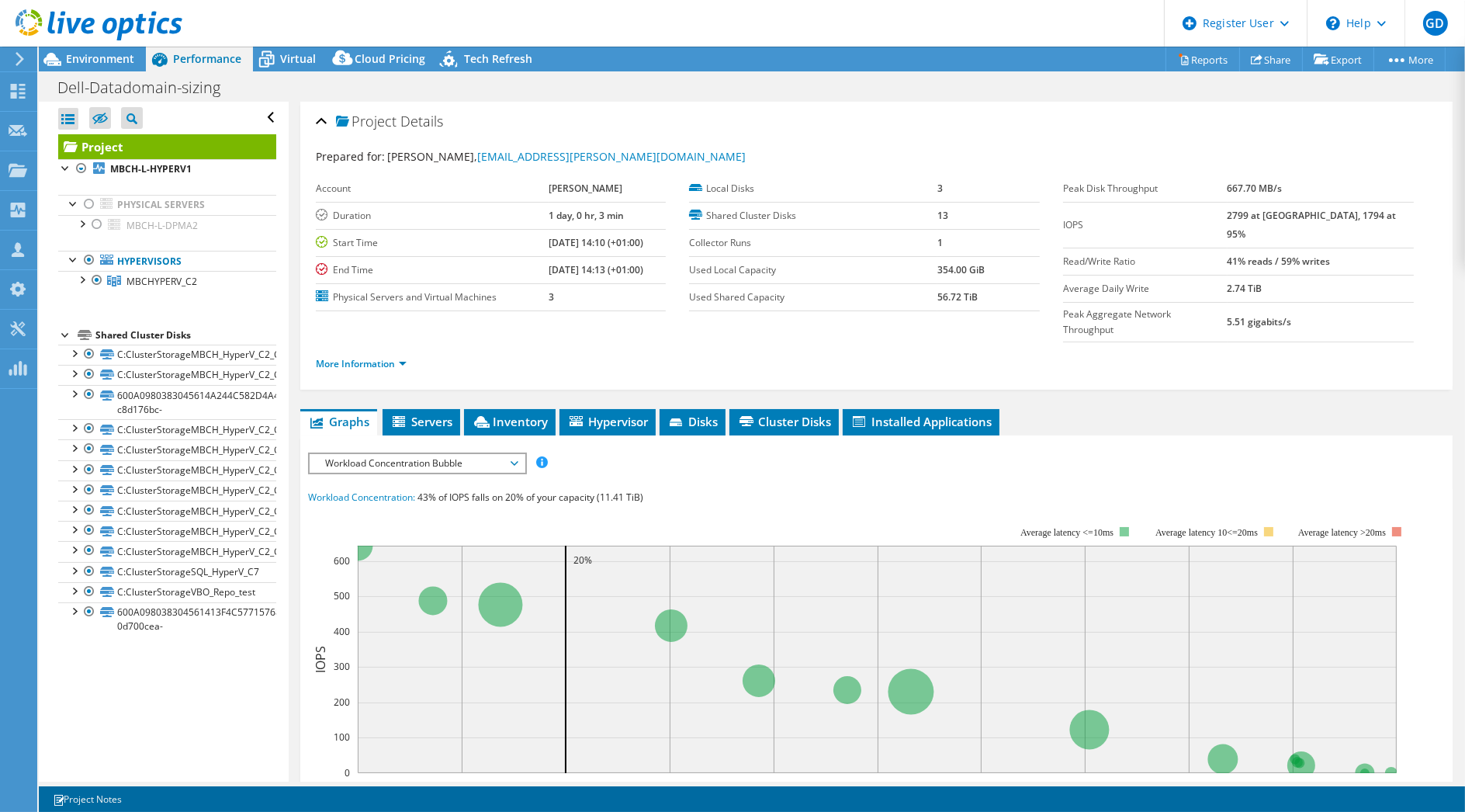
click at [115, 737] on div "Open All Close All Hide Excluded Nodes Project Tree Filter" at bounding box center [164, 441] width 249 height 680
click at [73, 350] on div at bounding box center [74, 353] width 16 height 16
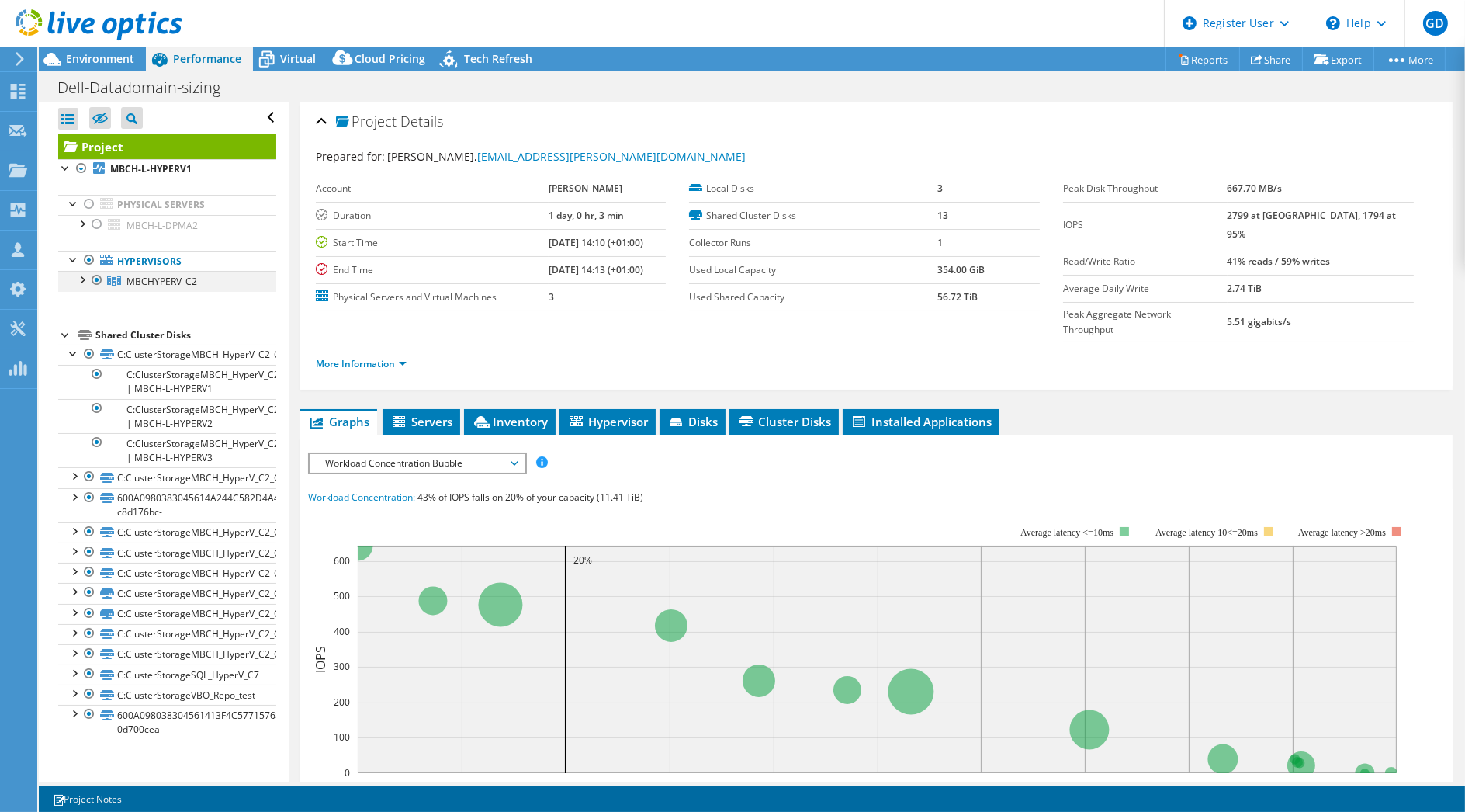
click at [81, 279] on div at bounding box center [82, 279] width 16 height 16
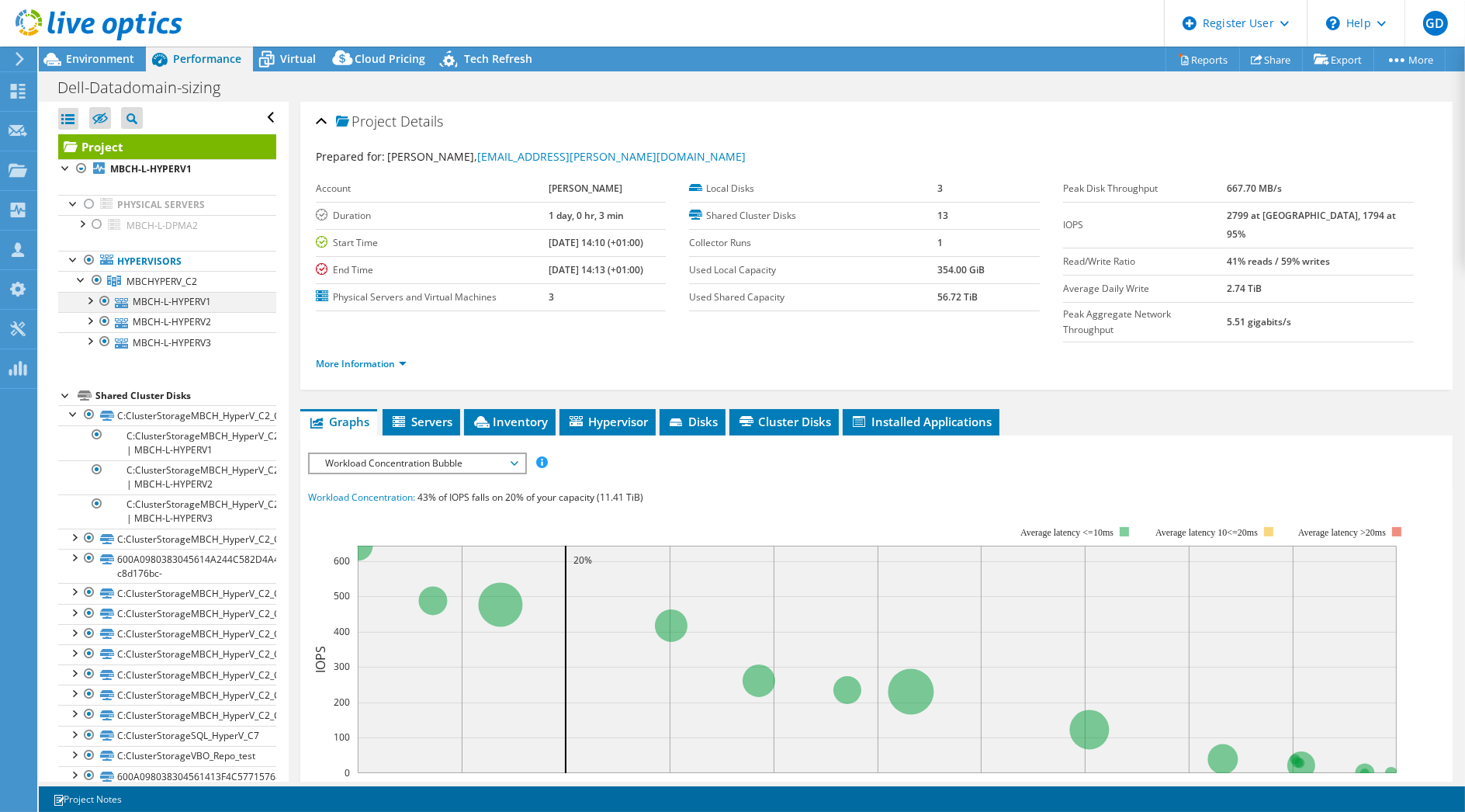
click at [89, 292] on div at bounding box center [89, 299] width 16 height 16
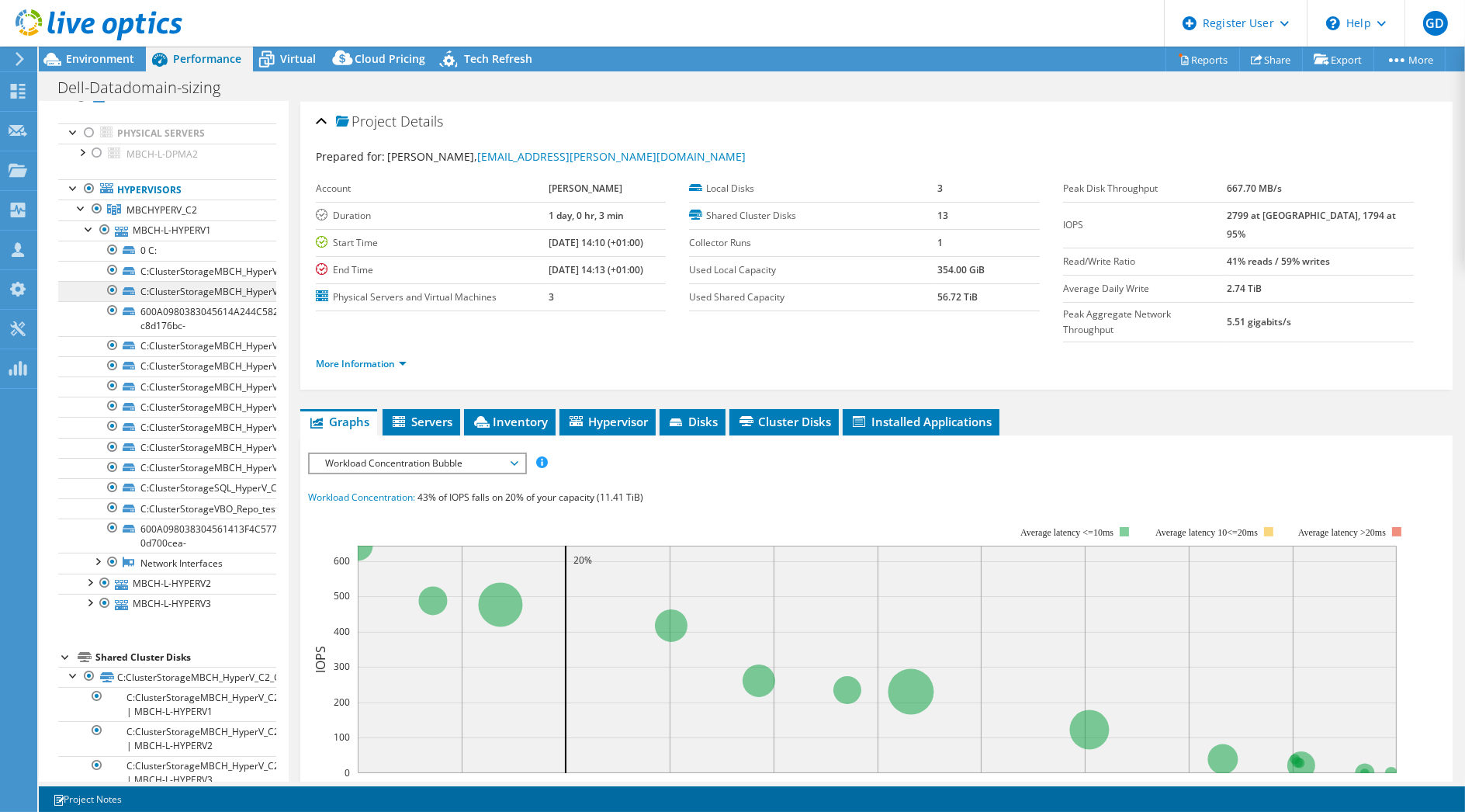
scroll to position [86, 0]
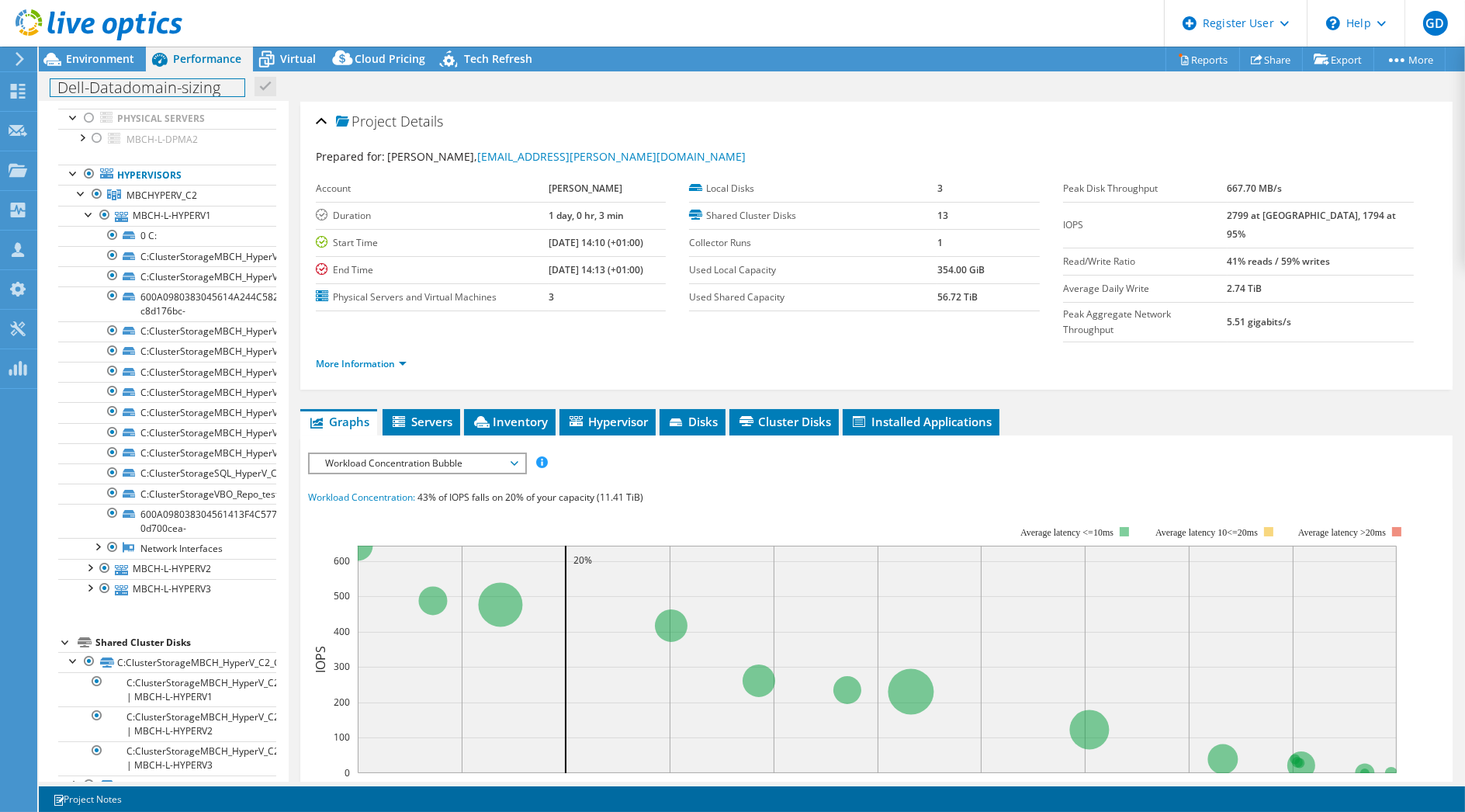
drag, startPoint x: 132, startPoint y: 783, endPoint x: 157, endPoint y: 783, distance: 25.0
click at [157, 783] on div "Project Actions Project Actions Reports Share Export vSAN ReadyNode Sizer" at bounding box center [752, 429] width 1427 height 765
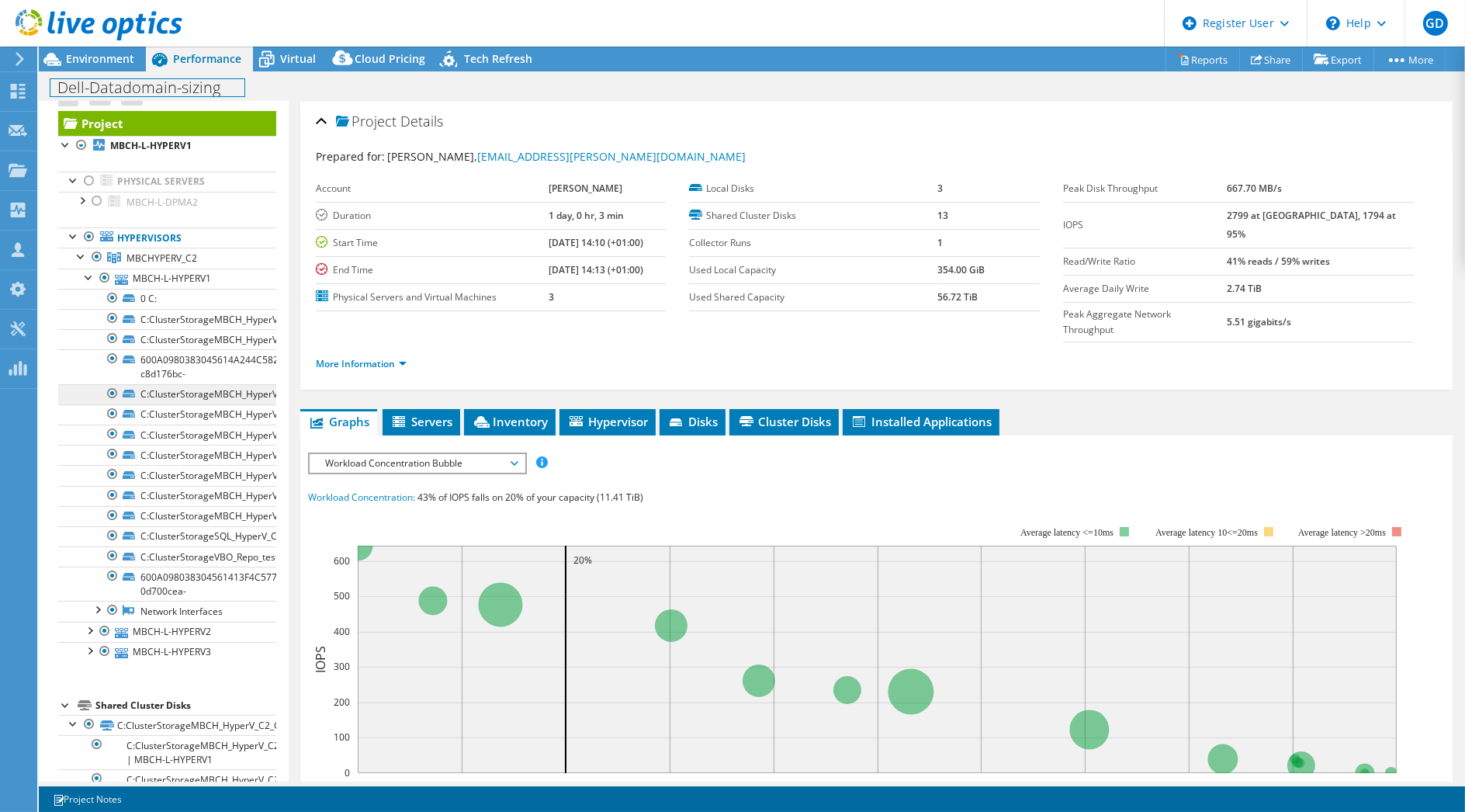
scroll to position [0, 0]
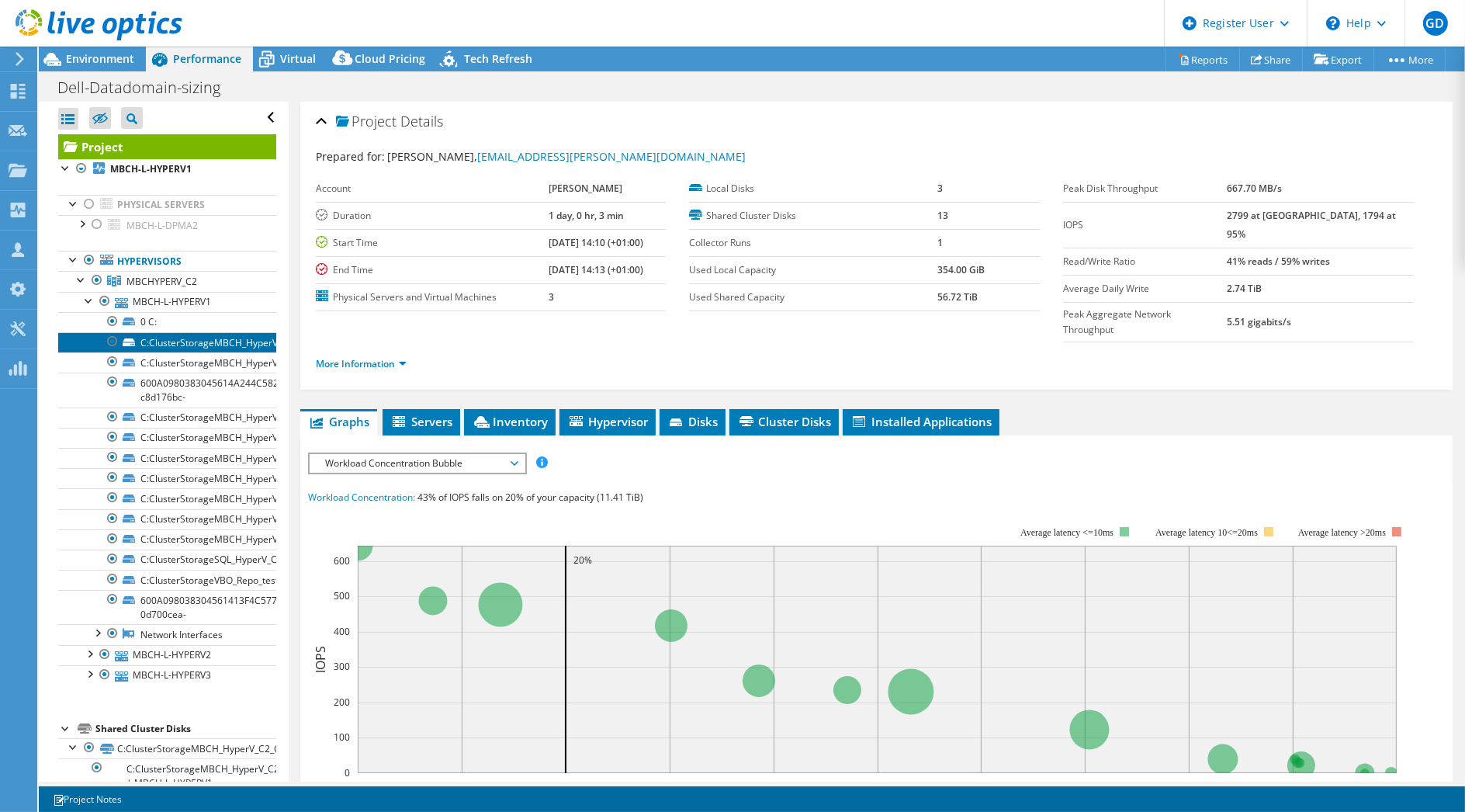
click at [197, 336] on link "C:ClusterStorageMBCH_HyperV_C2_CSV1" at bounding box center [167, 343] width 218 height 20
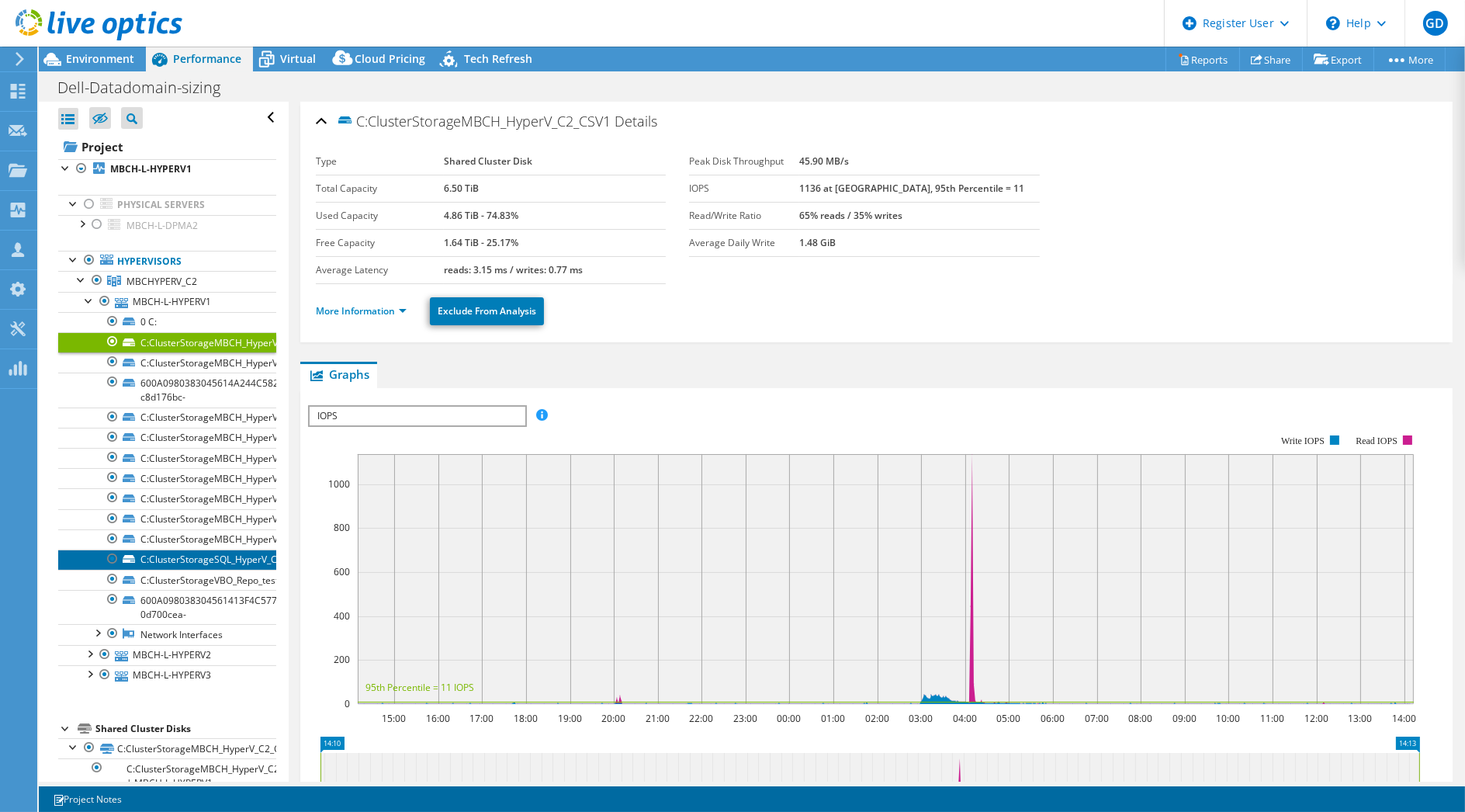
click at [188, 557] on link "C:ClusterStorageSQL_HyperV_C7" at bounding box center [167, 560] width 218 height 20
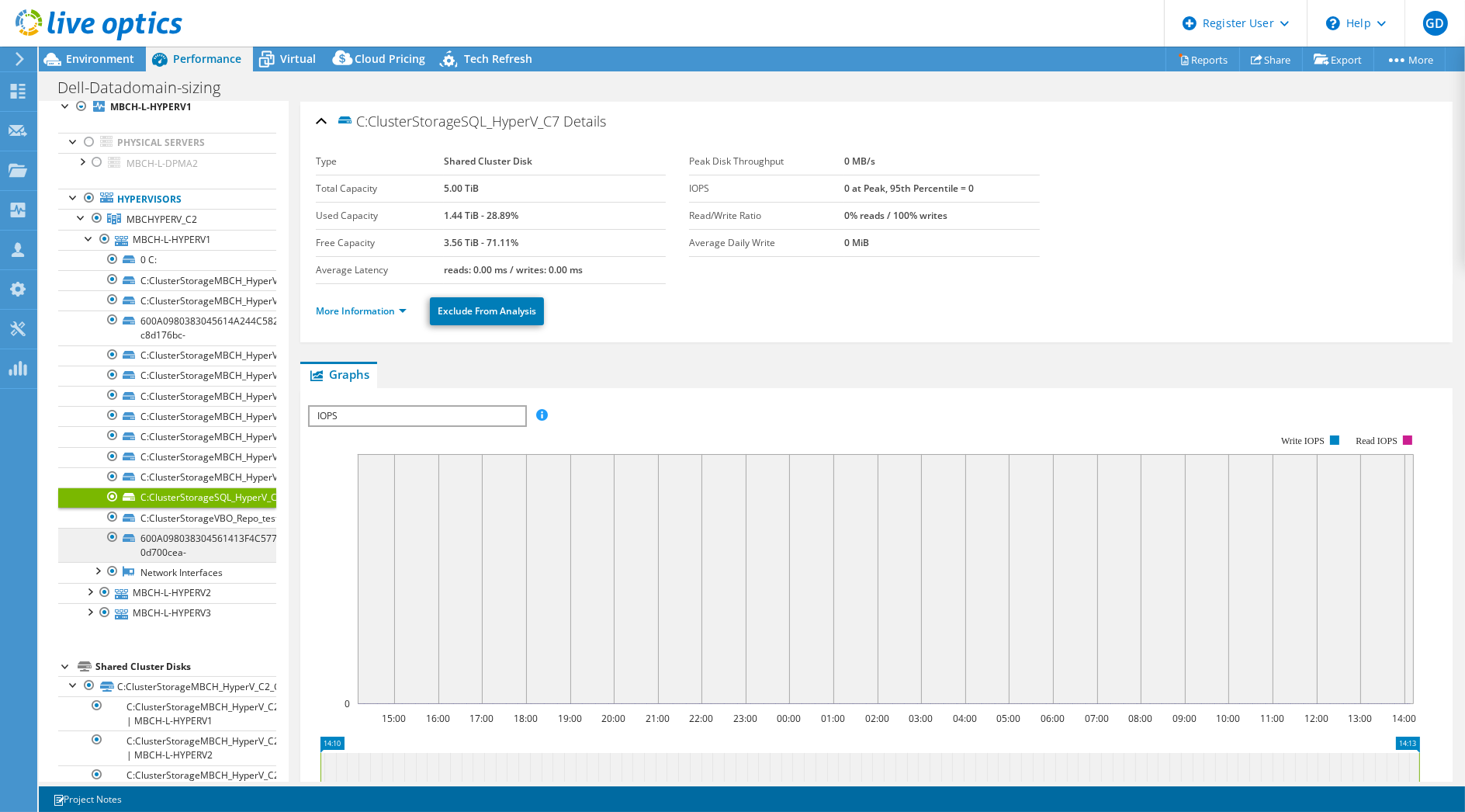
scroll to position [86, 0]
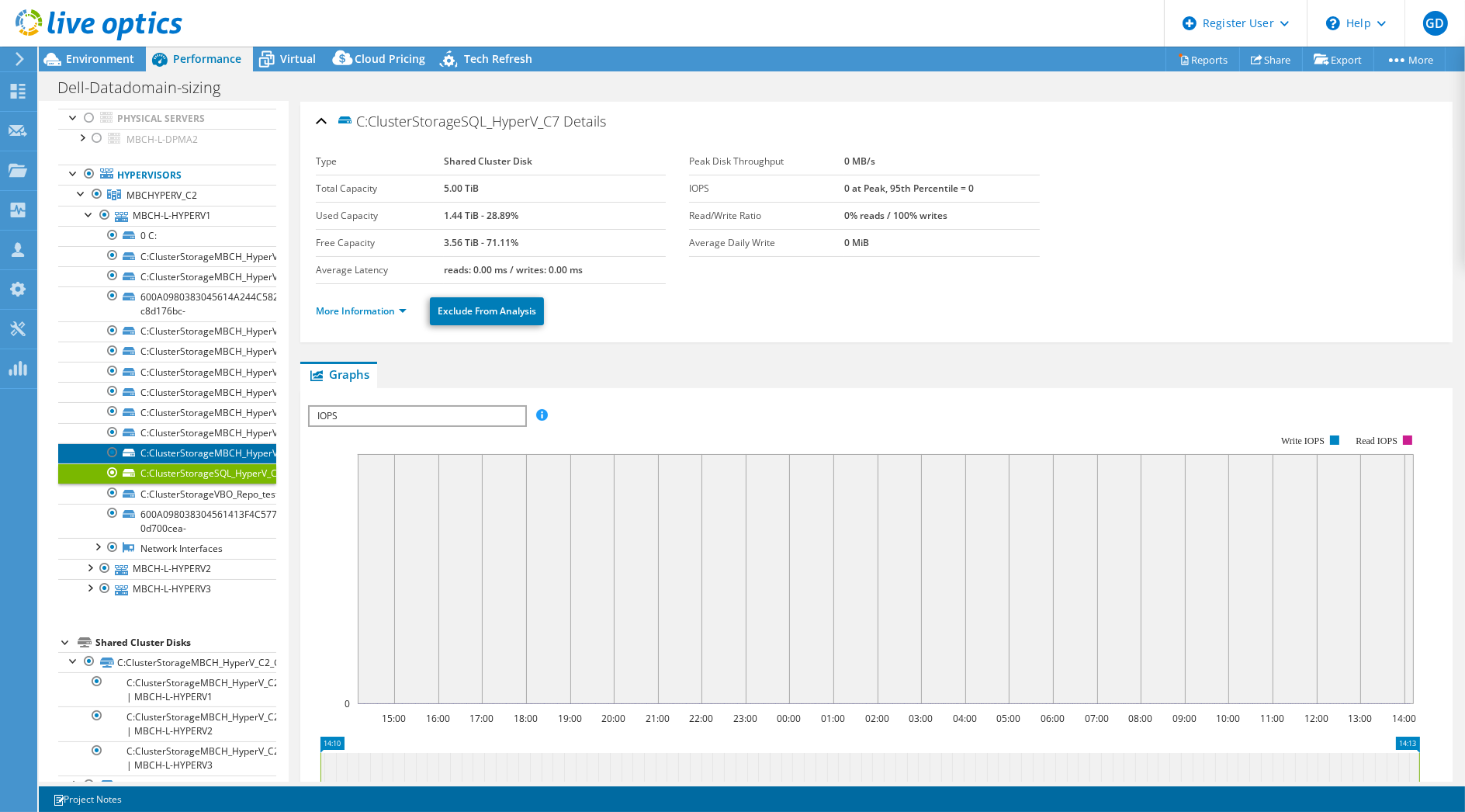
click at [218, 450] on link "C:ClusterStorageMBCH_HyperV_C2_CSV9" at bounding box center [167, 453] width 218 height 20
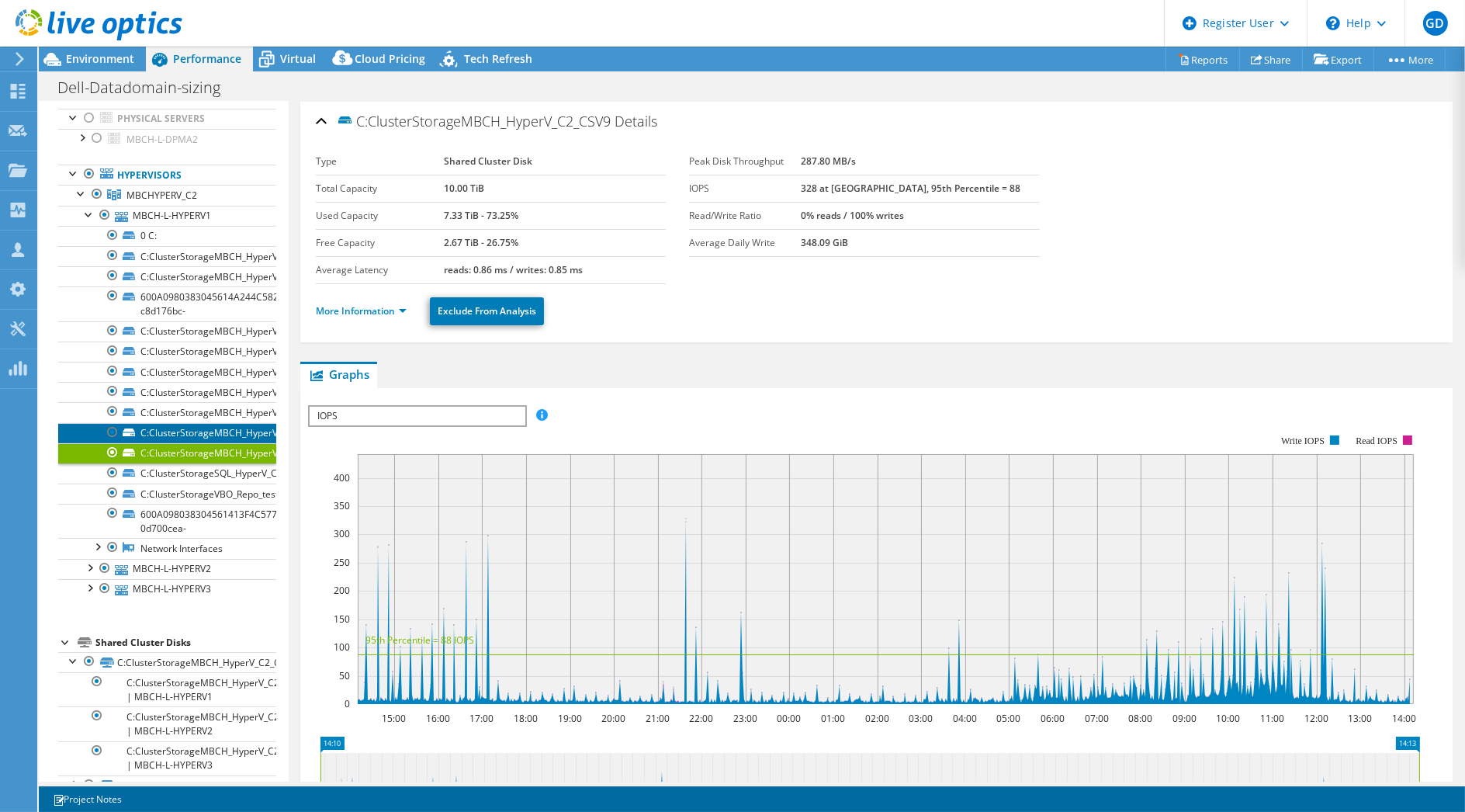
click at [218, 425] on link "C:ClusterStorageMBCH_HyperV_C2_CSV8" at bounding box center [167, 433] width 218 height 20
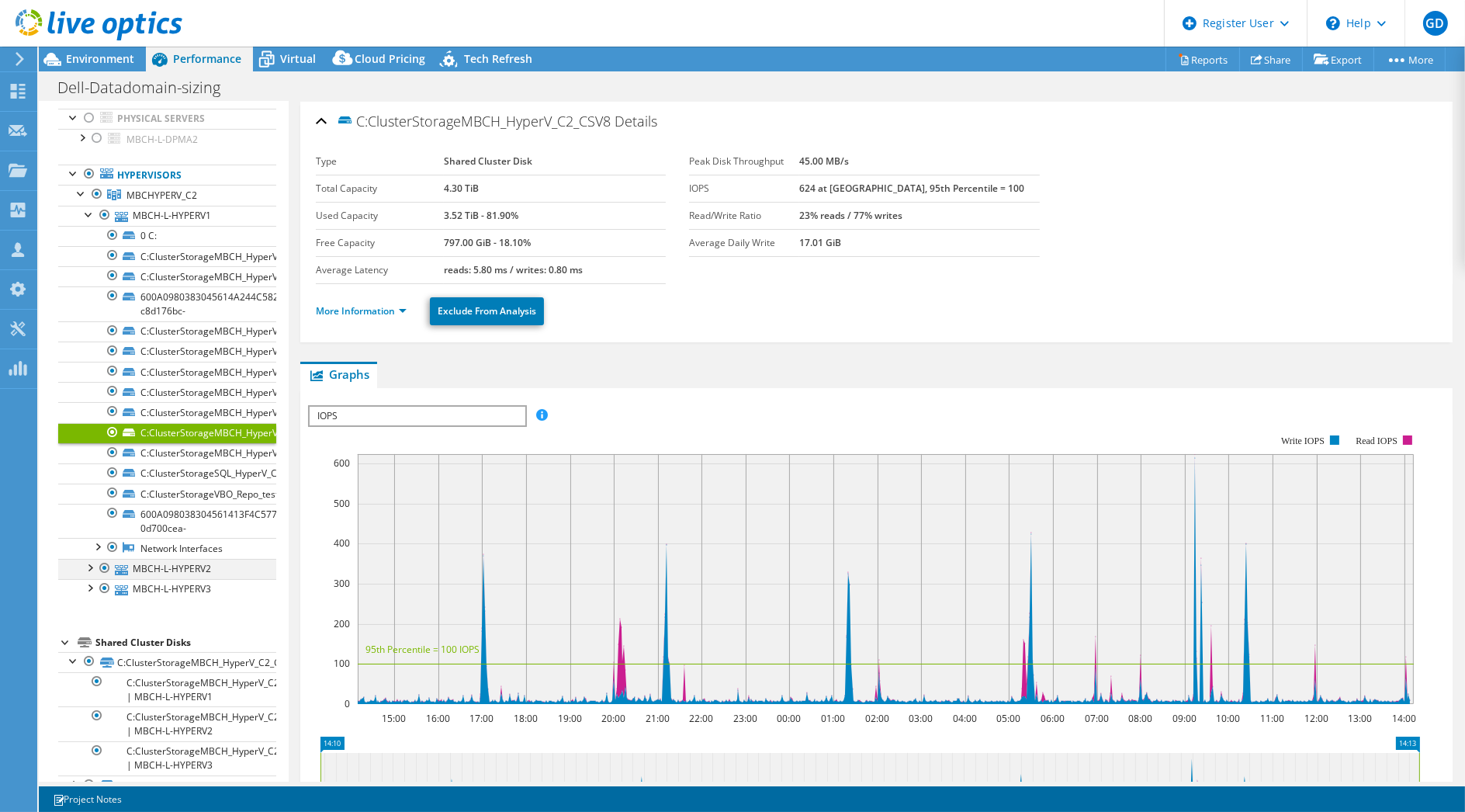
click at [89, 560] on div at bounding box center [89, 567] width 16 height 16
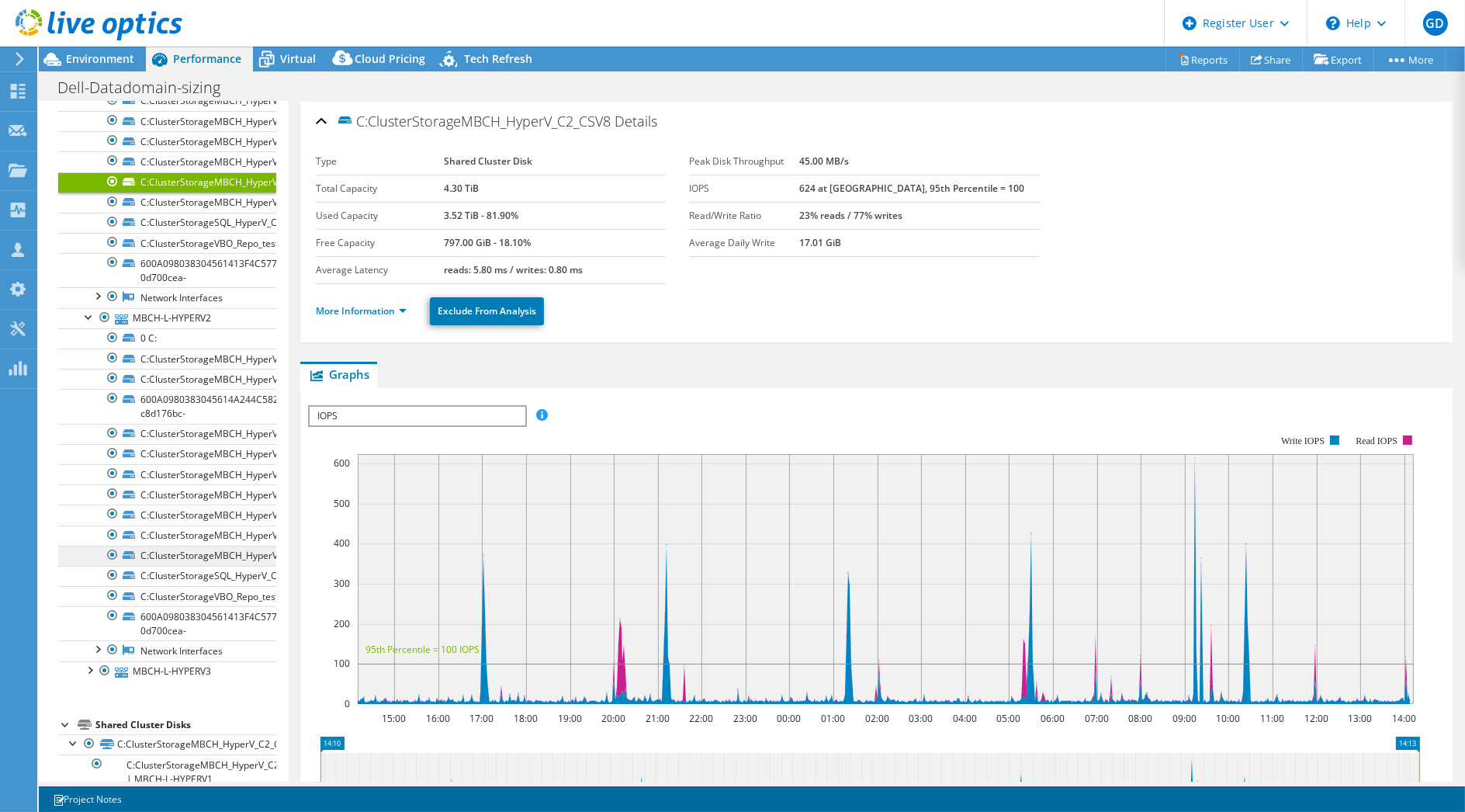
scroll to position [431, 0]
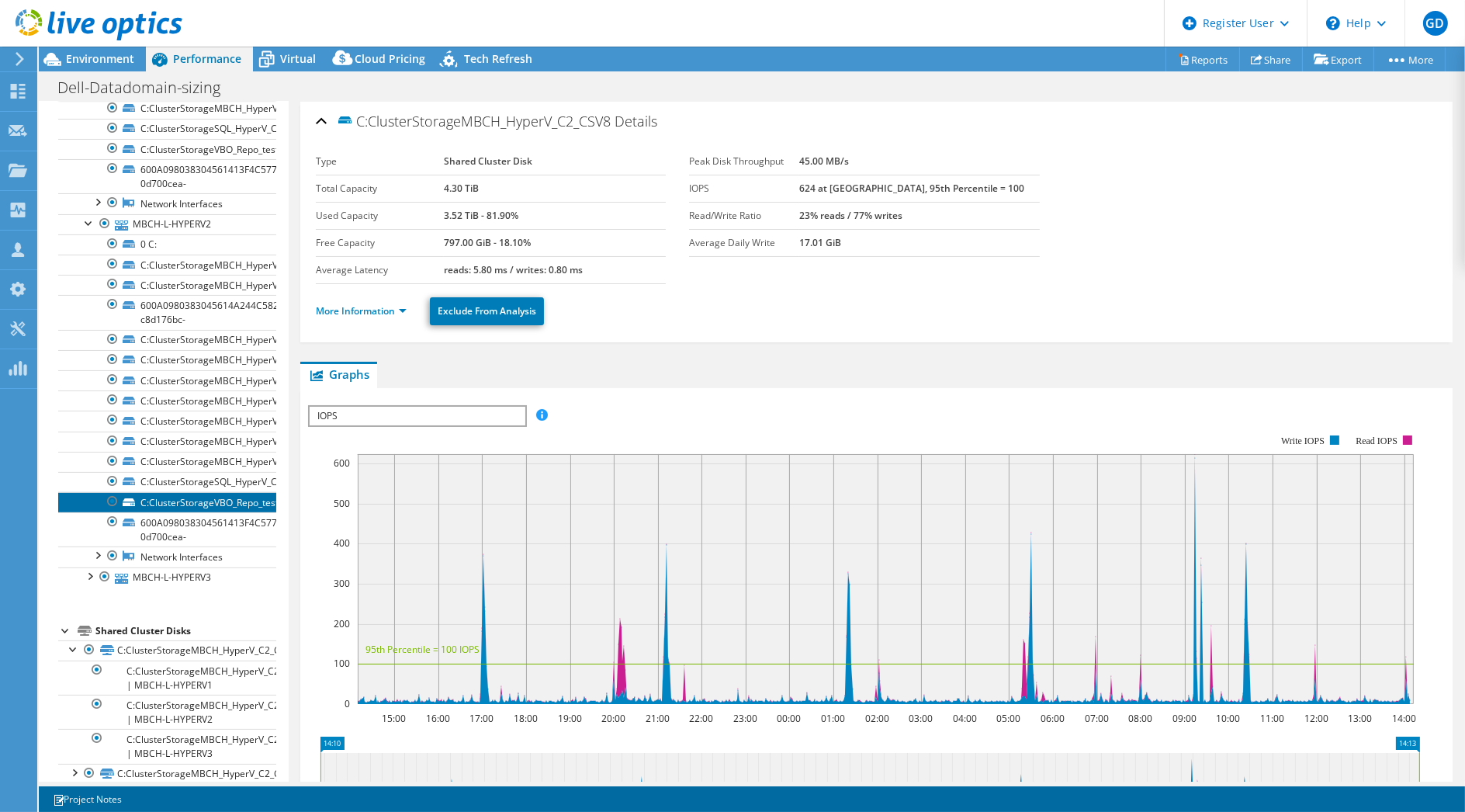
click at [194, 492] on link "C:ClusterStorageVBO_Repo_test" at bounding box center [167, 502] width 218 height 20
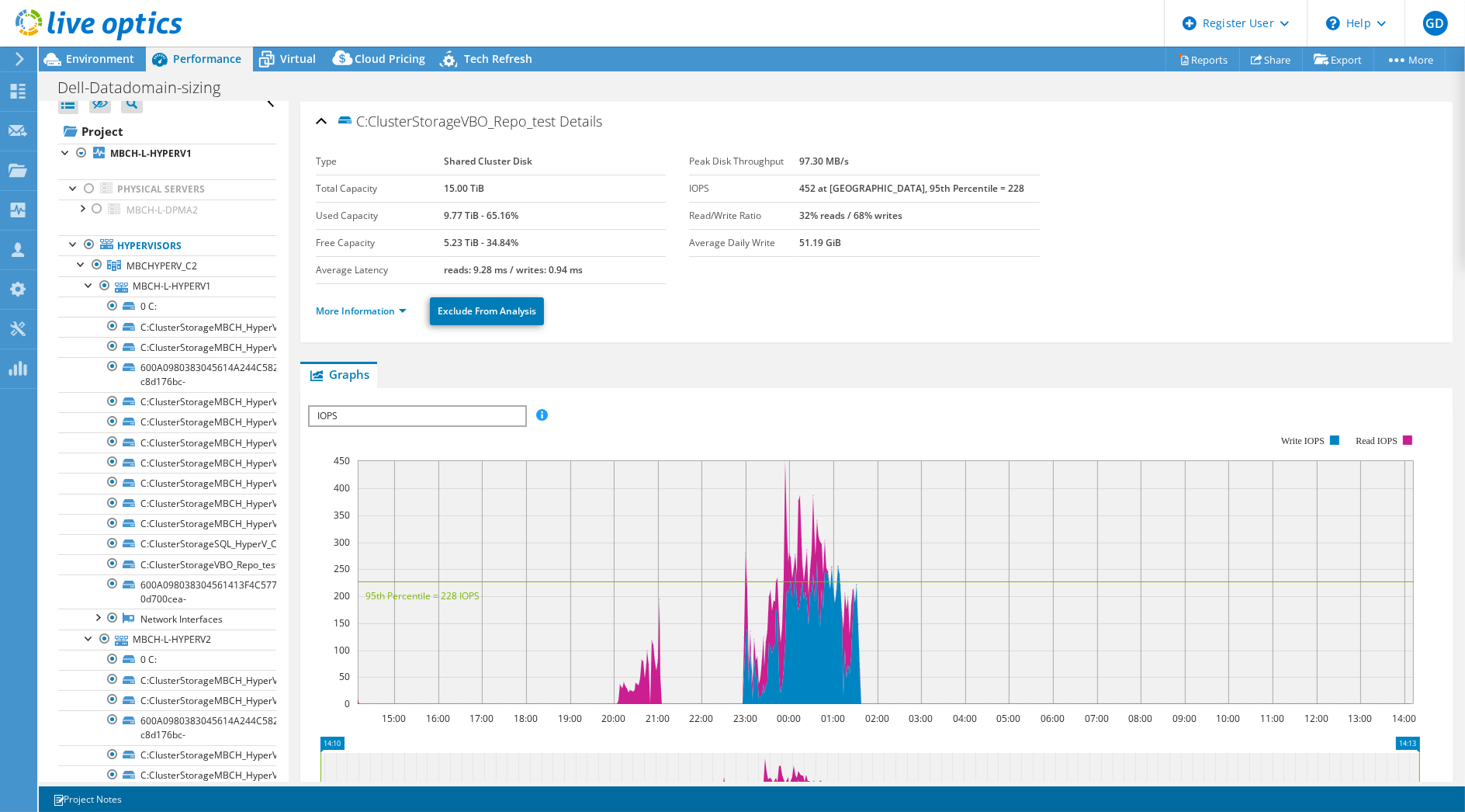
scroll to position [11, 0]
click at [88, 284] on div at bounding box center [89, 288] width 16 height 16
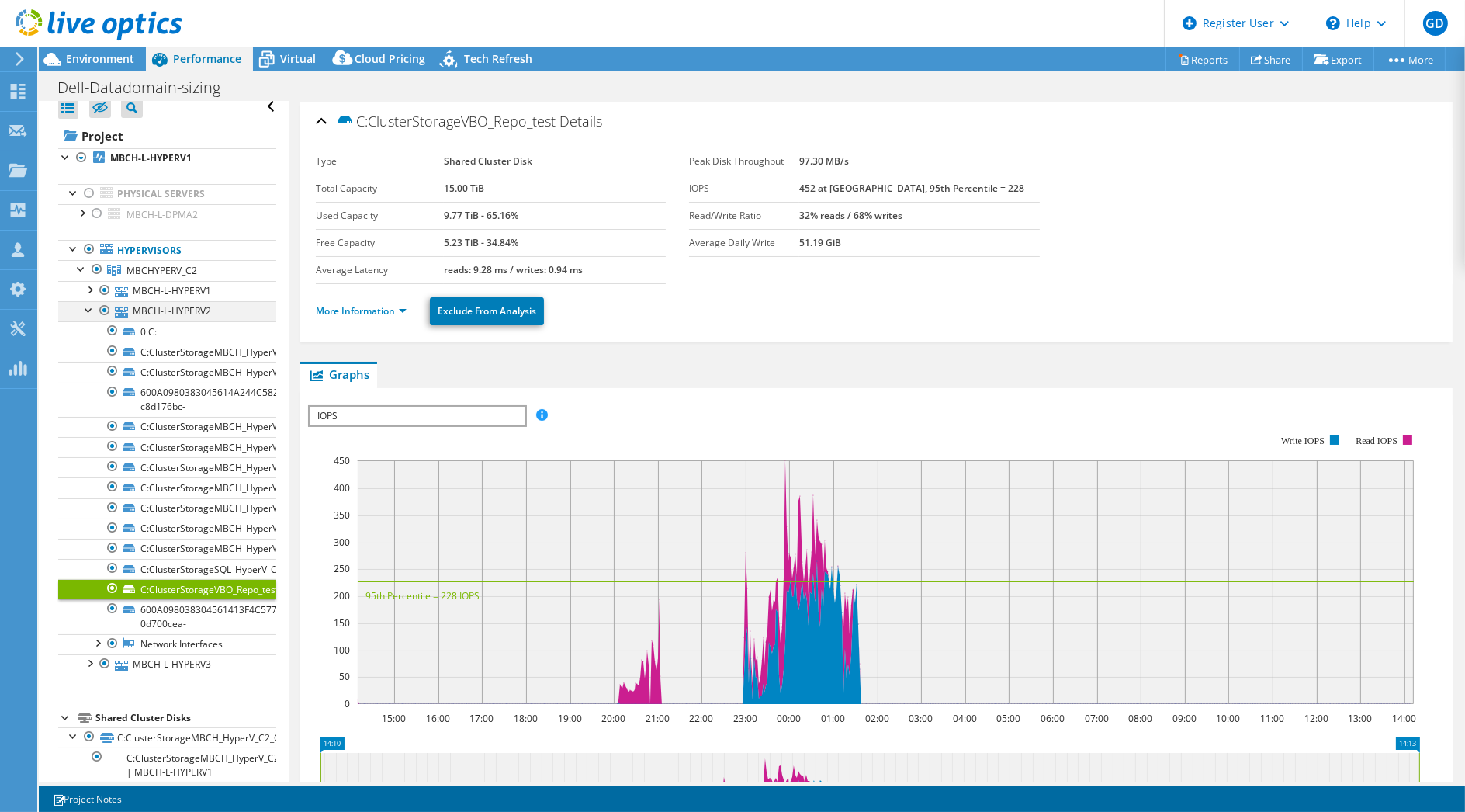
click at [89, 305] on div at bounding box center [89, 309] width 16 height 16
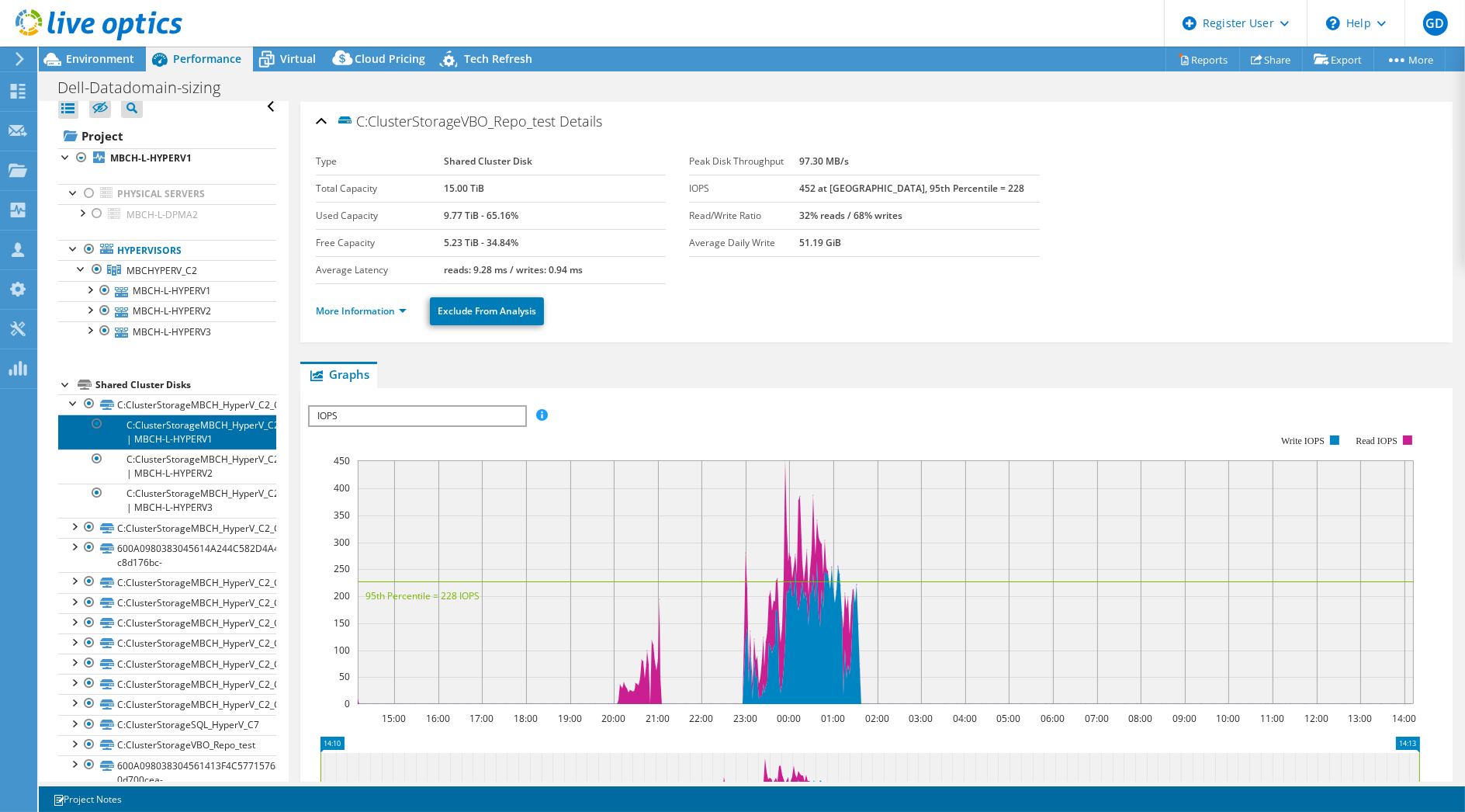
click at [210, 426] on link "C:ClusterStorageMBCH_HyperV_C2_CSV1 | MBCH-L-HYPERV1" at bounding box center [167, 432] width 218 height 34
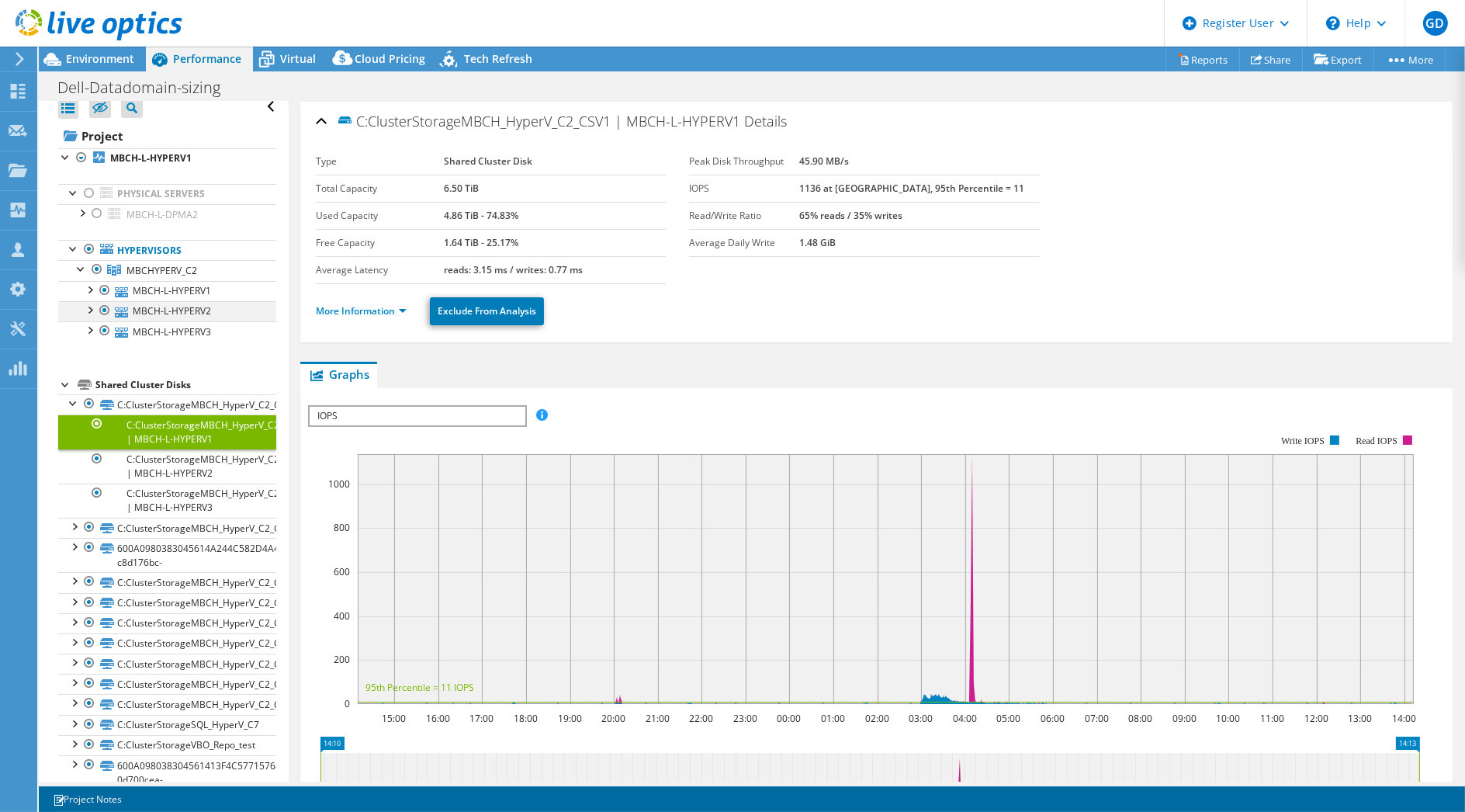
click at [89, 307] on div at bounding box center [89, 309] width 16 height 16
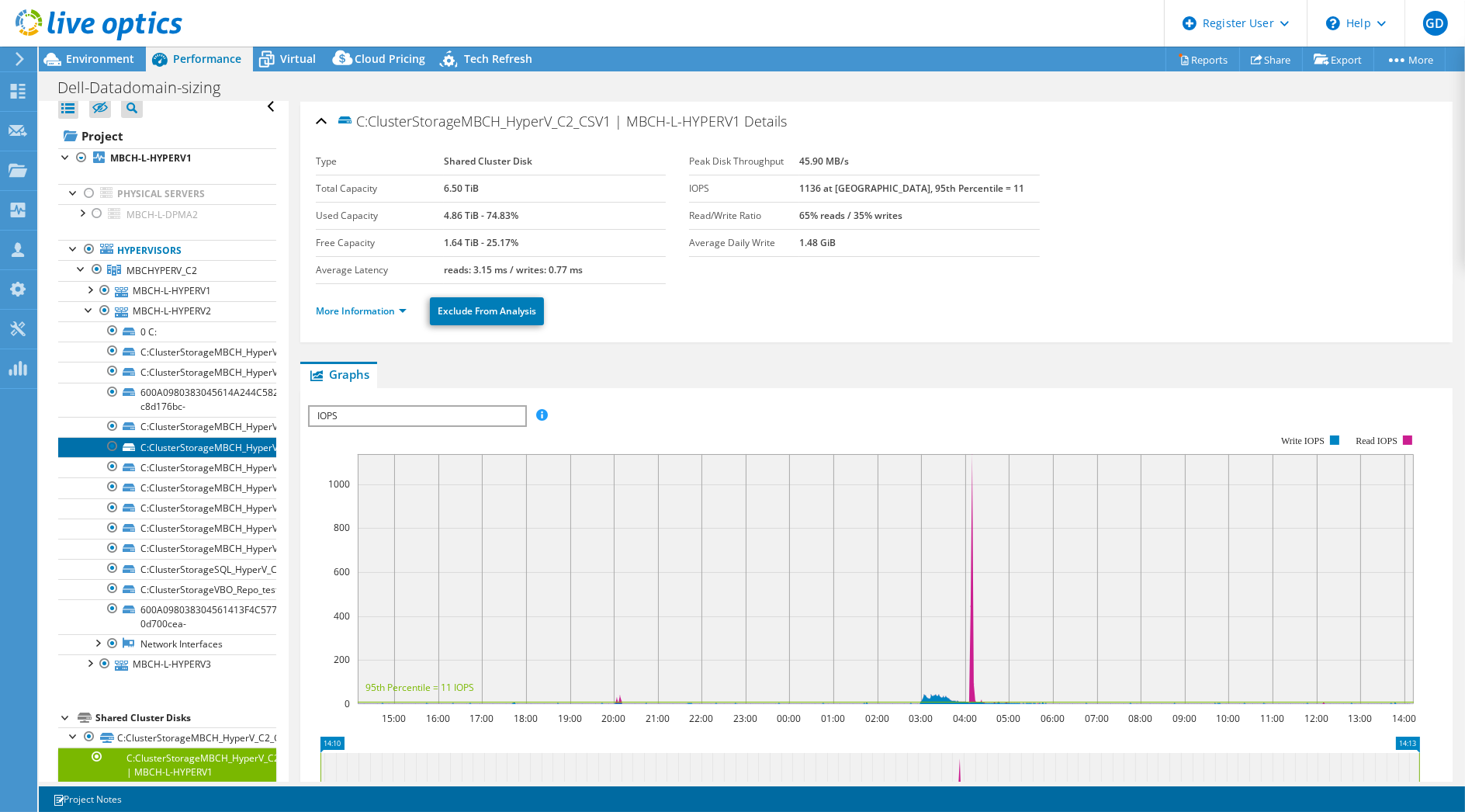
click at [224, 451] on link "C:ClusterStorageMBCH_HyperV_C2_CSV4" at bounding box center [167, 447] width 218 height 20
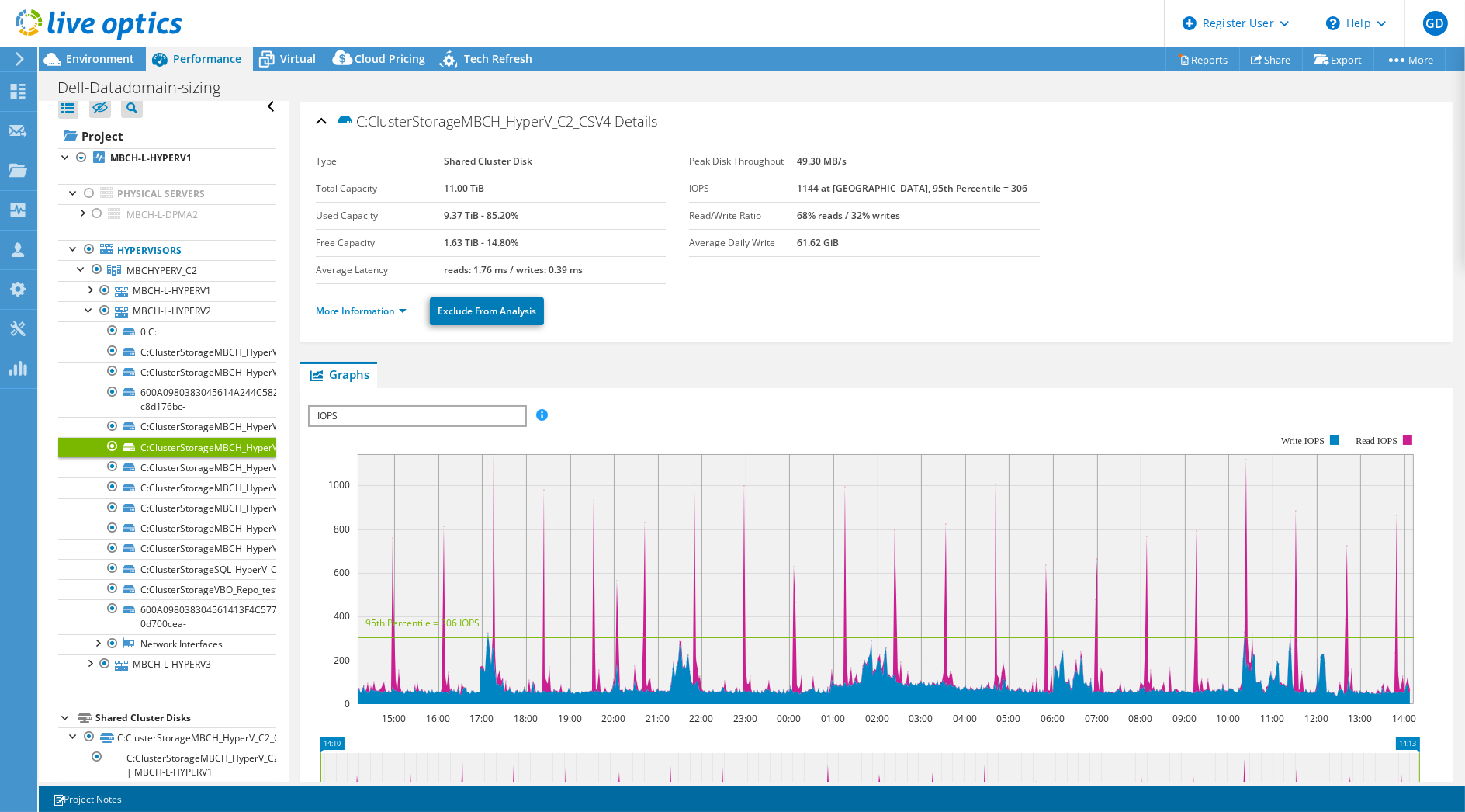
click at [223, 437] on link "C:ClusterStorageMBCH_HyperV_C2_CSV4" at bounding box center [167, 447] width 218 height 20
click at [231, 488] on link "C:ClusterStorageMBCH_HyperV_C2_CSV6" at bounding box center [167, 488] width 218 height 20
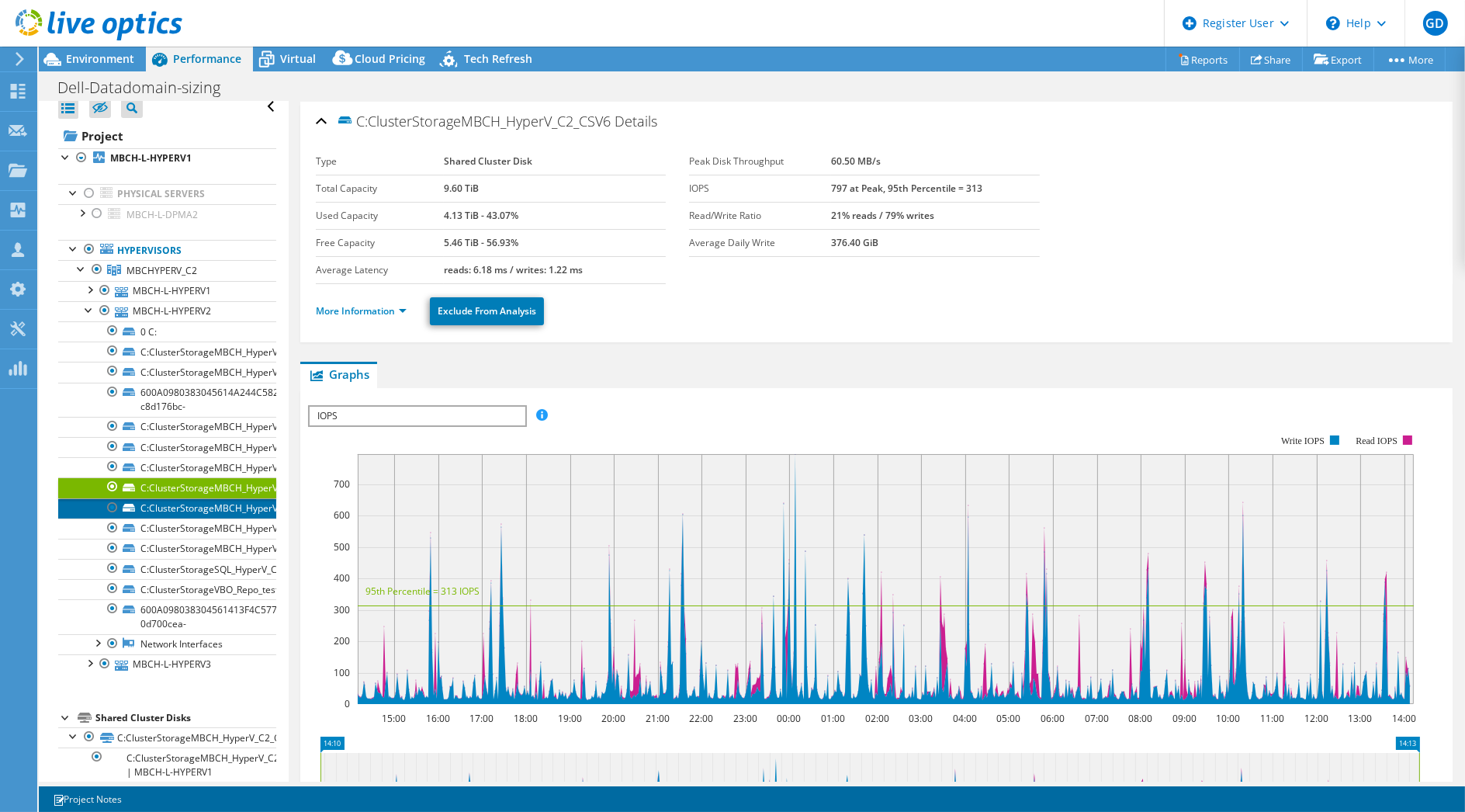
click at [228, 505] on link "C:ClusterStorageMBCH_HyperV_C2_CSV7" at bounding box center [167, 509] width 218 height 20
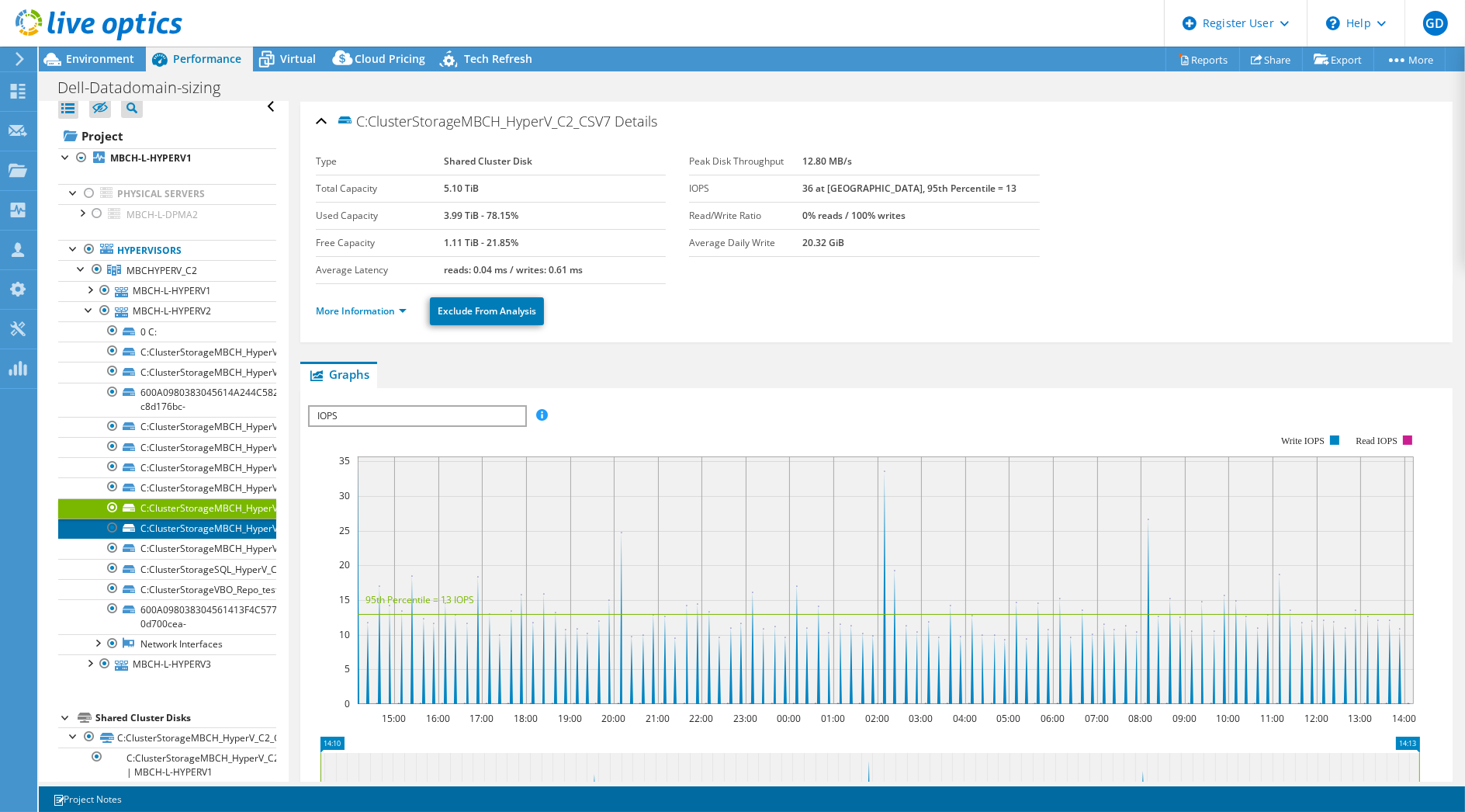
click at [230, 531] on link "C:ClusterStorageMBCH_HyperV_C2_CSV8" at bounding box center [167, 528] width 218 height 20
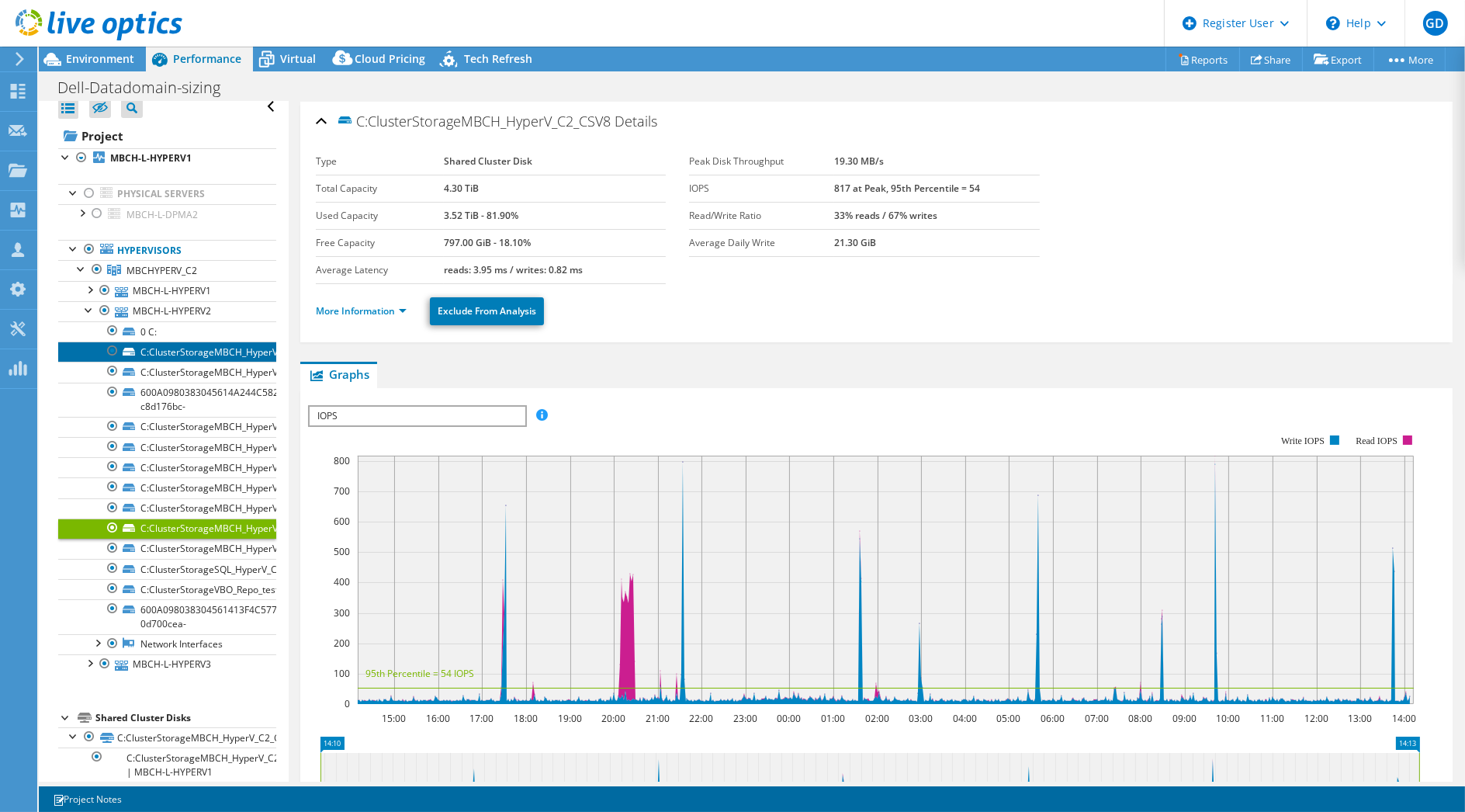
click at [207, 350] on link "C:ClusterStorageMBCH_HyperV_C2_CSV1" at bounding box center [167, 352] width 218 height 20
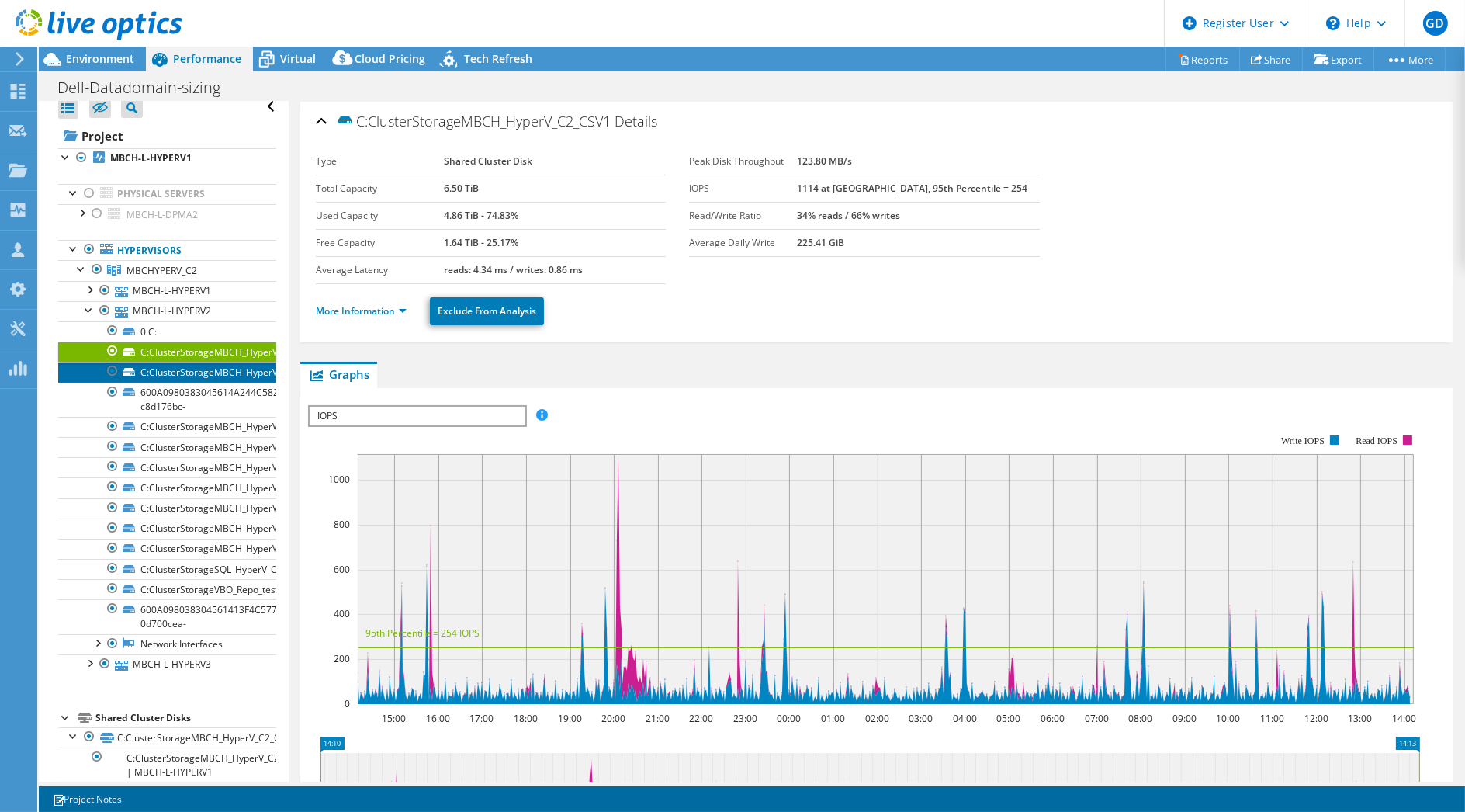
click at [211, 370] on link "C:ClusterStorageMBCH_HyperV_C2_CSV2" at bounding box center [167, 372] width 218 height 20
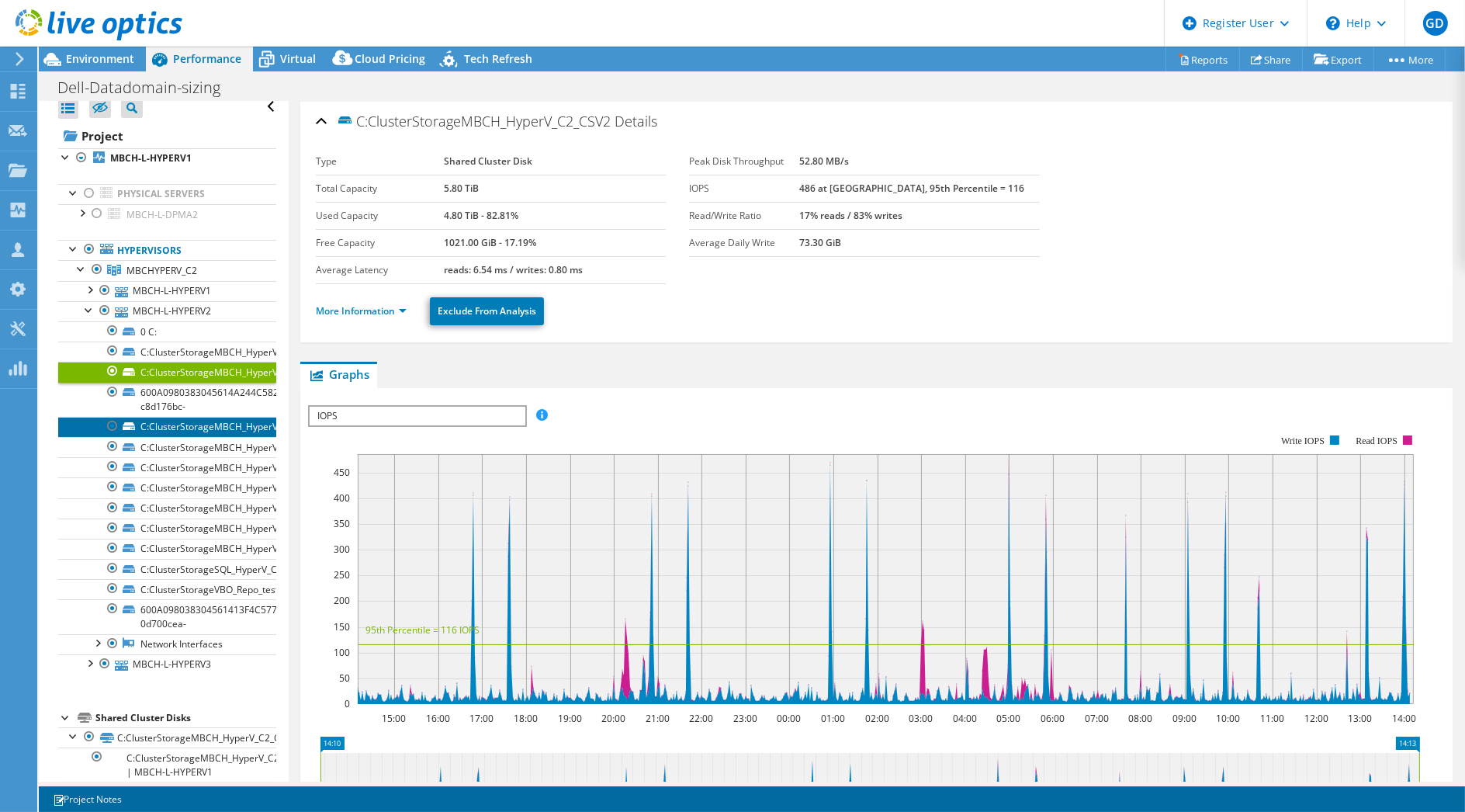
click at [201, 429] on link "C:ClusterStorageMBCH_HyperV_C2_CSV3" at bounding box center [167, 427] width 218 height 20
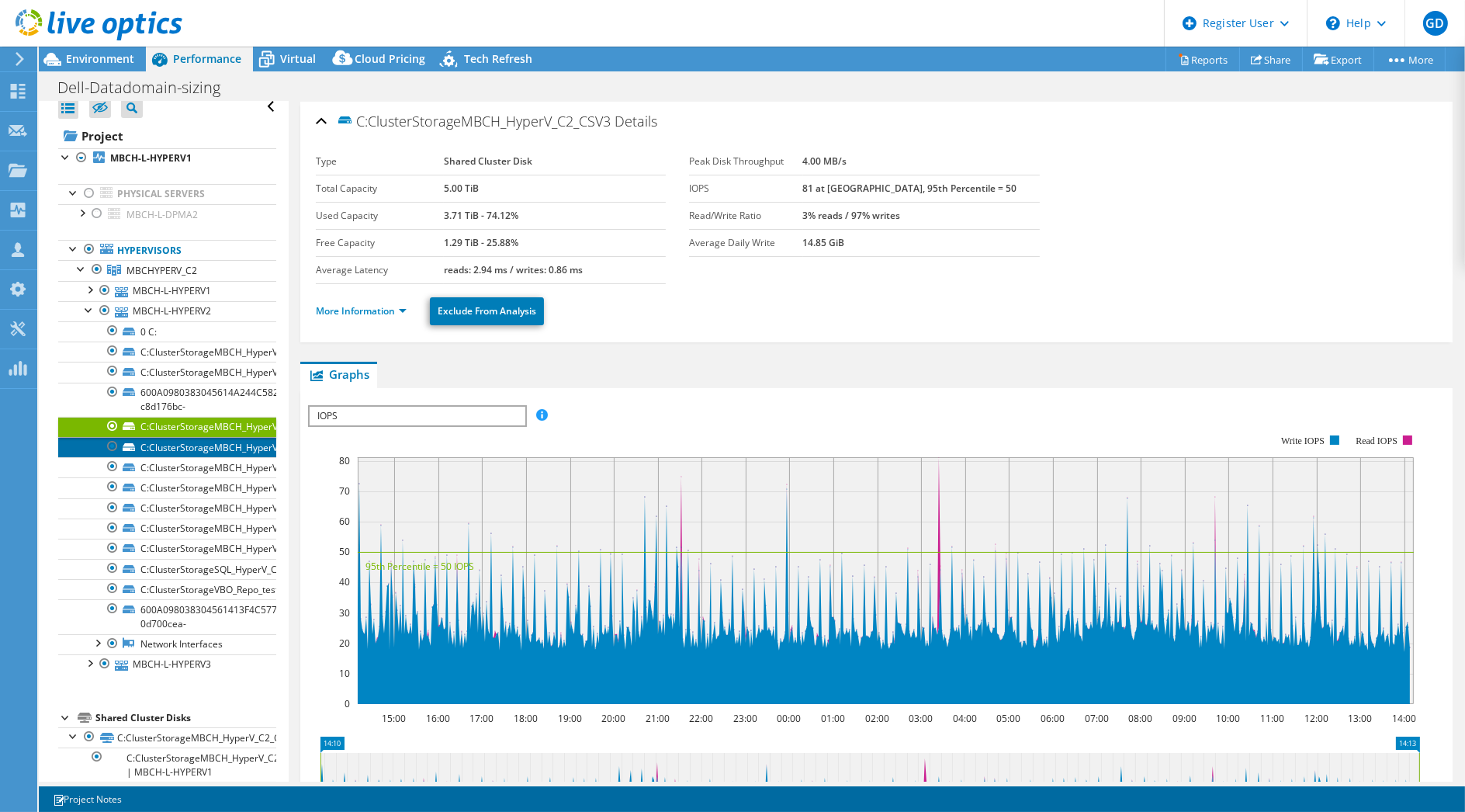
click at [201, 439] on link "C:ClusterStorageMBCH_HyperV_C2_CSV4" at bounding box center [167, 447] width 218 height 20
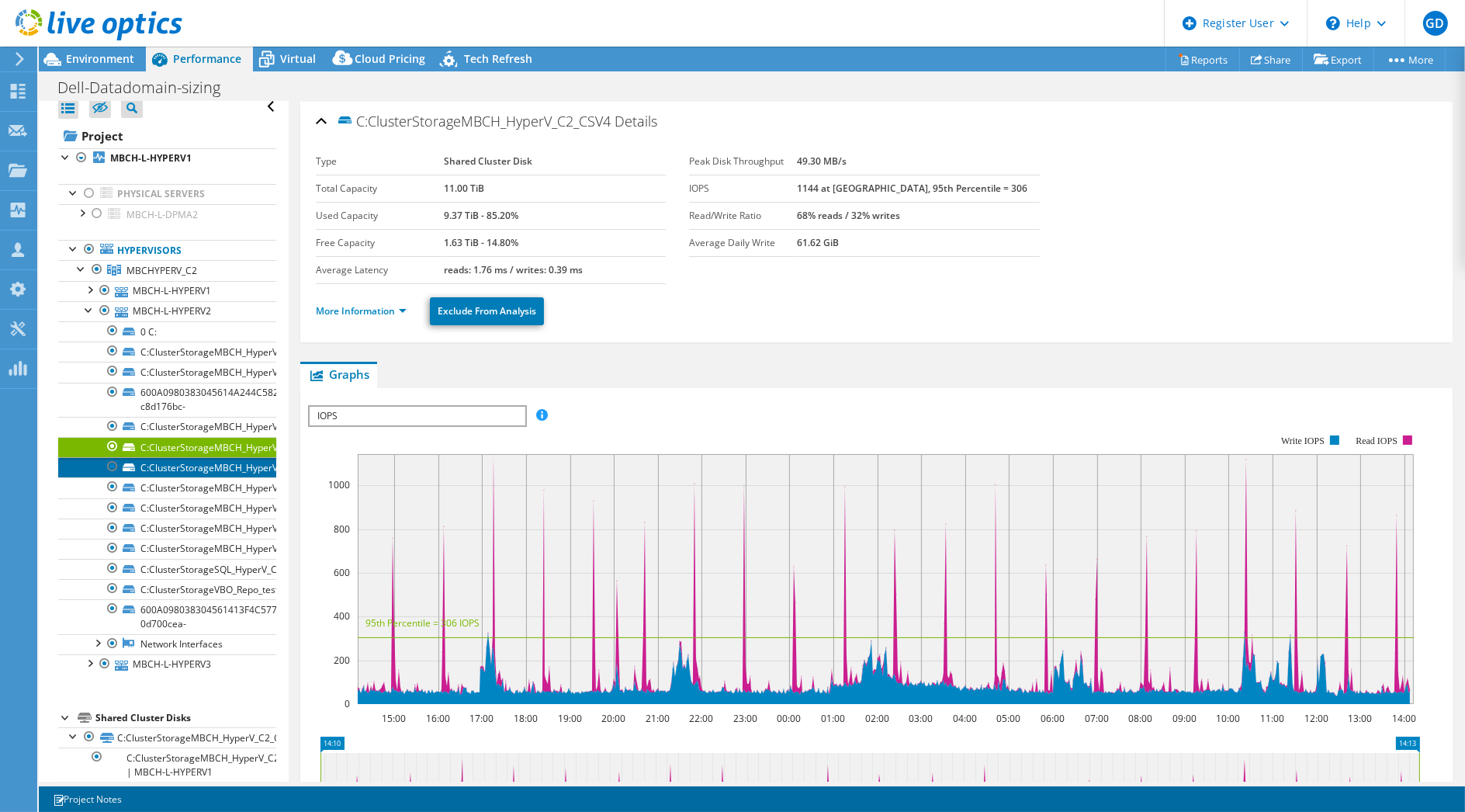
click at [198, 461] on link "C:ClusterStorageMBCH_HyperV_C2_CSV5" at bounding box center [167, 467] width 218 height 20
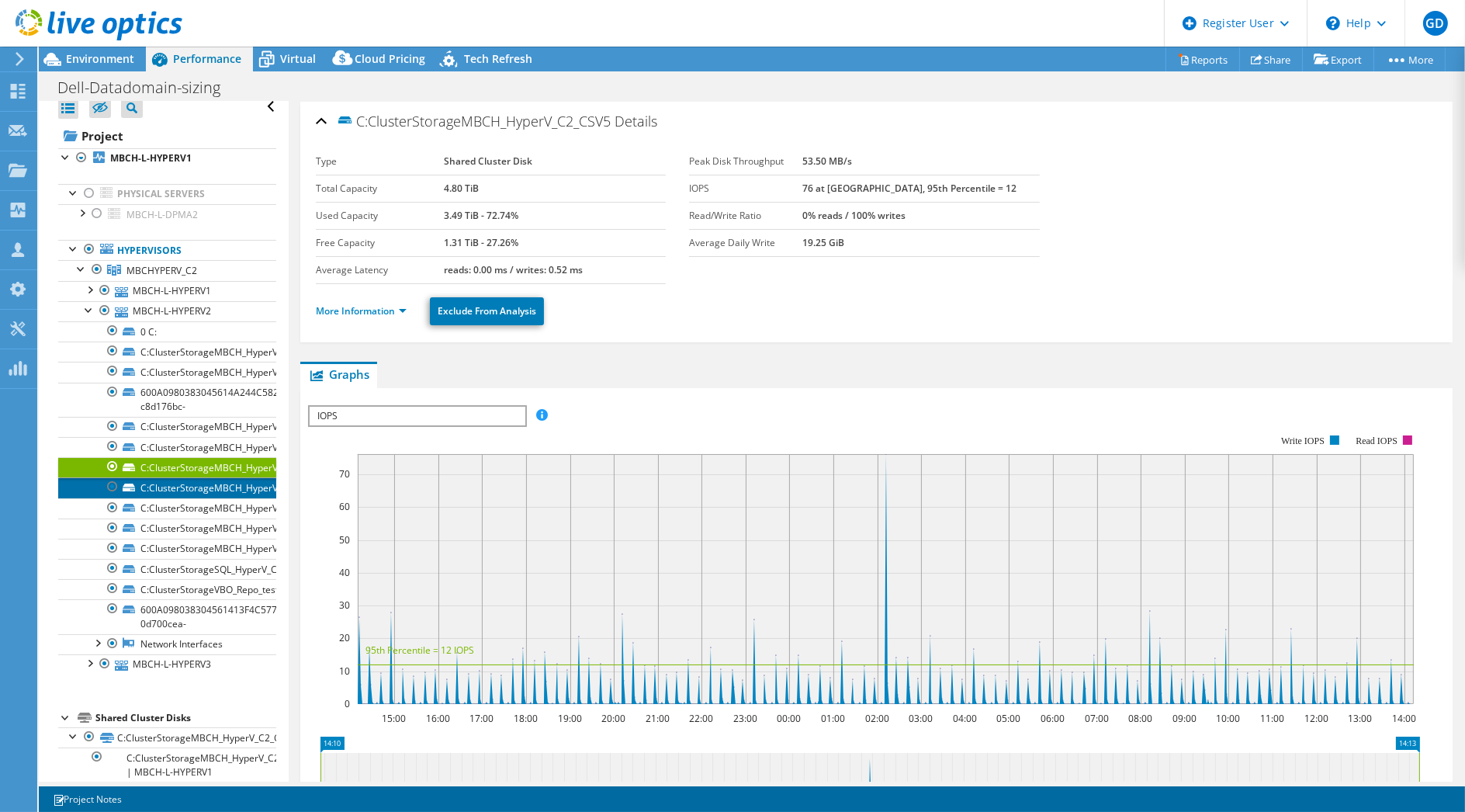
click at [198, 481] on link "C:ClusterStorageMBCH_HyperV_C2_CSV6" at bounding box center [167, 488] width 218 height 20
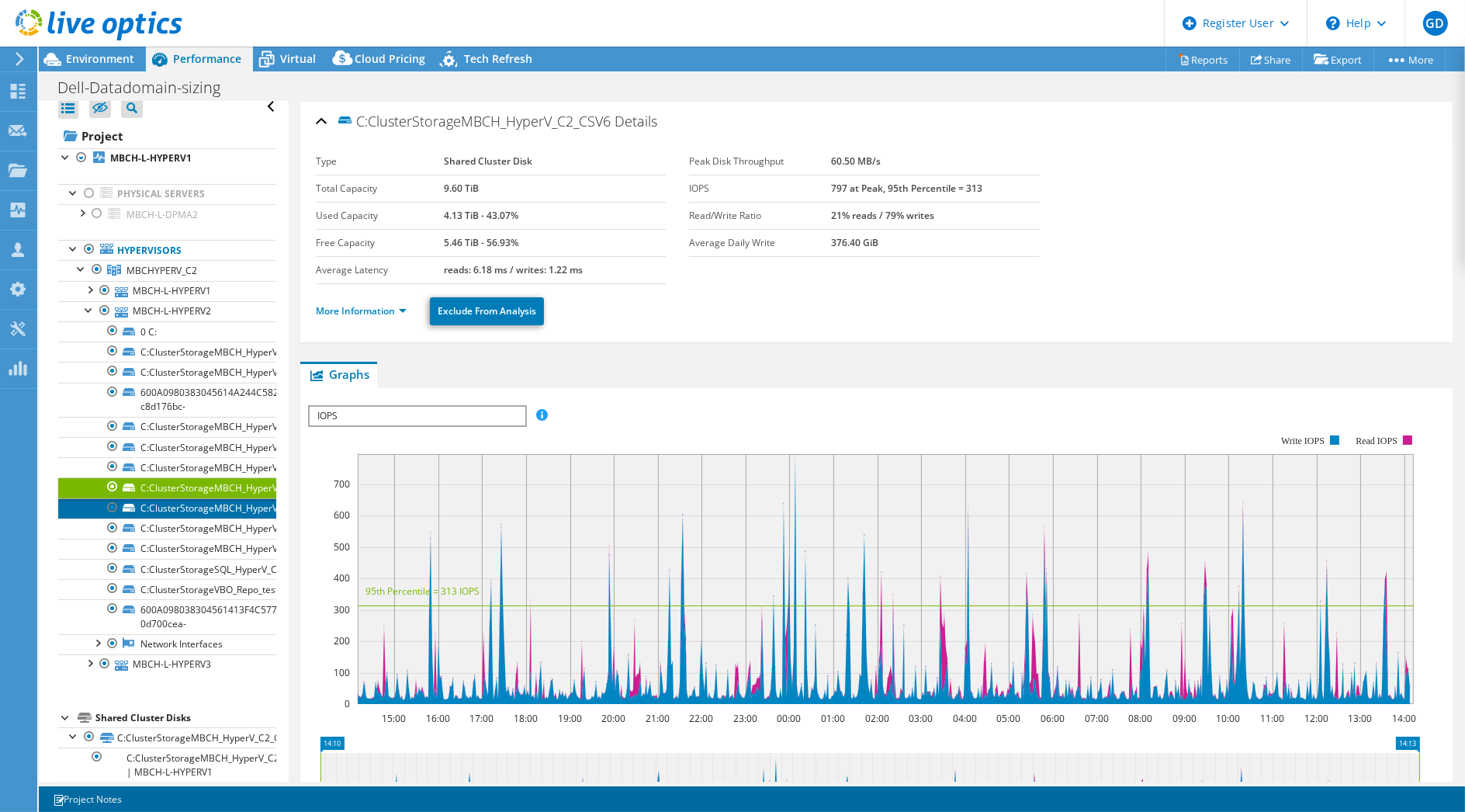
click at [198, 498] on link "C:ClusterStorageMBCH_HyperV_C2_CSV7" at bounding box center [167, 509] width 218 height 20
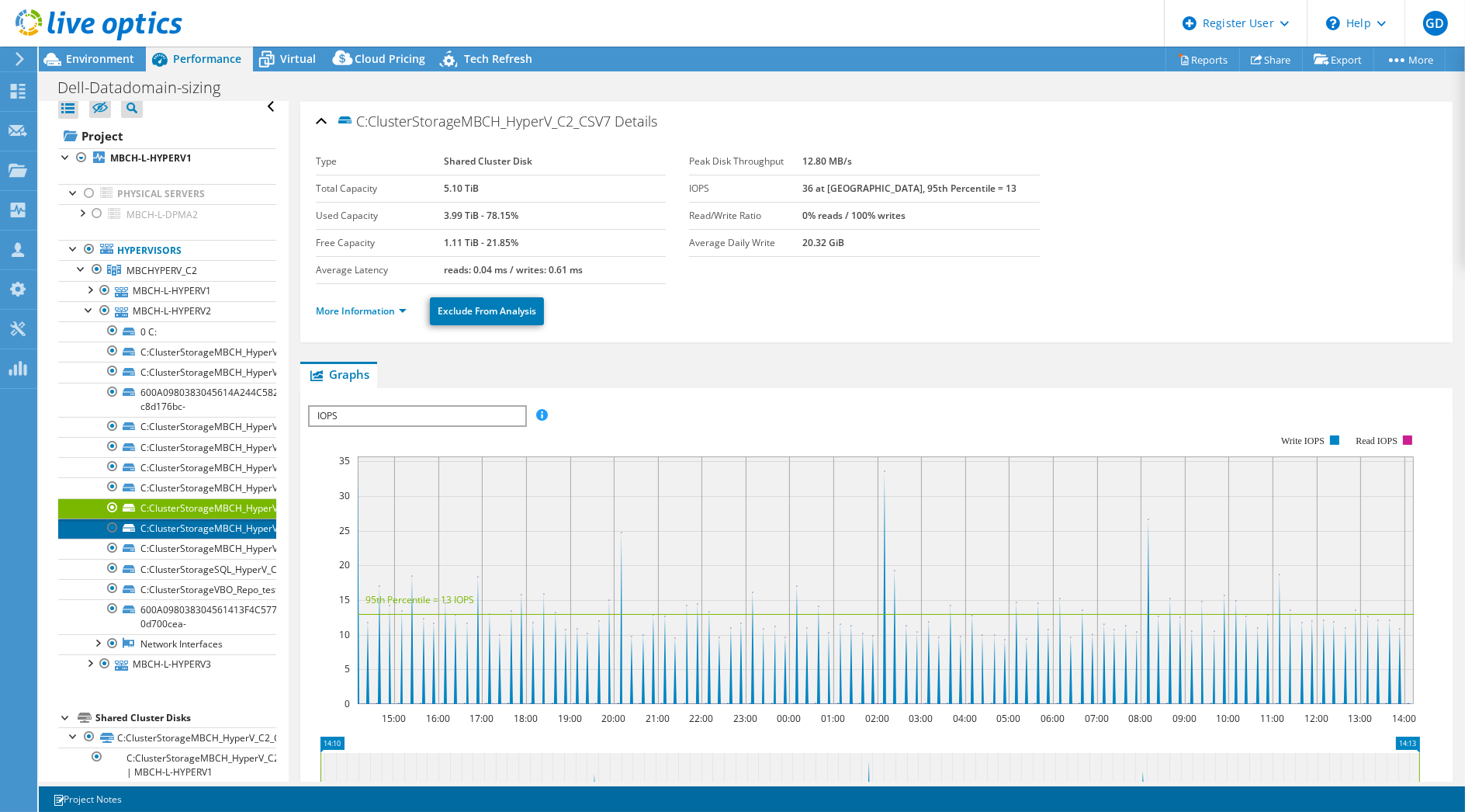
click at [201, 522] on link "C:ClusterStorageMBCH_HyperV_C2_CSV8" at bounding box center [167, 528] width 218 height 20
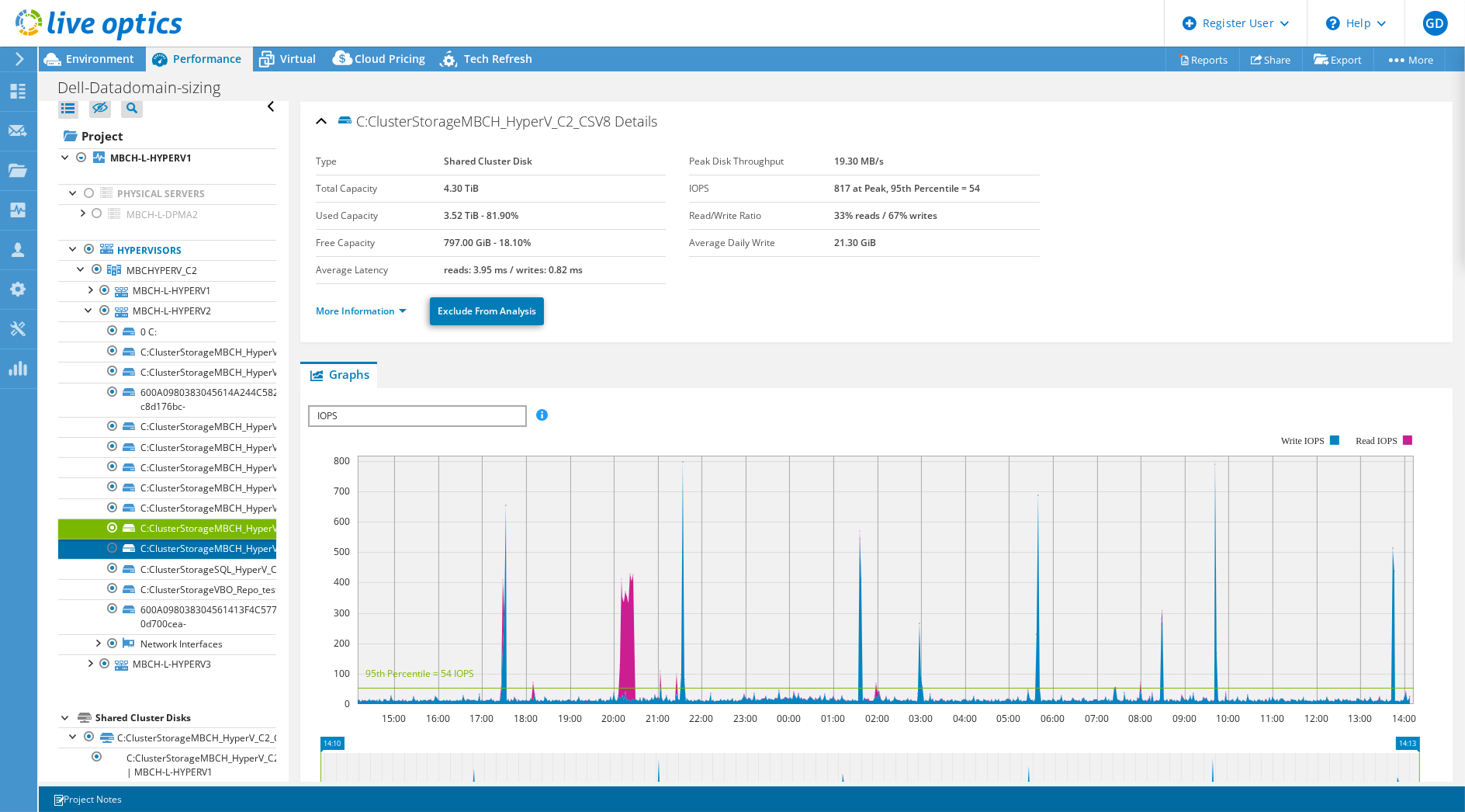
click at [204, 542] on link "C:ClusterStorageMBCH_HyperV_C2_CSV9" at bounding box center [167, 549] width 218 height 20
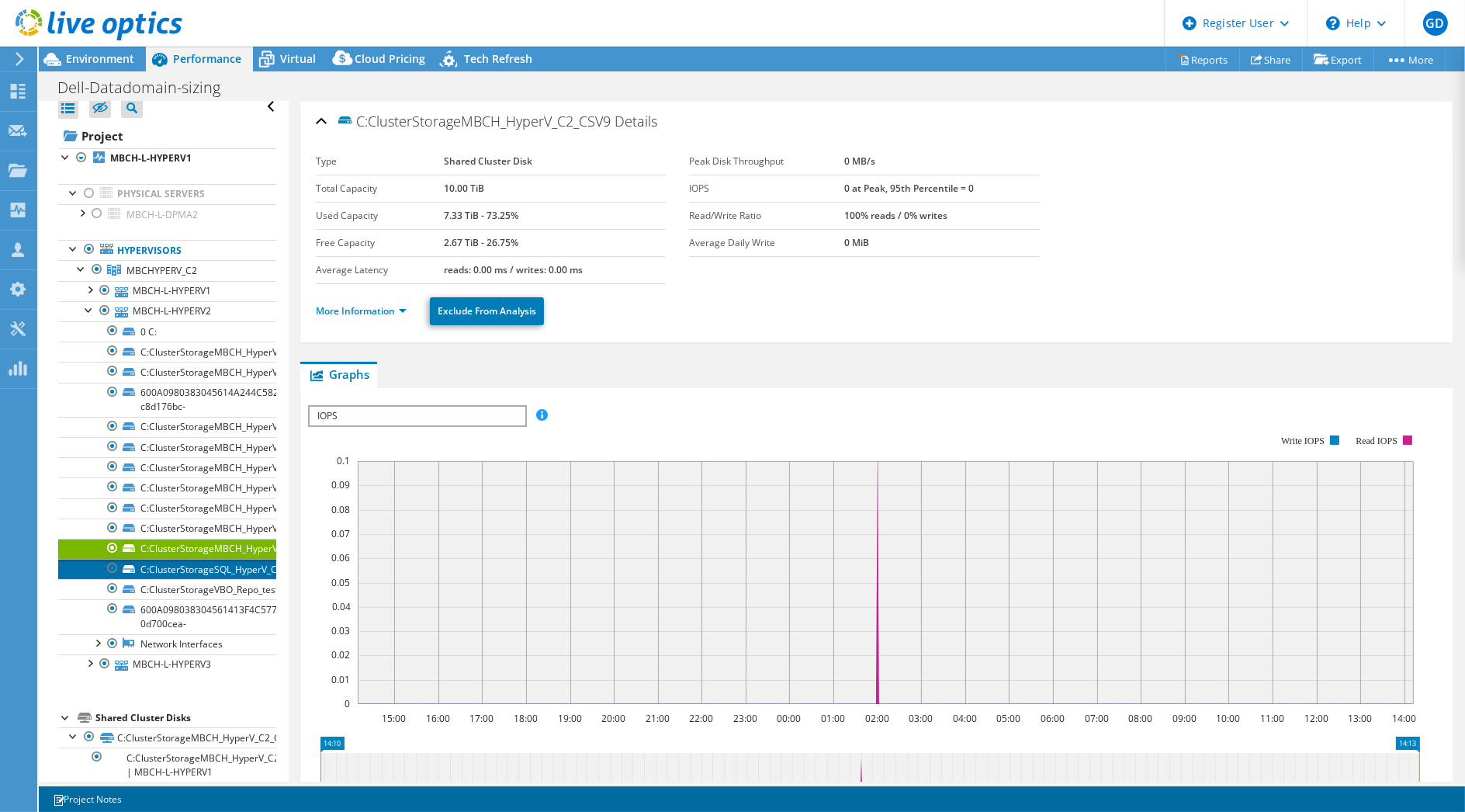
click at [197, 559] on link "C:ClusterStorageSQL_HyperV_C7" at bounding box center [167, 569] width 218 height 20
click at [201, 542] on link "C:ClusterStorageMBCH_HyperV_C2_CSV9" at bounding box center [167, 549] width 218 height 20
click at [26, 91] on icon at bounding box center [18, 91] width 19 height 15
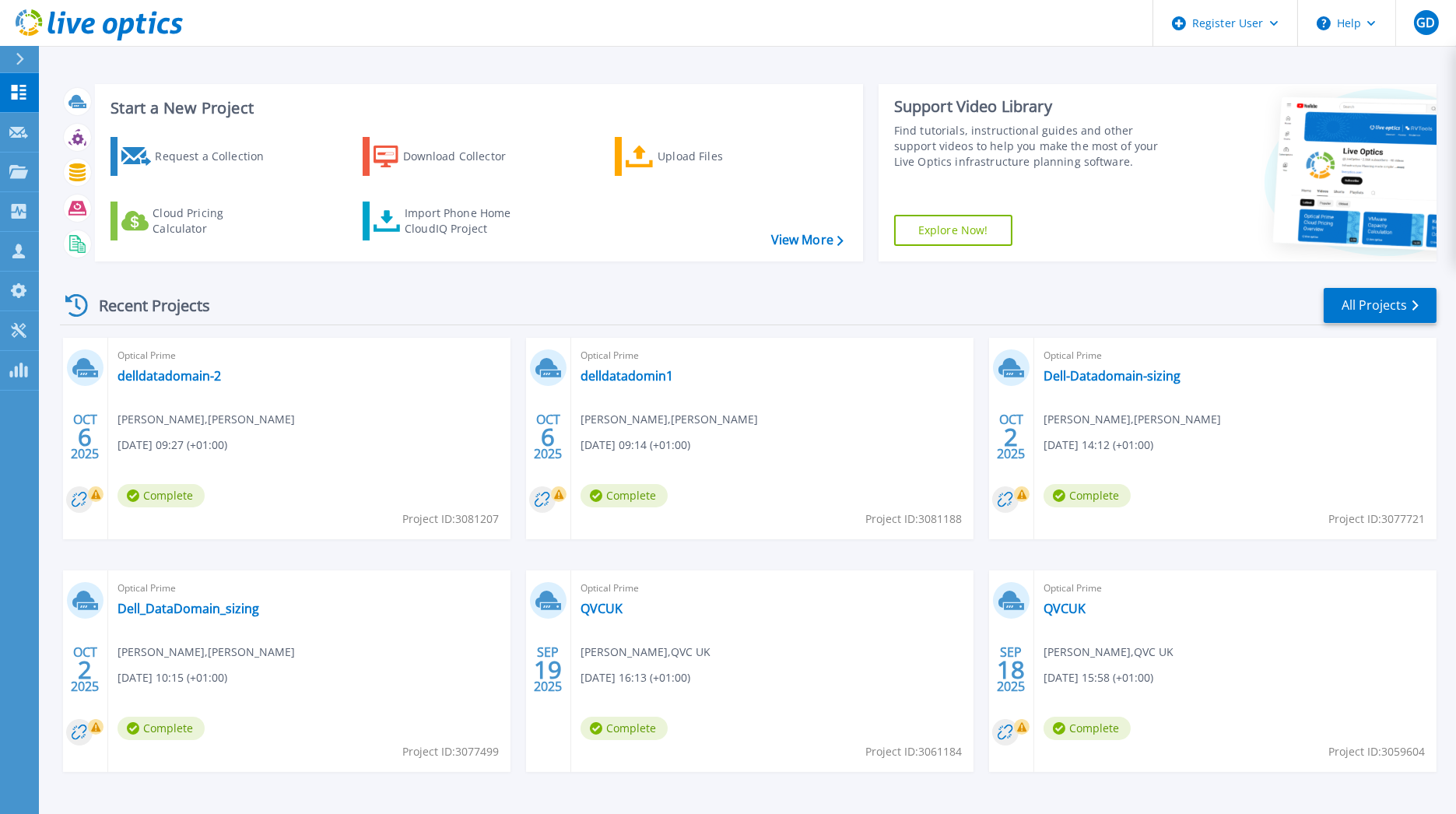
click at [208, 616] on div "Optical Prime Dell_DataDomain_sizing [PERSON_NAME] , [PERSON_NAME] [DATE] 10:15…" at bounding box center [310, 671] width 402 height 201
click at [231, 607] on link "Dell_DataDomain_sizing" at bounding box center [189, 608] width 141 height 16
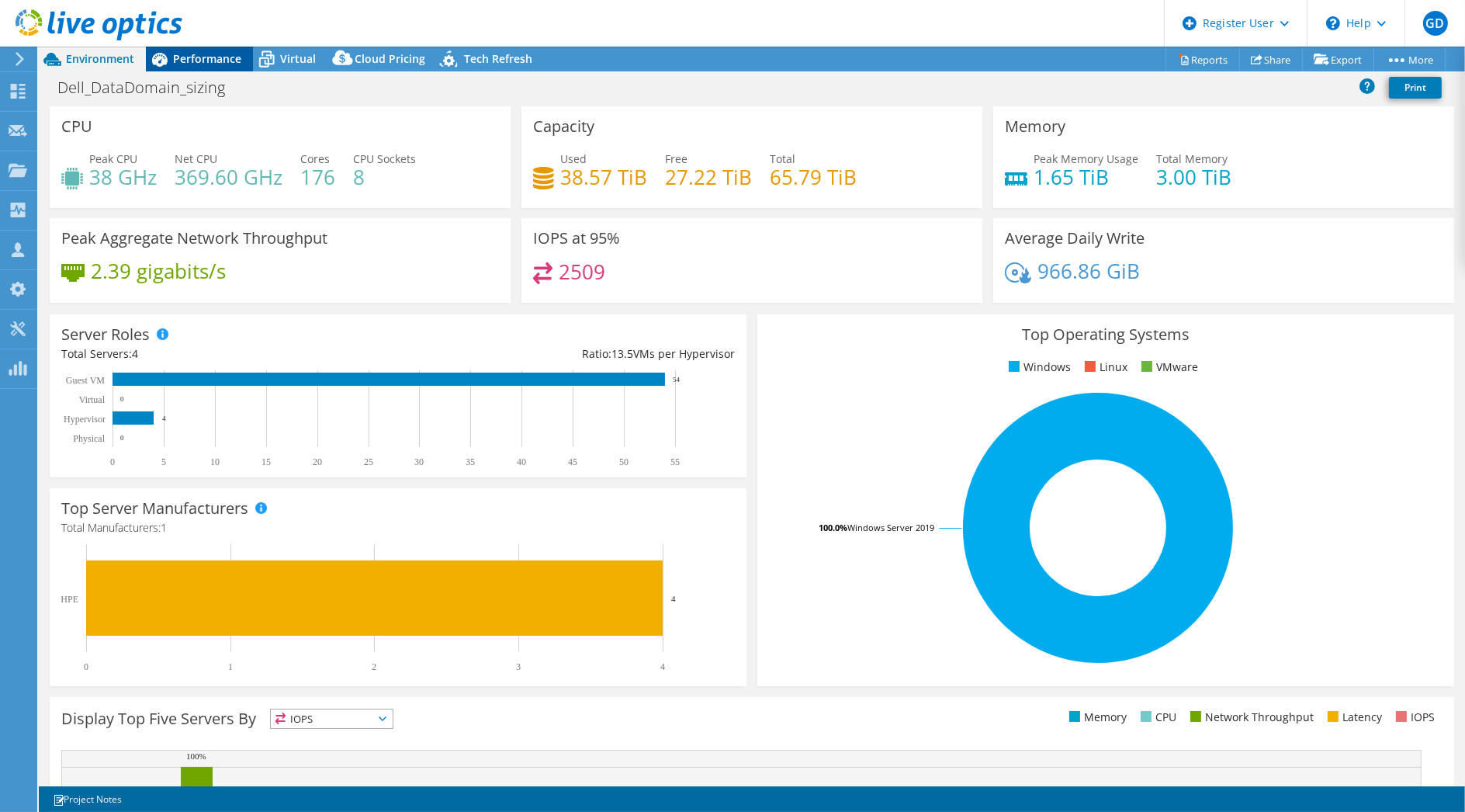
click at [198, 57] on span "Performance" at bounding box center [207, 58] width 68 height 15
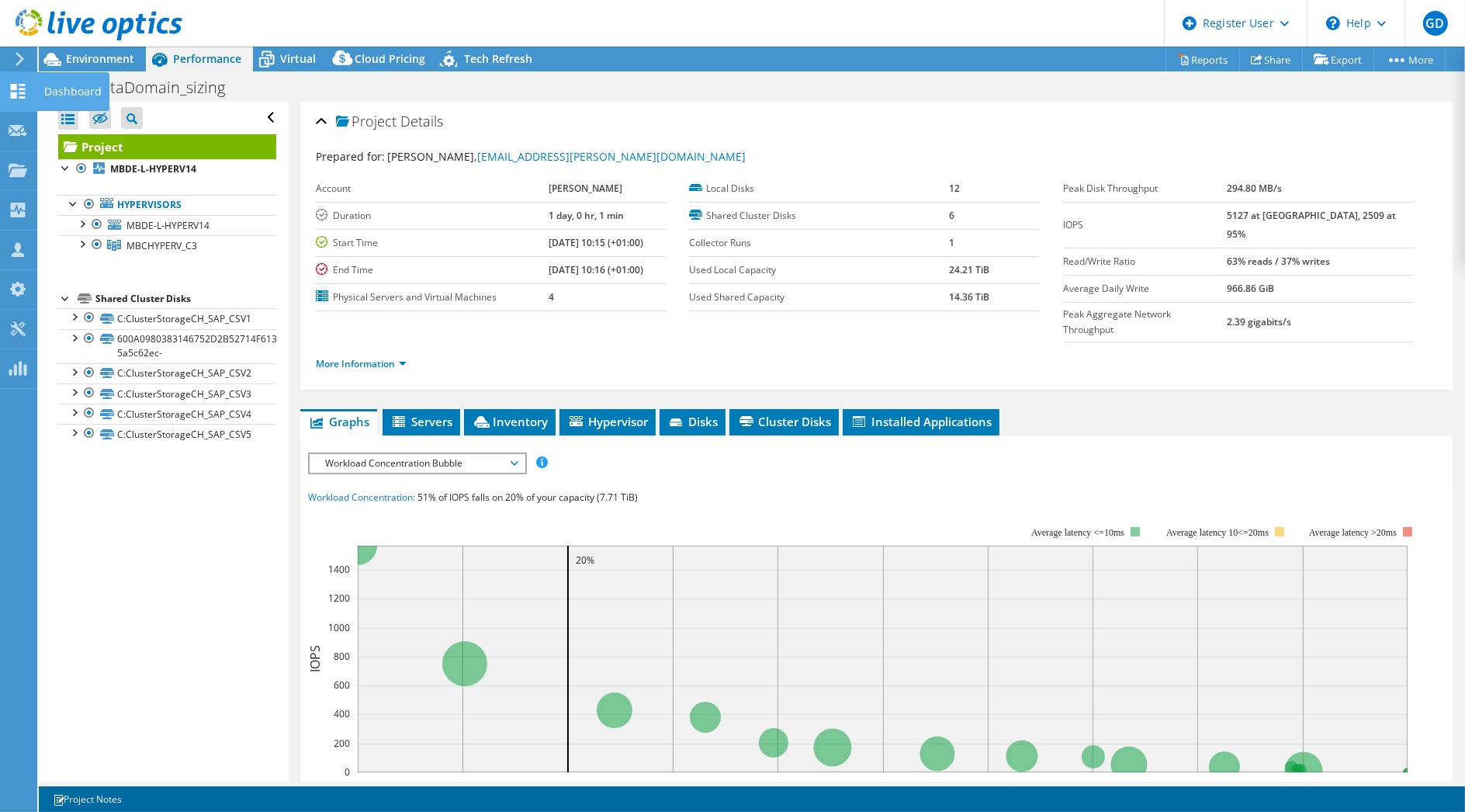
drag, startPoint x: 20, startPoint y: 91, endPoint x: 27, endPoint y: 89, distance: 7.3
click at [20, 91] on icon at bounding box center [18, 91] width 19 height 15
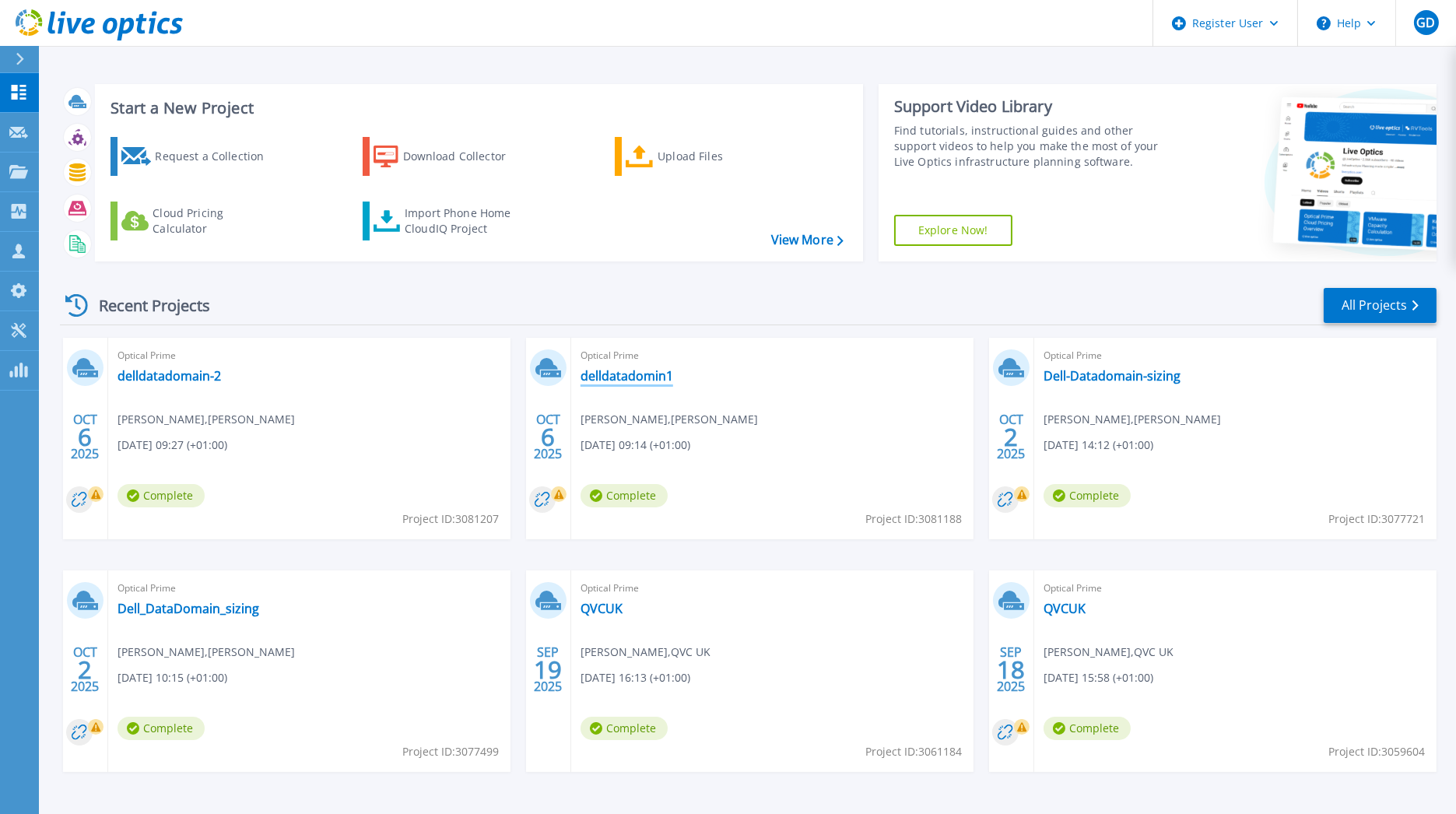
click at [638, 368] on link "delldatadomin1" at bounding box center [627, 376] width 93 height 16
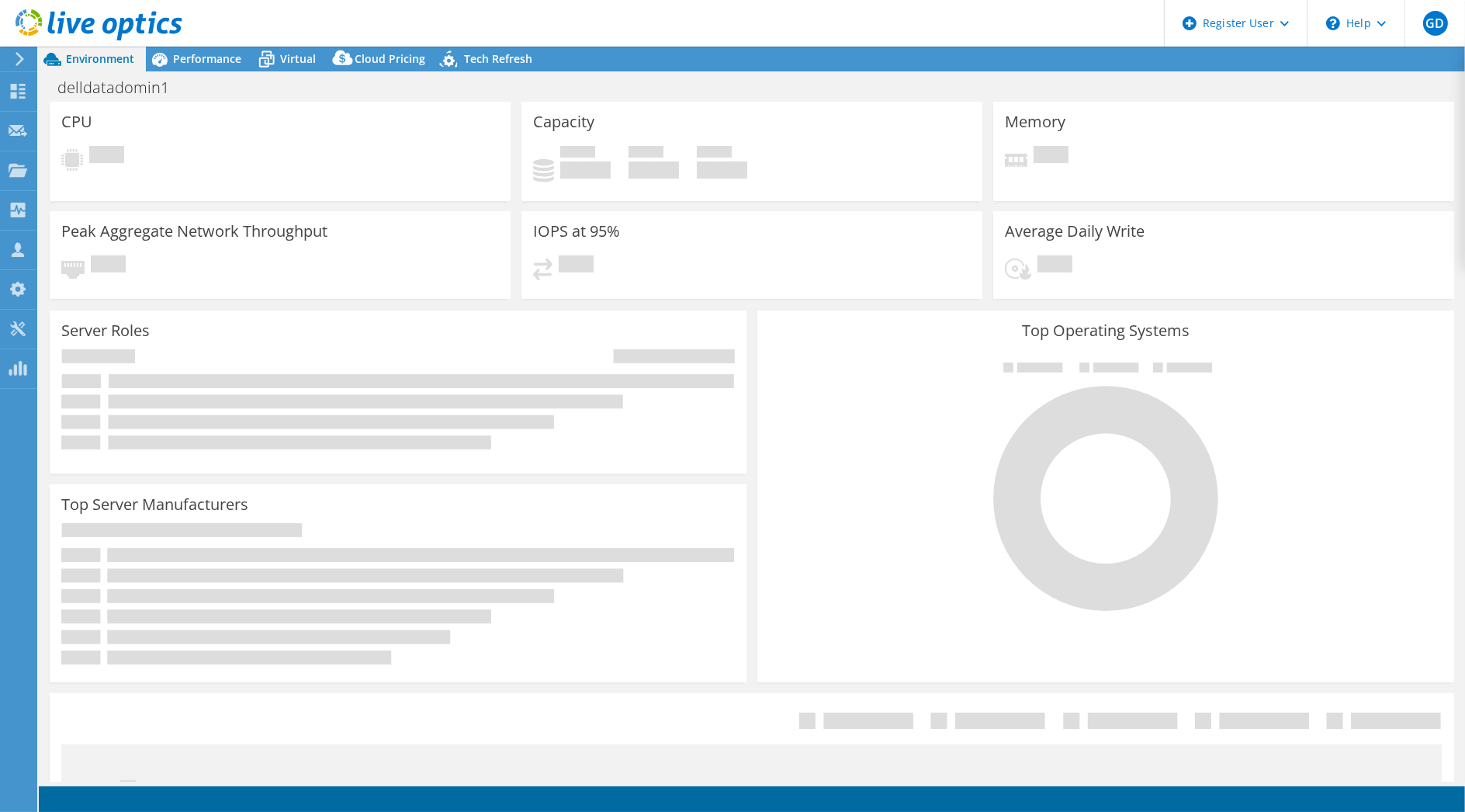
select select "USD"
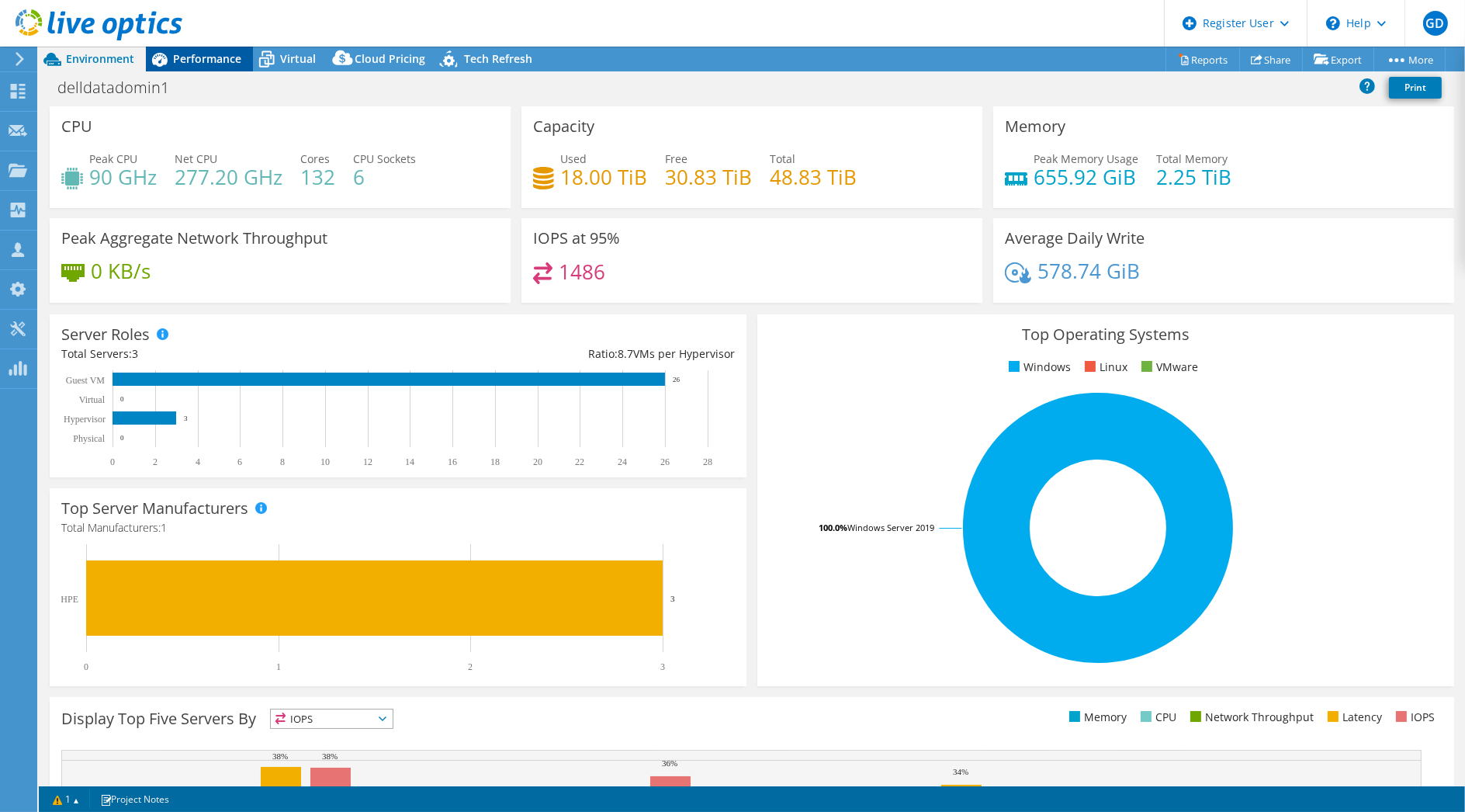
click at [196, 55] on span "Performance" at bounding box center [207, 58] width 68 height 15
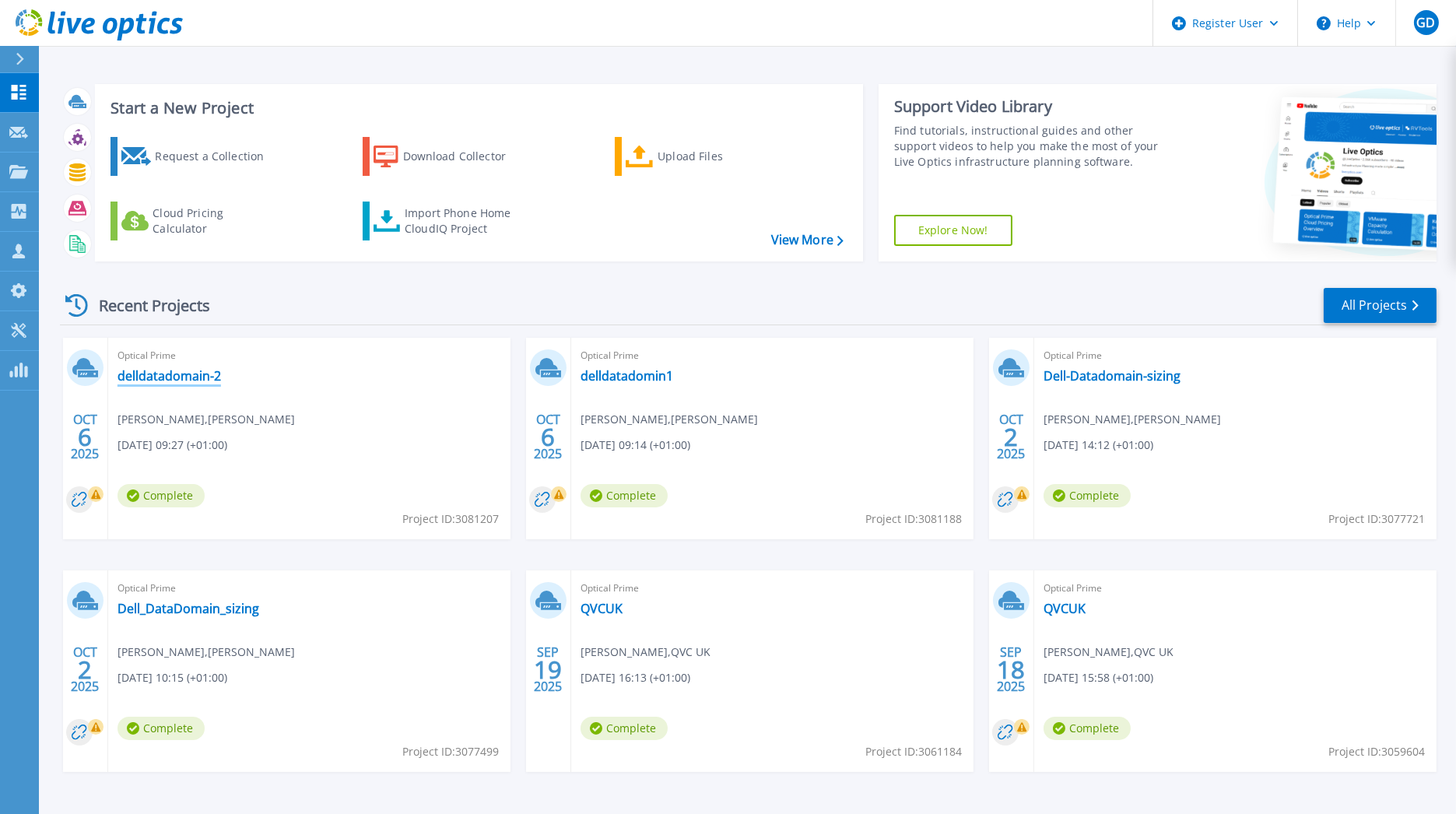
click at [155, 371] on link "delldatadomain-2" at bounding box center [170, 376] width 104 height 16
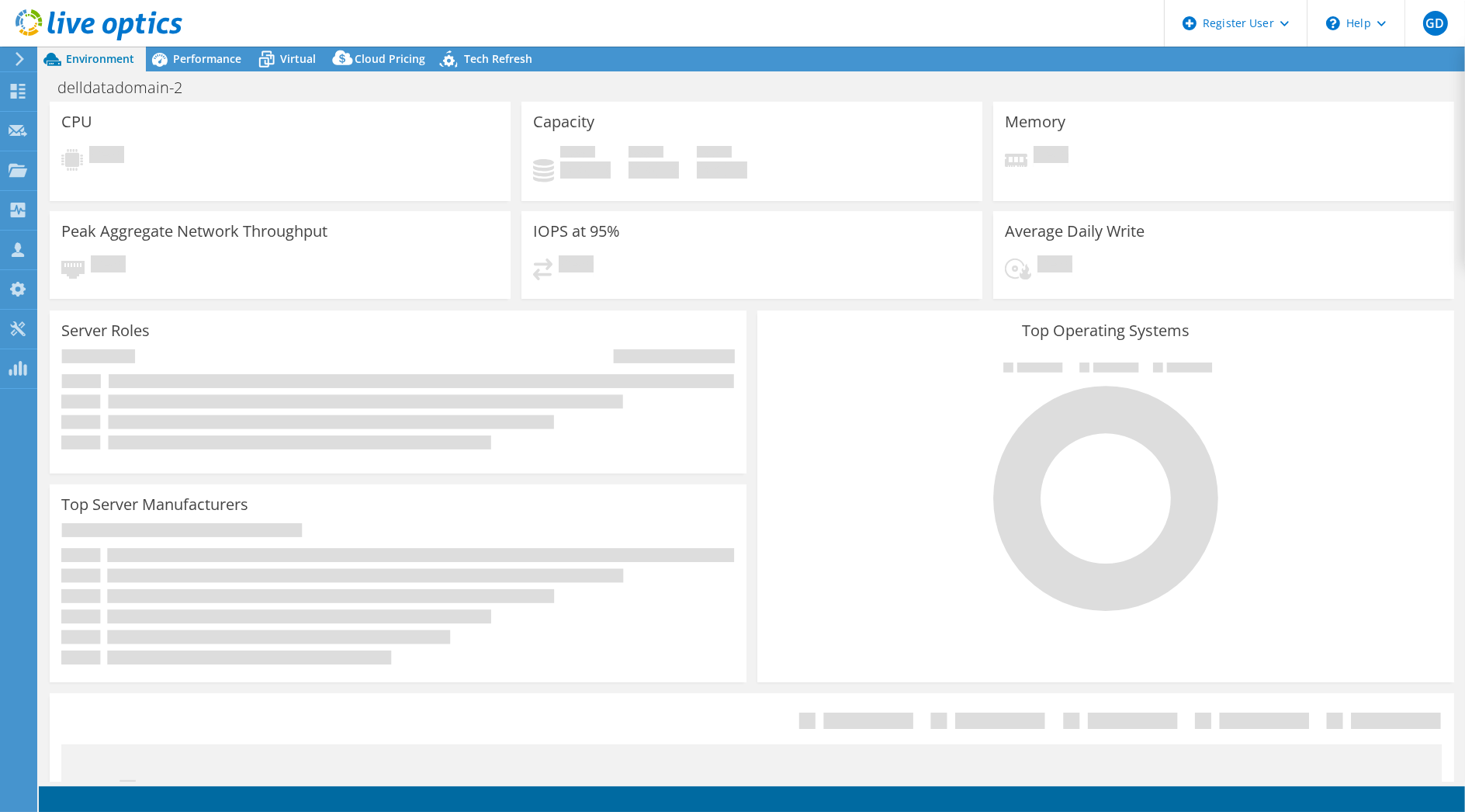
select select "USD"
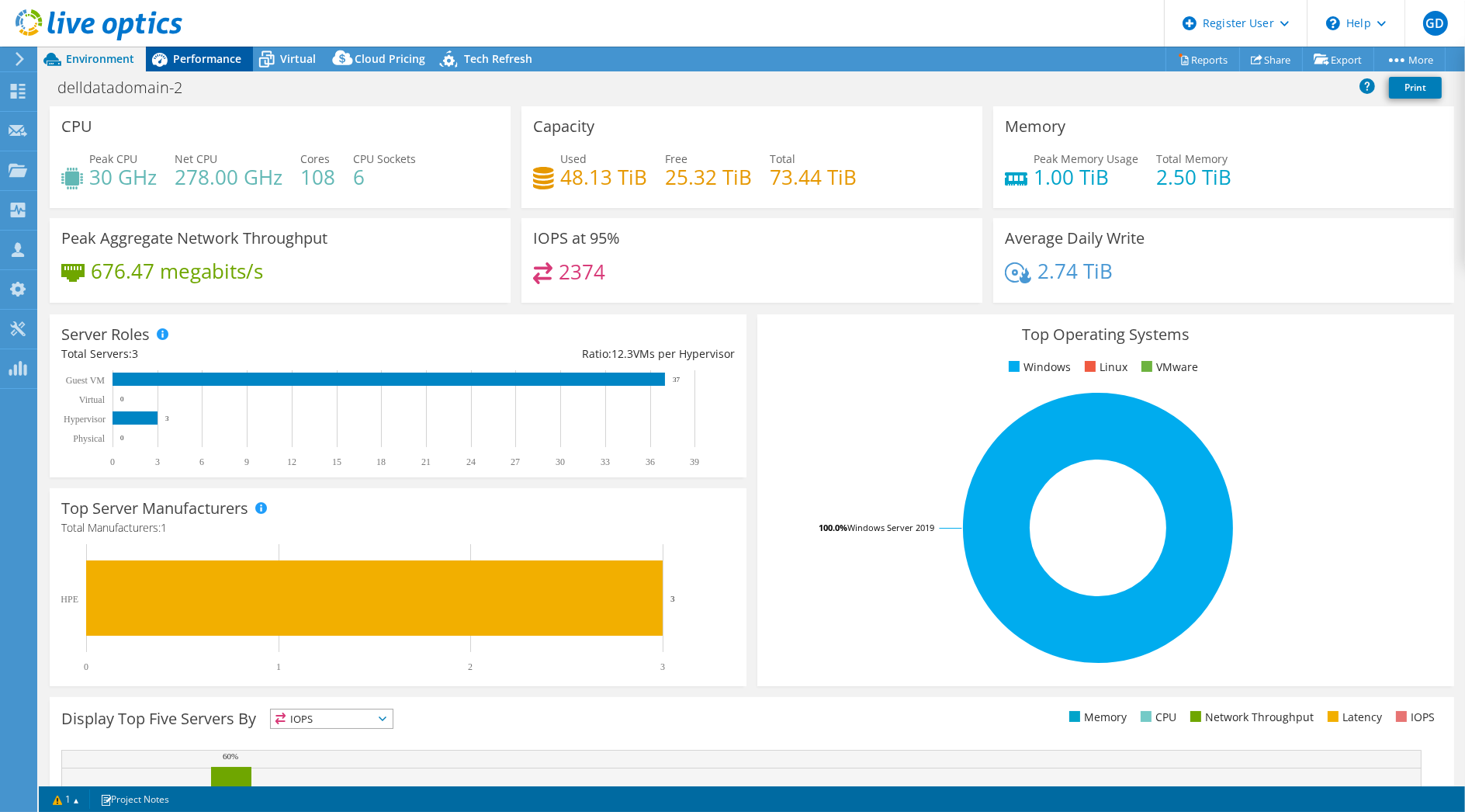
click at [199, 62] on span "Performance" at bounding box center [207, 58] width 68 height 15
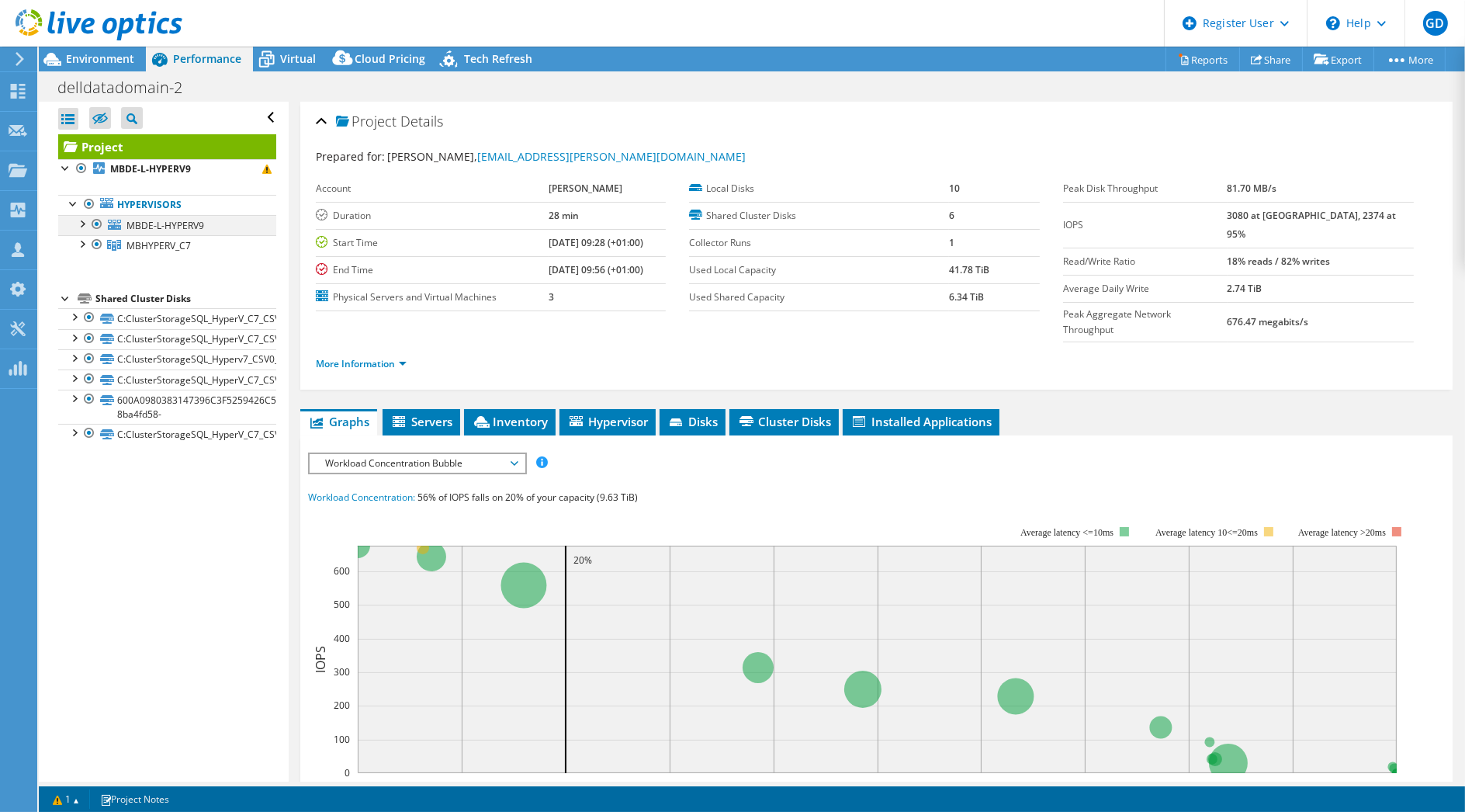
click at [79, 223] on div at bounding box center [82, 223] width 16 height 16
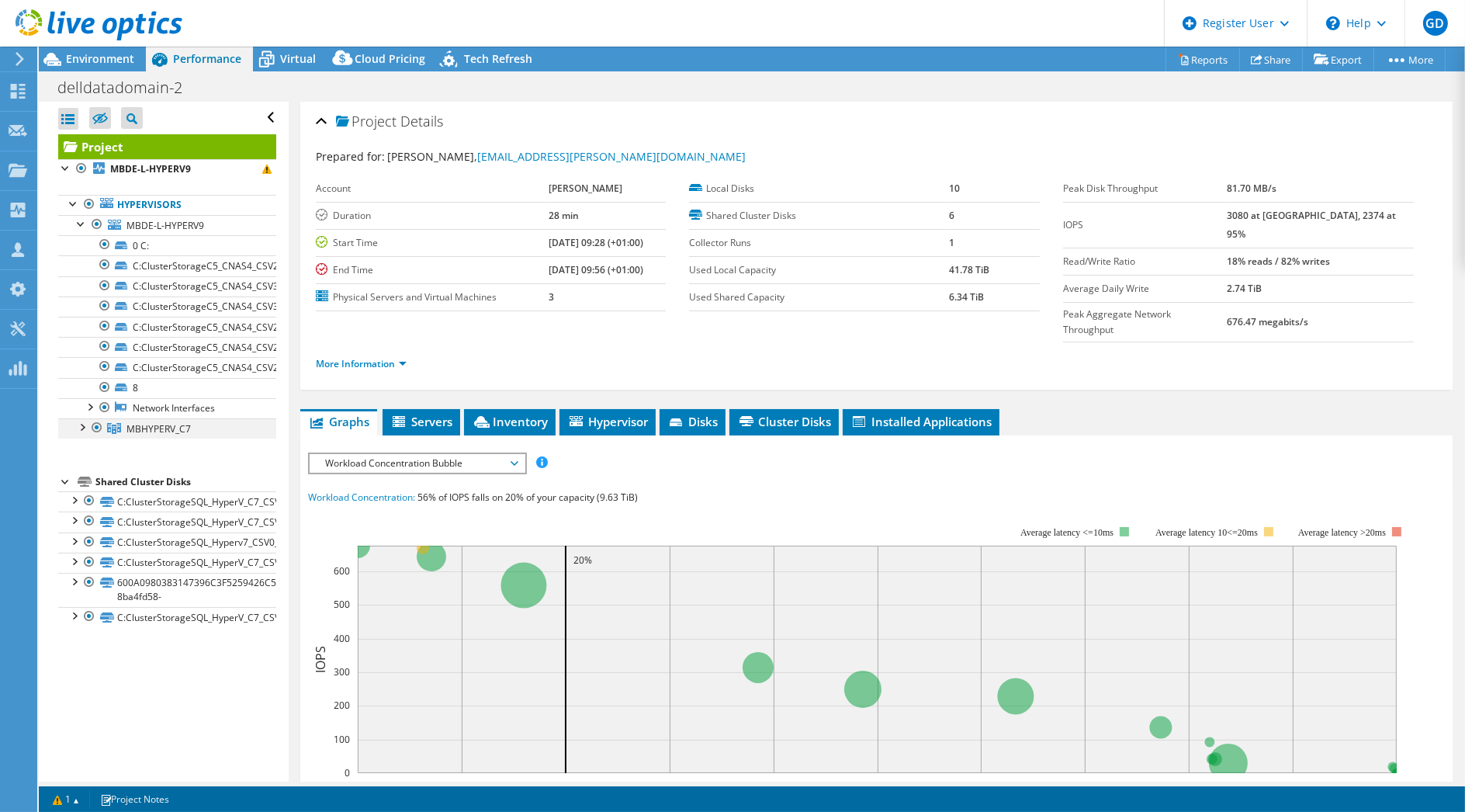
click at [84, 426] on div at bounding box center [82, 426] width 16 height 16
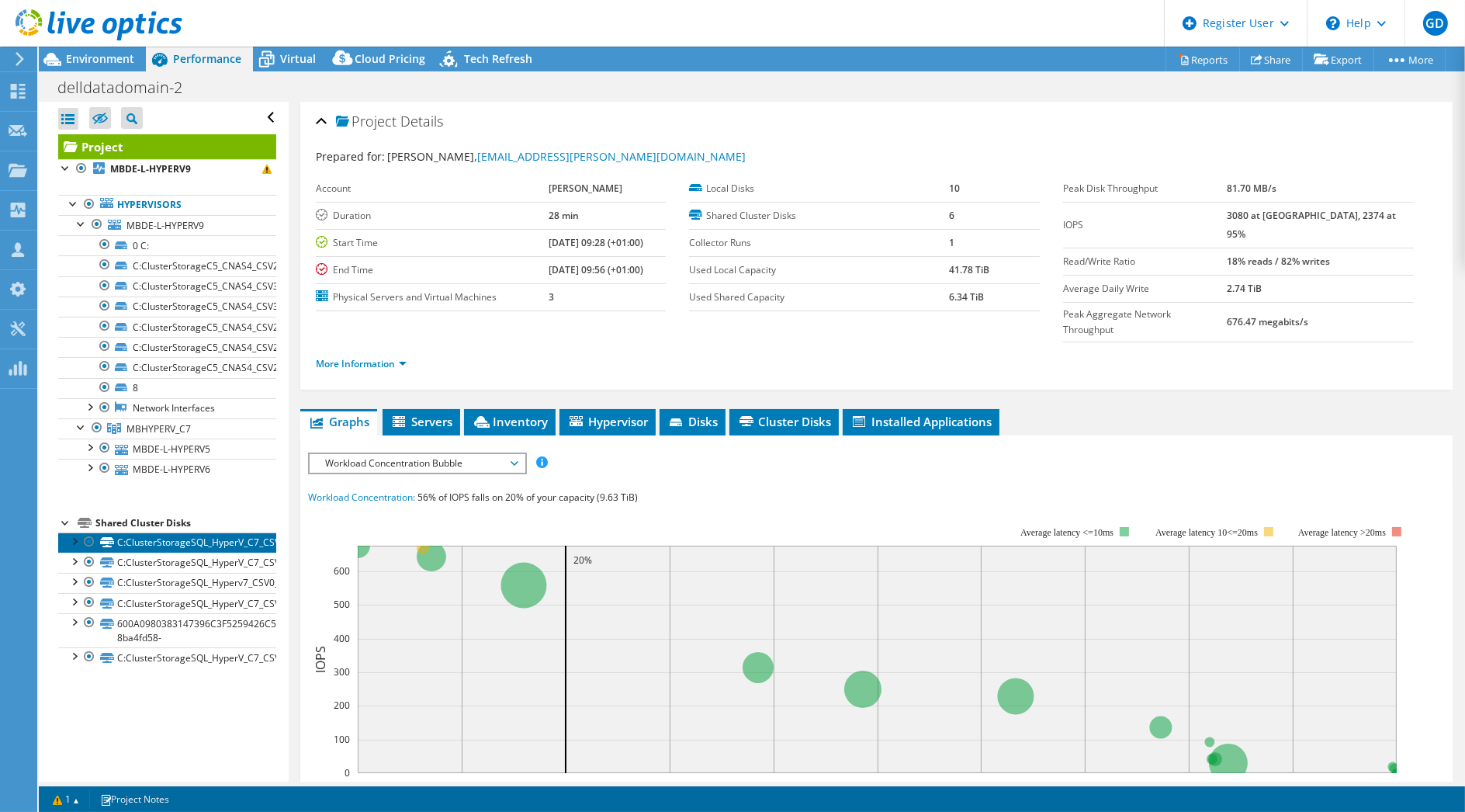
click at [234, 545] on link "C:ClusterStorageSQL_HyperV_C7_CSV3_ssd" at bounding box center [167, 542] width 218 height 20
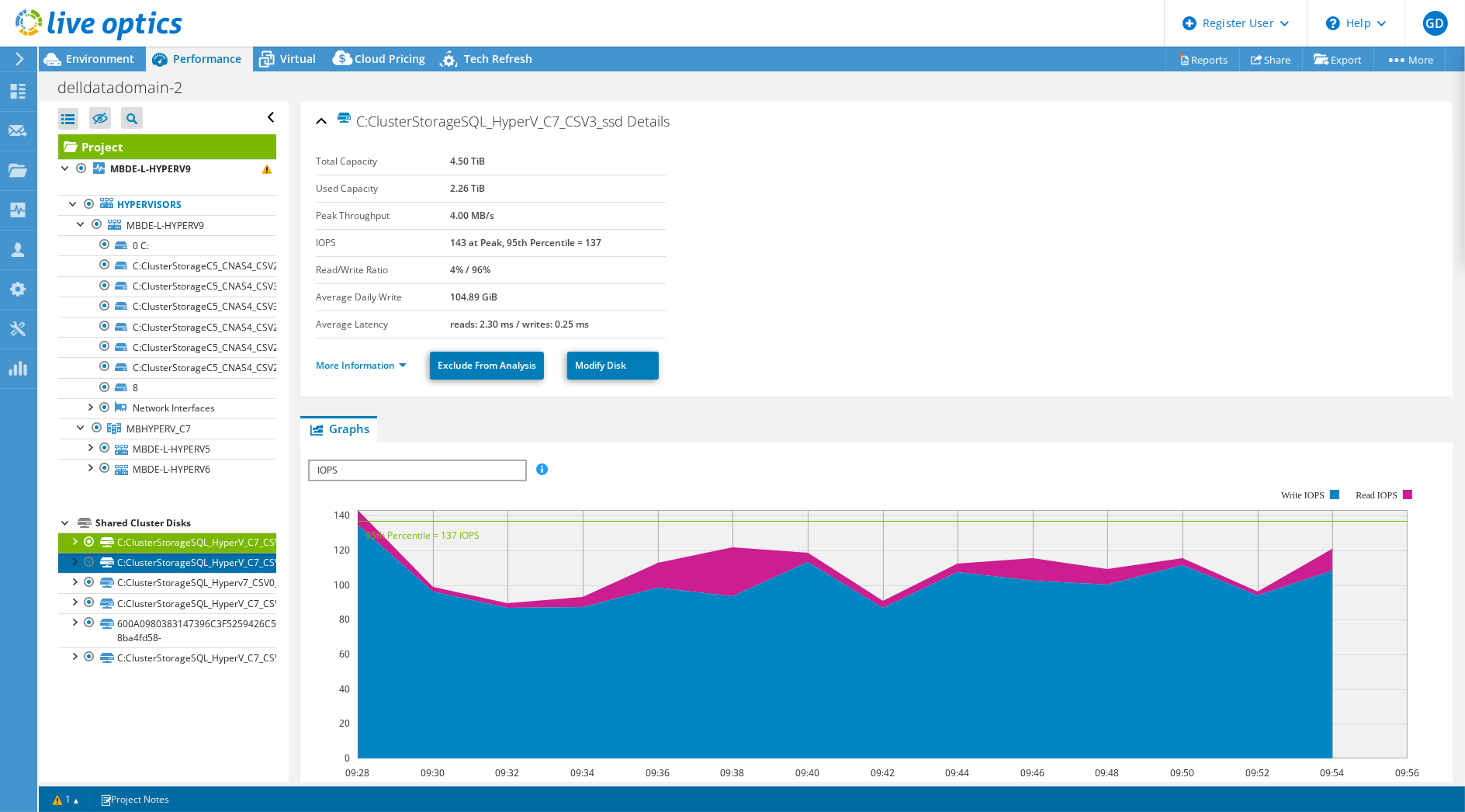
click at [203, 561] on link "C:ClusterStorageSQL_HyperV_C7_CSV4_SAS" at bounding box center [167, 563] width 218 height 20
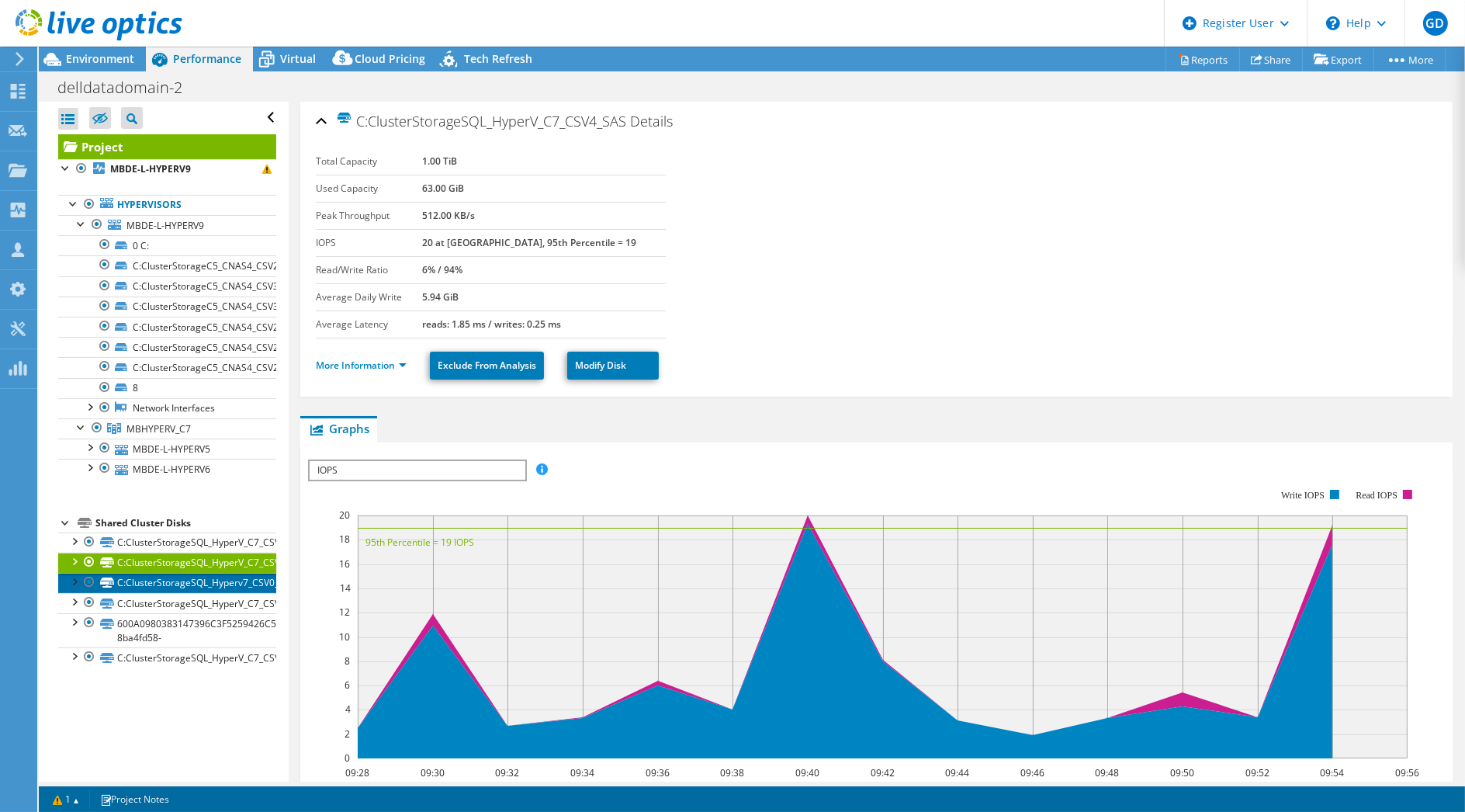
click at [199, 578] on link "C:ClusterStorageSQL_Hyperv7_CSV0_SAS" at bounding box center [167, 583] width 218 height 20
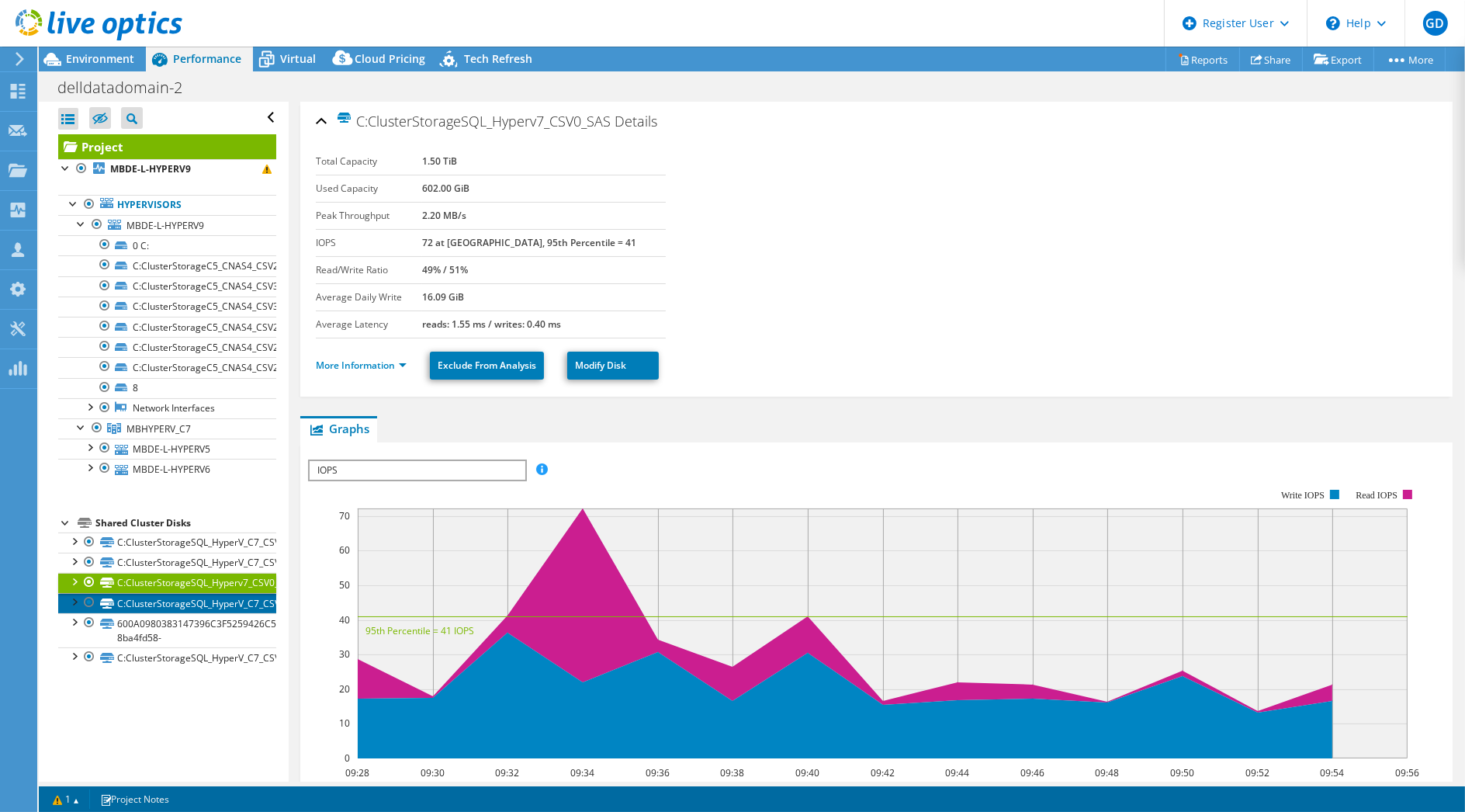
click at [203, 598] on link "C:ClusterStorageSQL_HyperV_C7_CSV2_SAS" at bounding box center [167, 603] width 218 height 20
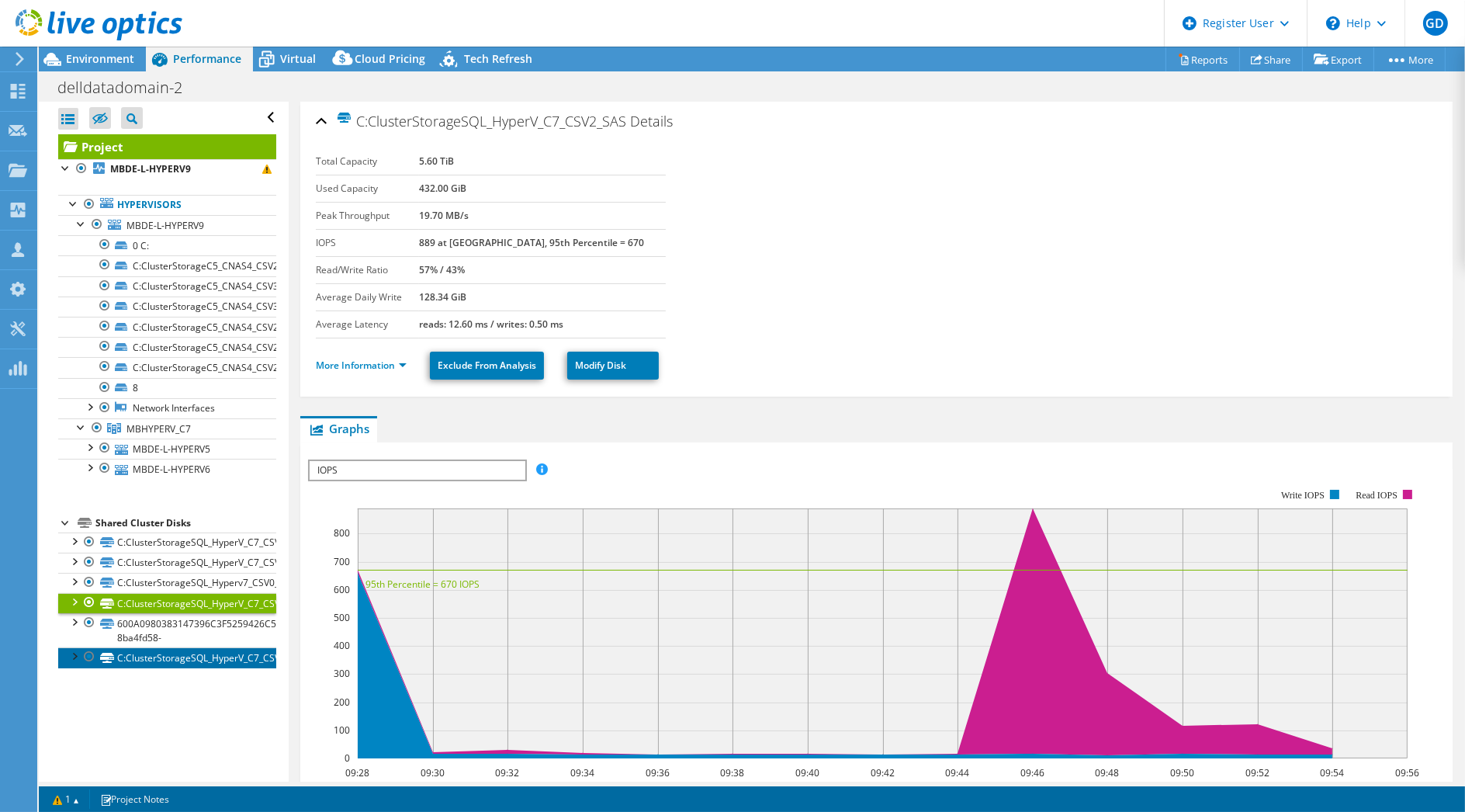
click at [183, 655] on link "C:ClusterStorageSQL_HyperV_C7_CSV1_ssd" at bounding box center [167, 658] width 218 height 20
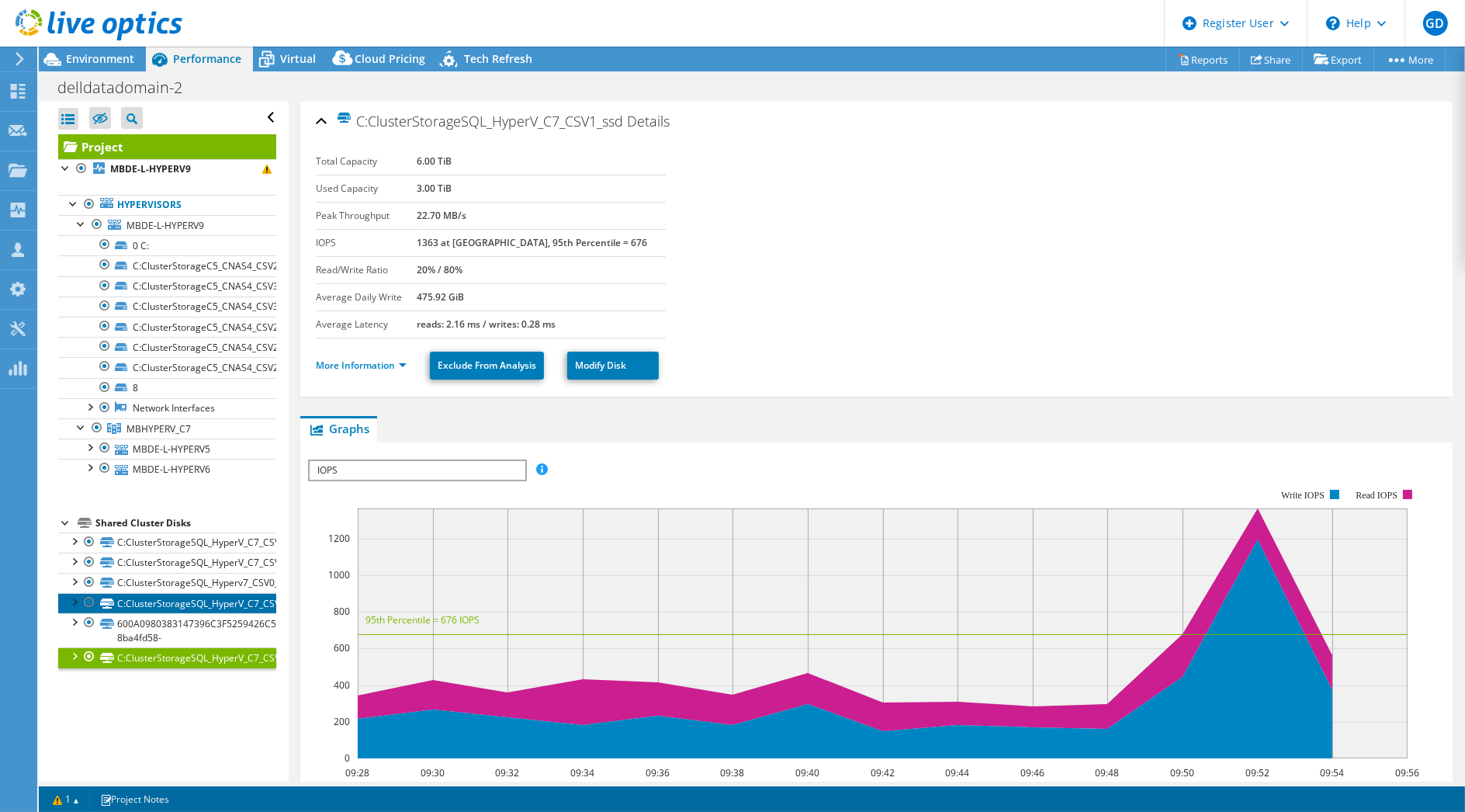
click at [227, 600] on link "C:ClusterStorageSQL_HyperV_C7_CSV2_SAS" at bounding box center [167, 603] width 218 height 20
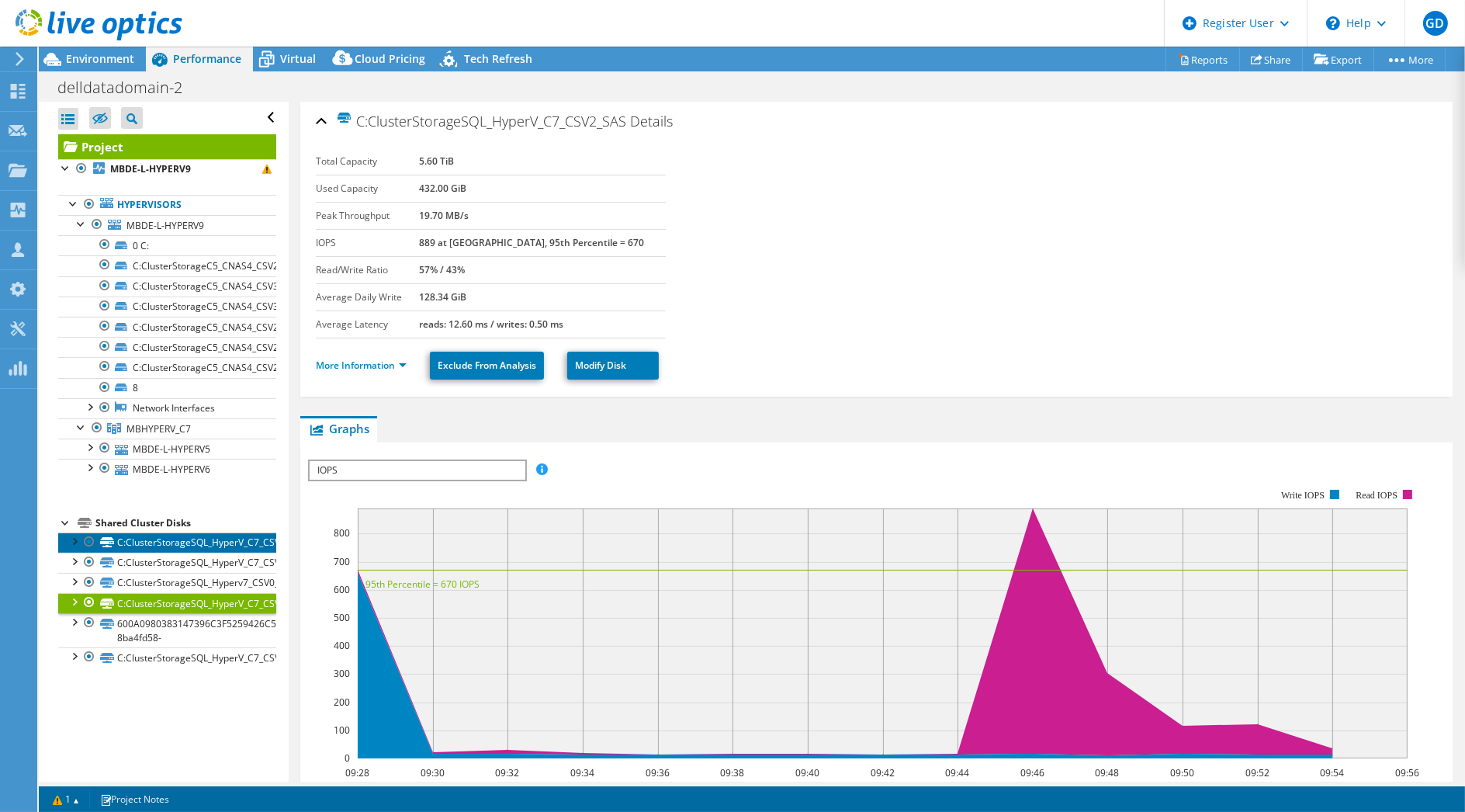
click at [219, 536] on link "C:ClusterStorageSQL_HyperV_C7_CSV3_ssd" at bounding box center [167, 542] width 218 height 20
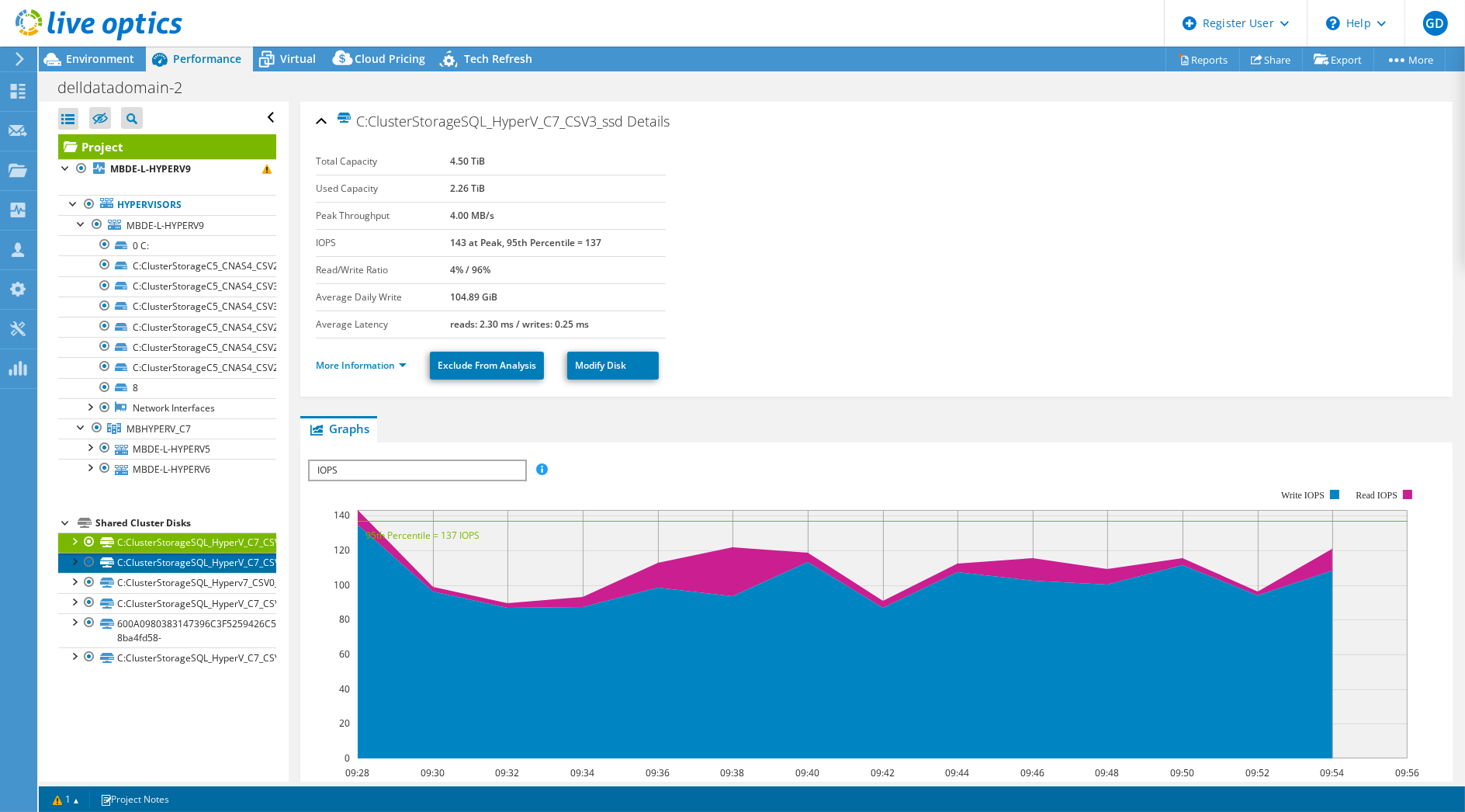
click at [217, 558] on link "C:ClusterStorageSQL_HyperV_C7_CSV4_SAS" at bounding box center [167, 563] width 218 height 20
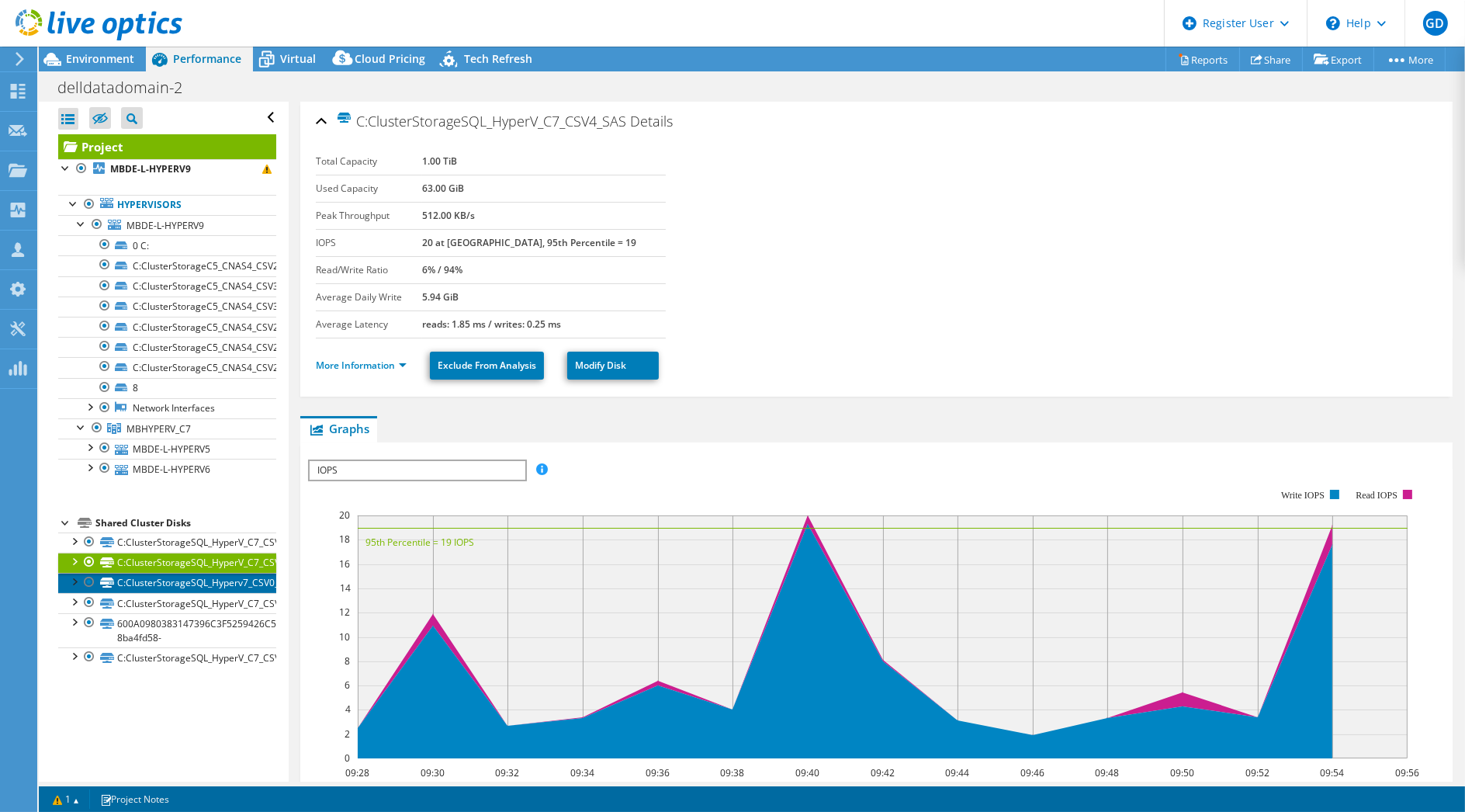
click at [214, 580] on link "C:ClusterStorageSQL_Hyperv7_CSV0_SAS" at bounding box center [167, 583] width 218 height 20
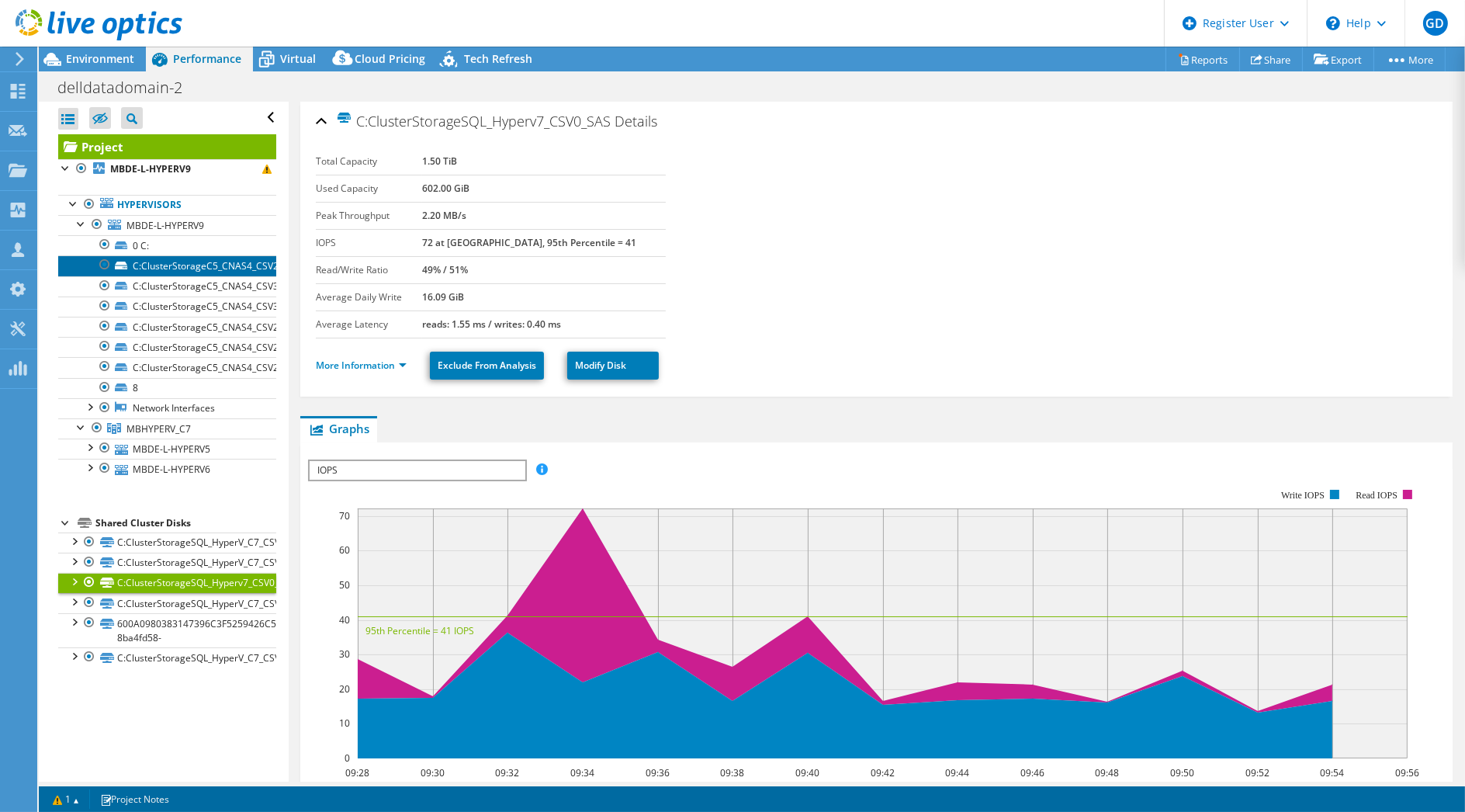
click at [195, 266] on link "C:ClusterStorageC5_CNAS4_CSV21" at bounding box center [167, 266] width 218 height 20
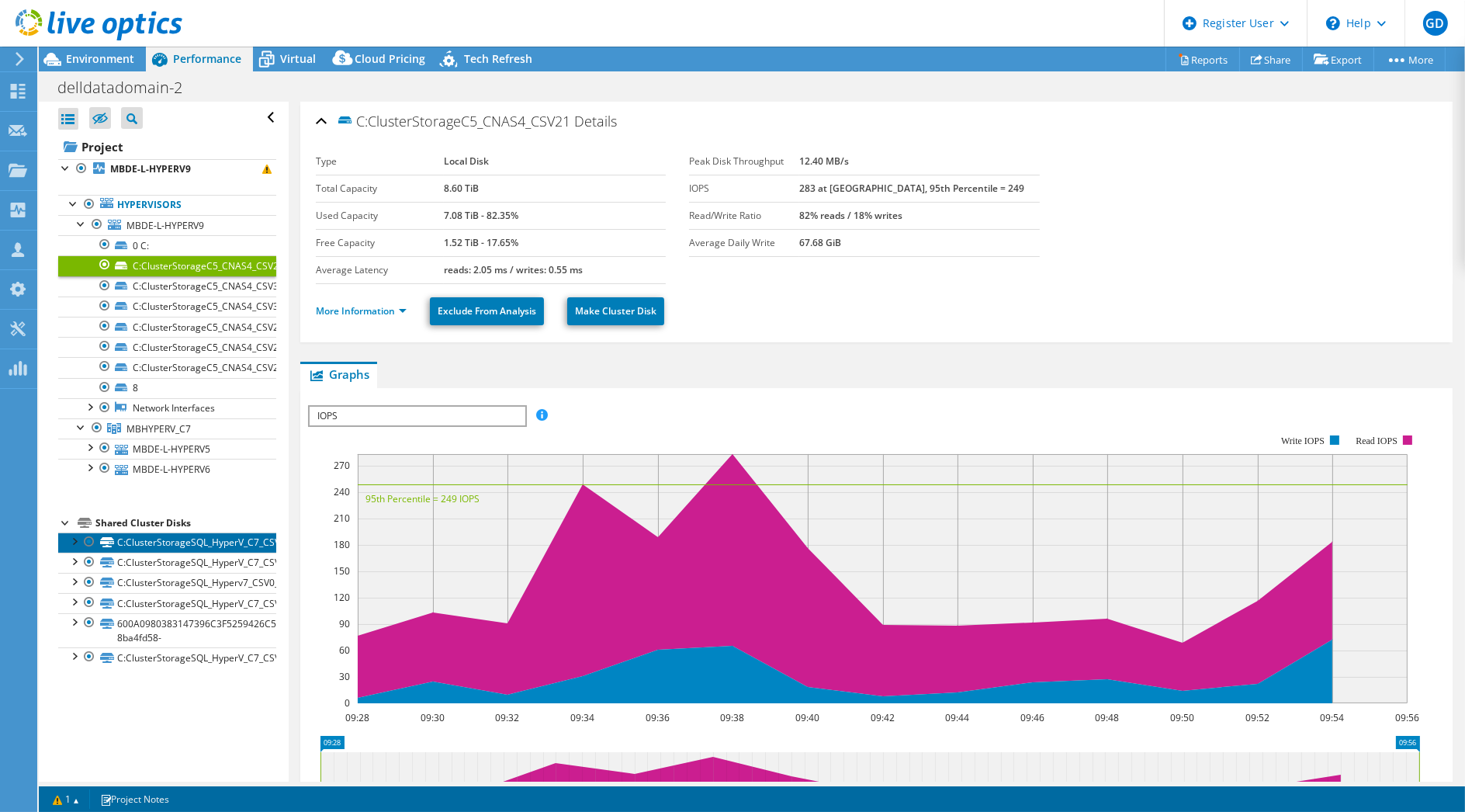
click at [207, 536] on link "C:ClusterStorageSQL_HyperV_C7_CSV3_ssd" at bounding box center [167, 542] width 218 height 20
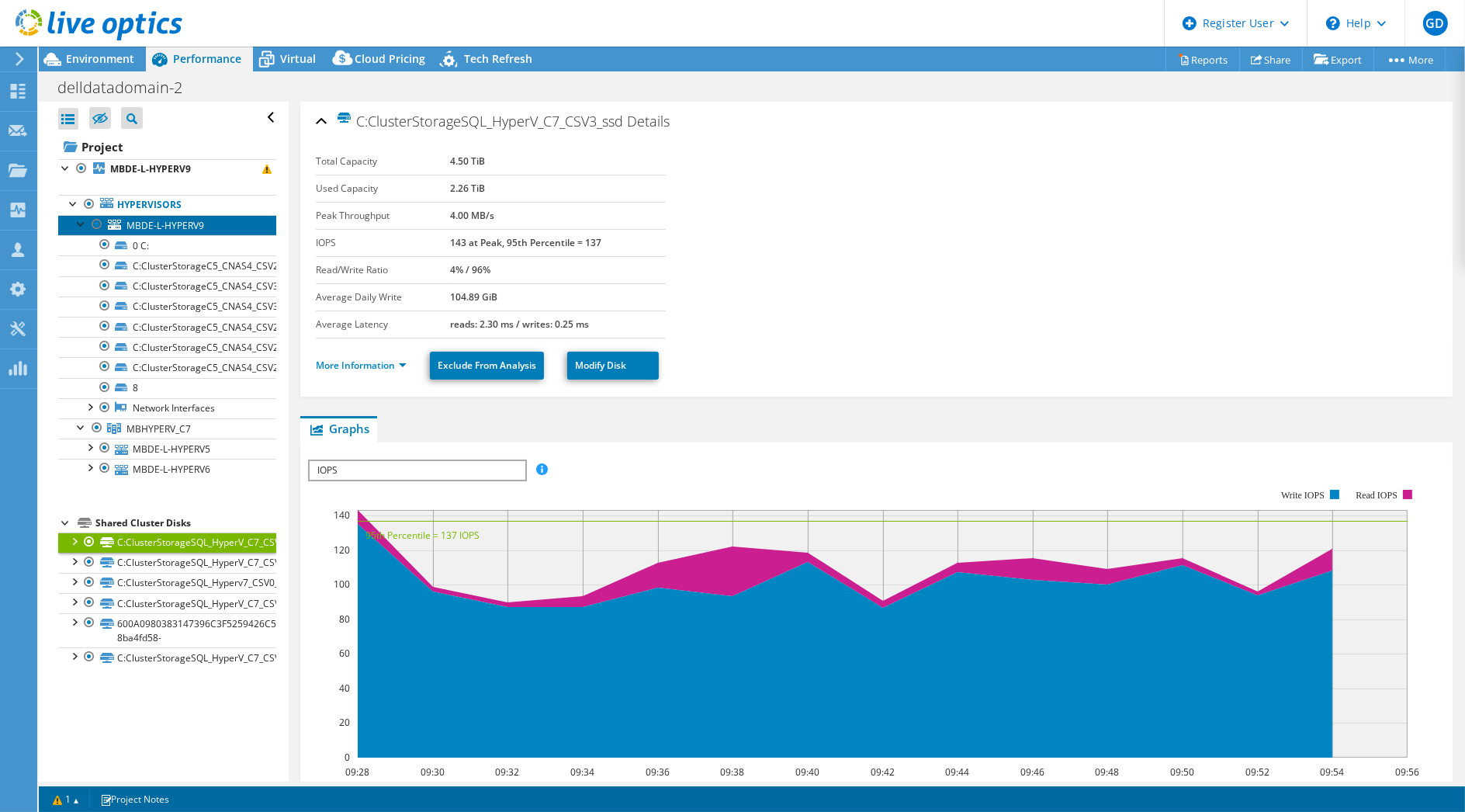
click at [183, 226] on span "MBDE-L-HYPERV9" at bounding box center [165, 225] width 78 height 13
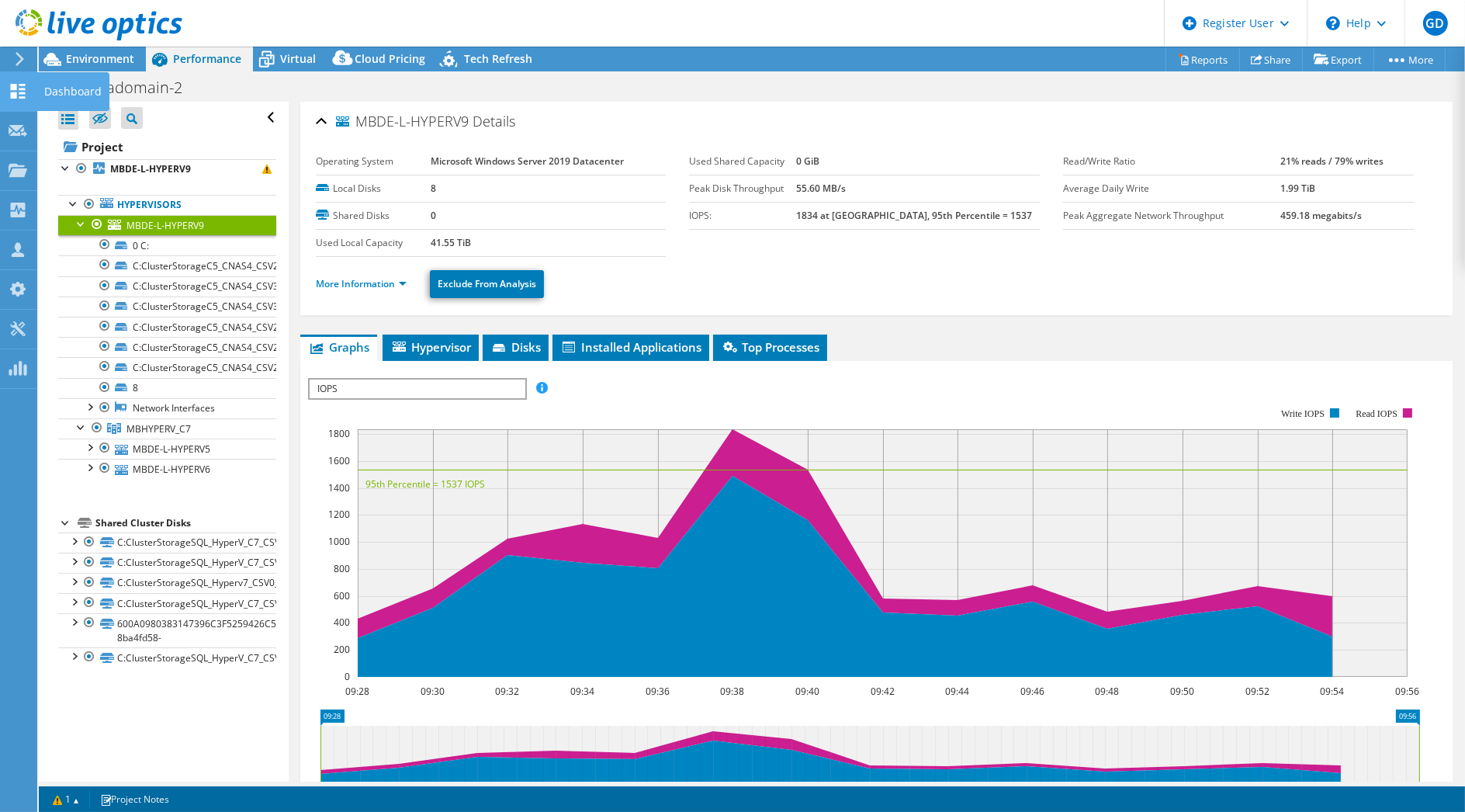
click at [17, 89] on icon at bounding box center [18, 91] width 19 height 15
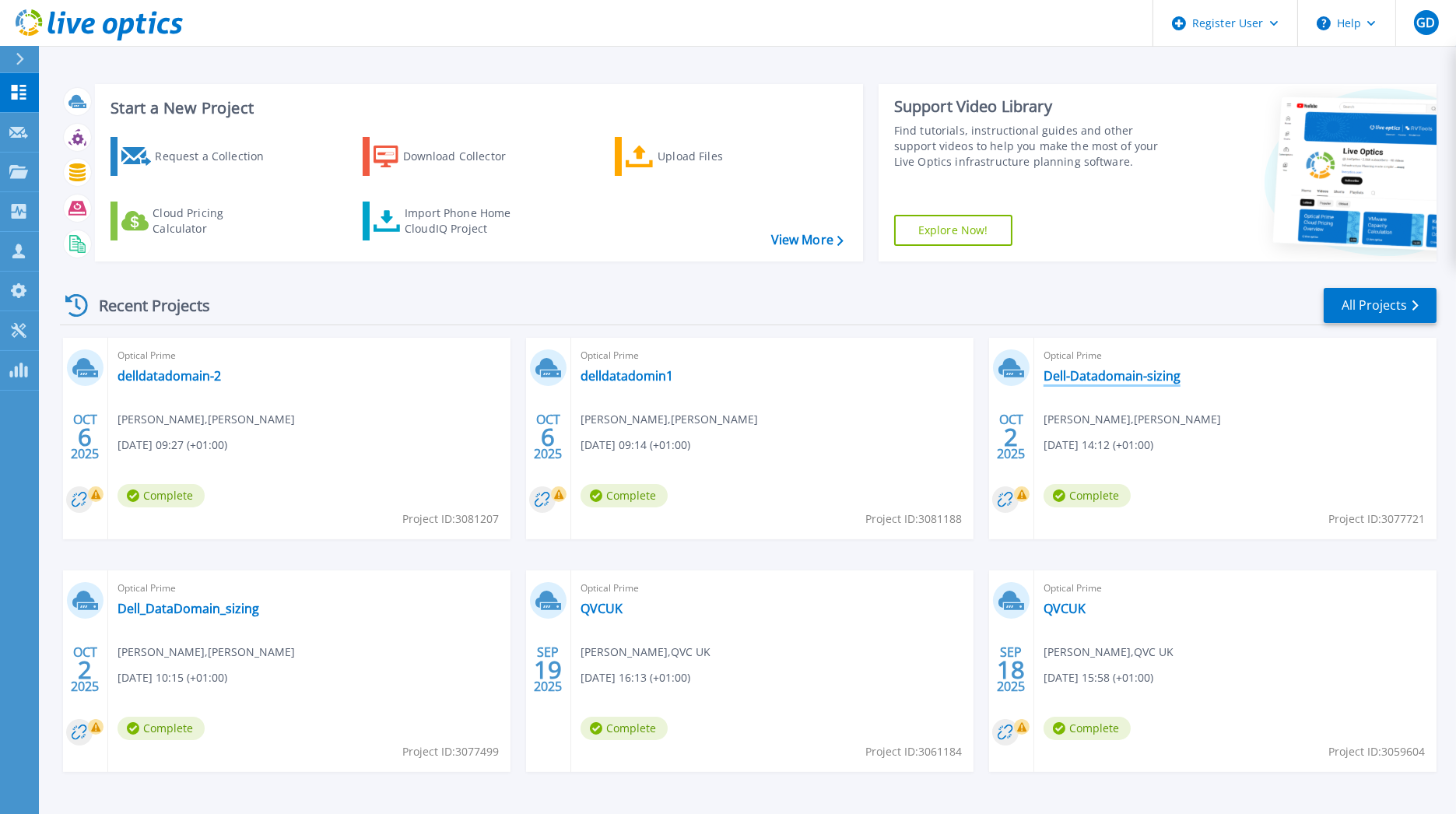
click at [1069, 377] on link "Dell-Datadomain-sizing" at bounding box center [1112, 376] width 137 height 16
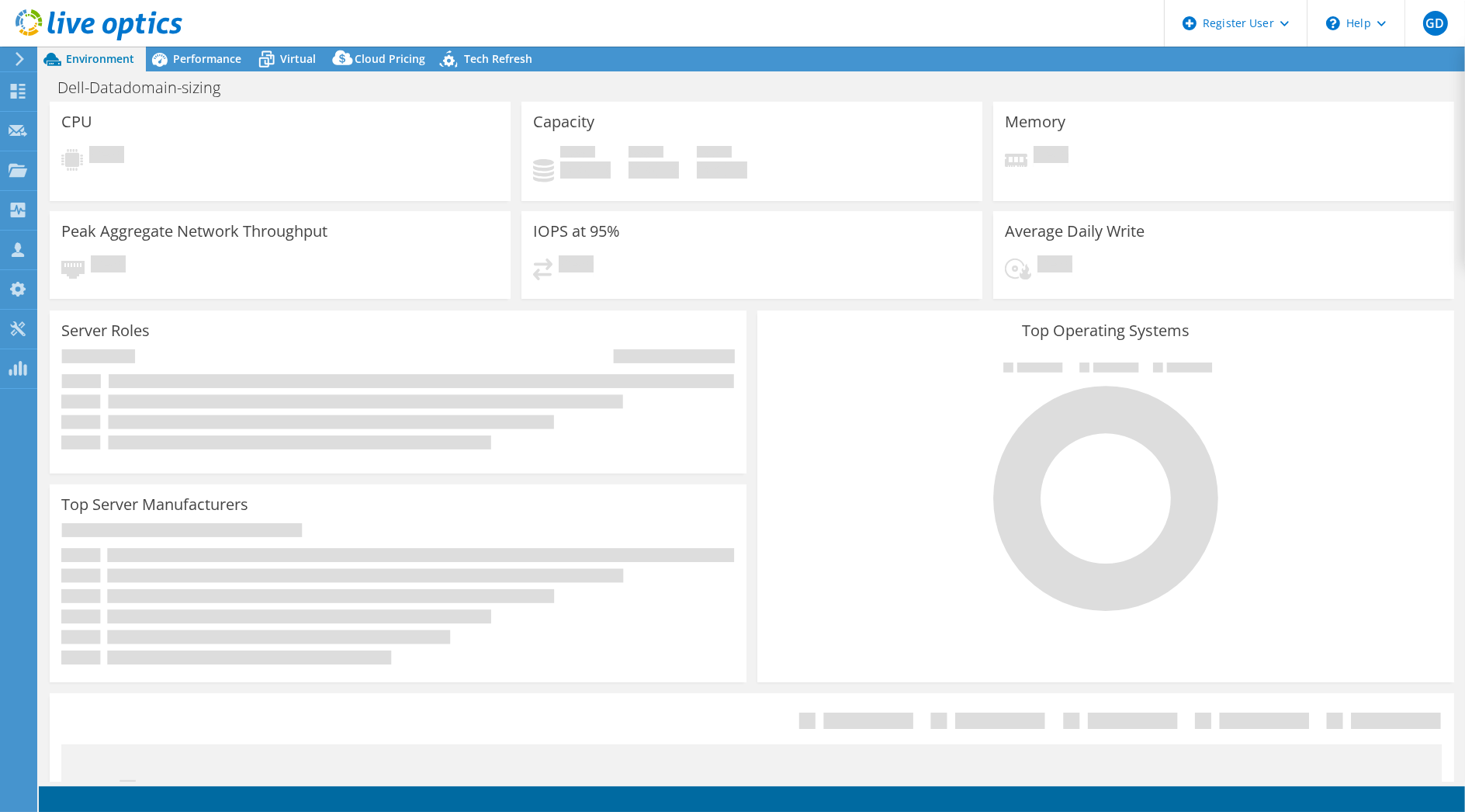
select select "USD"
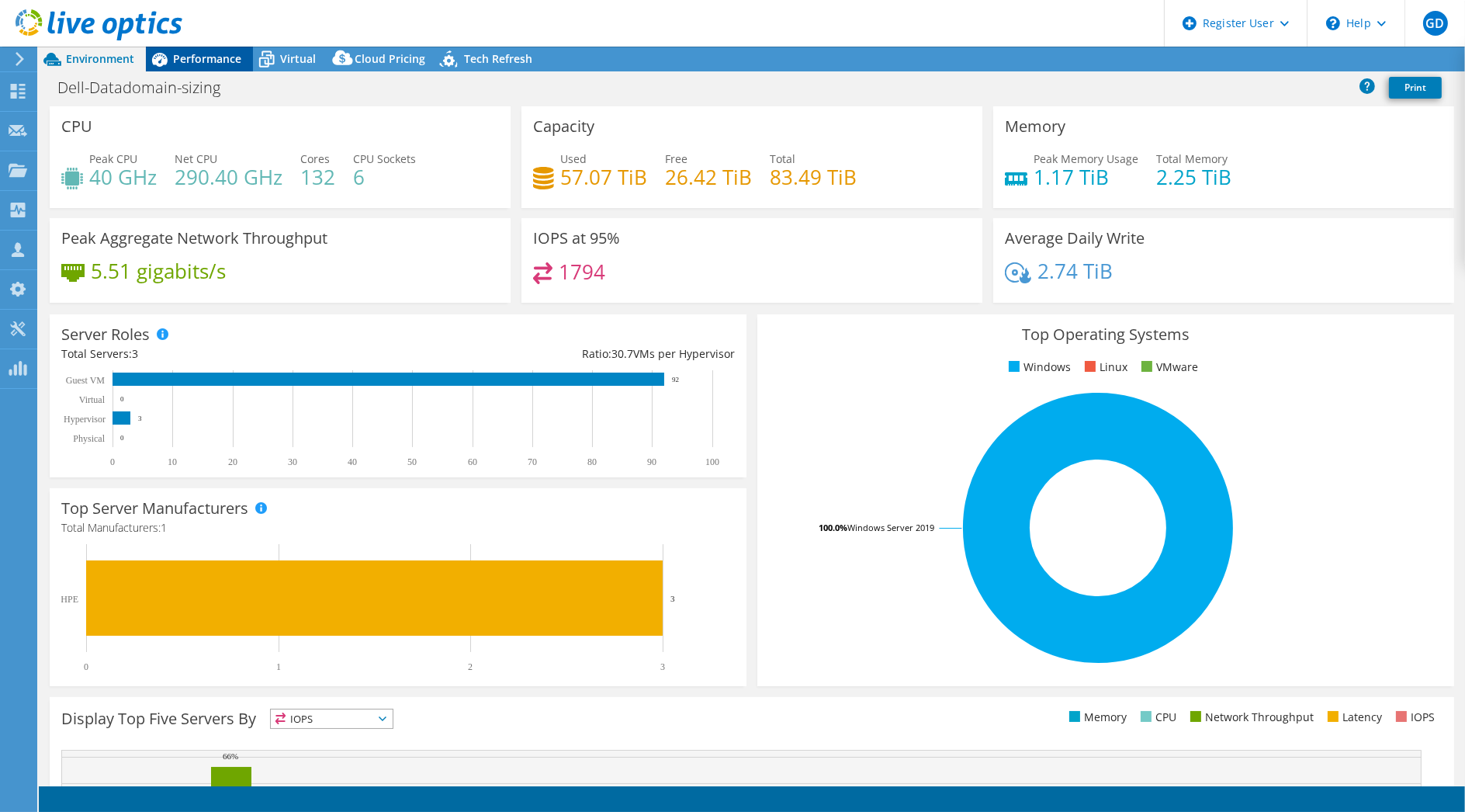
click at [209, 53] on span "Performance" at bounding box center [207, 58] width 68 height 15
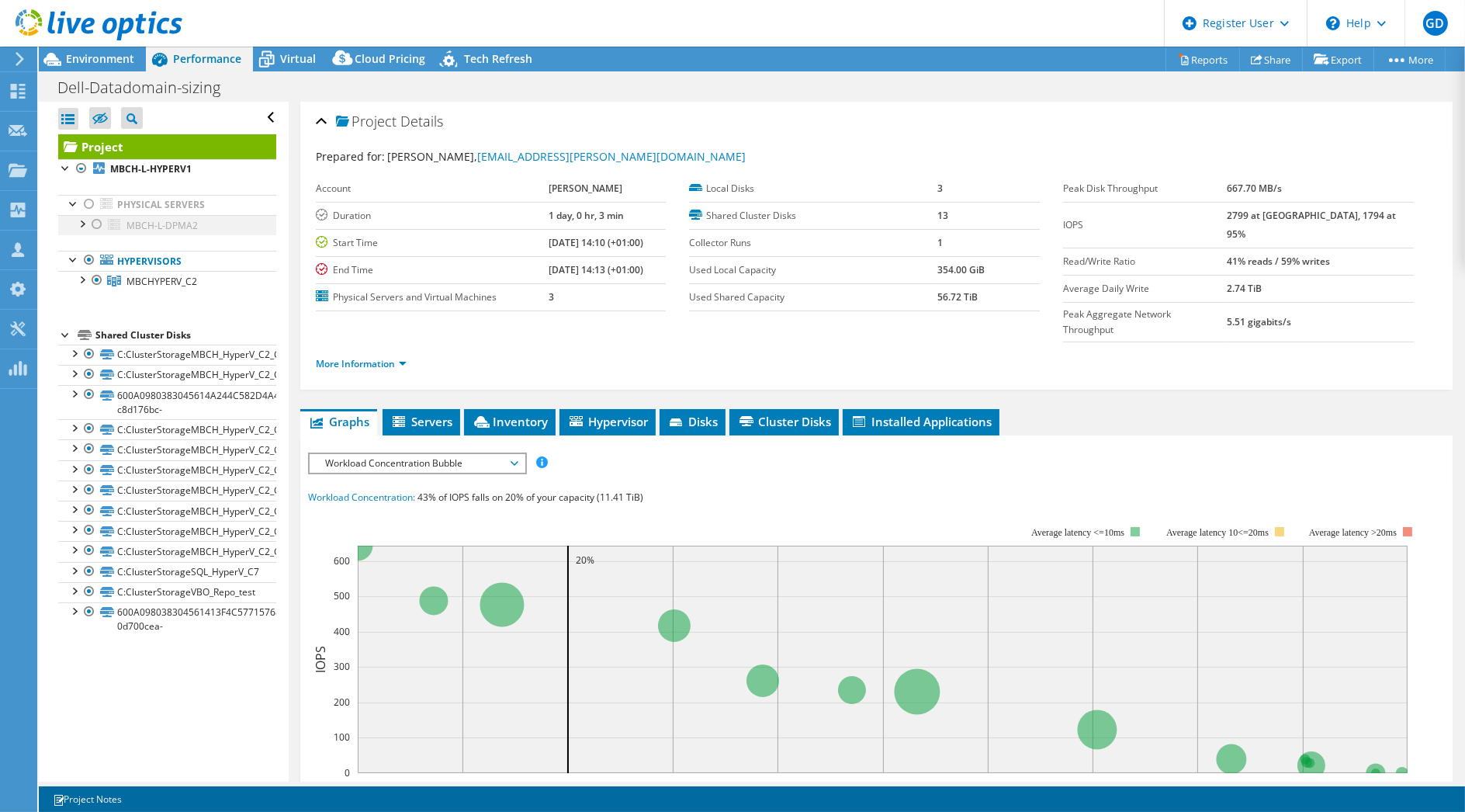
click at [82, 223] on div at bounding box center [82, 223] width 16 height 16
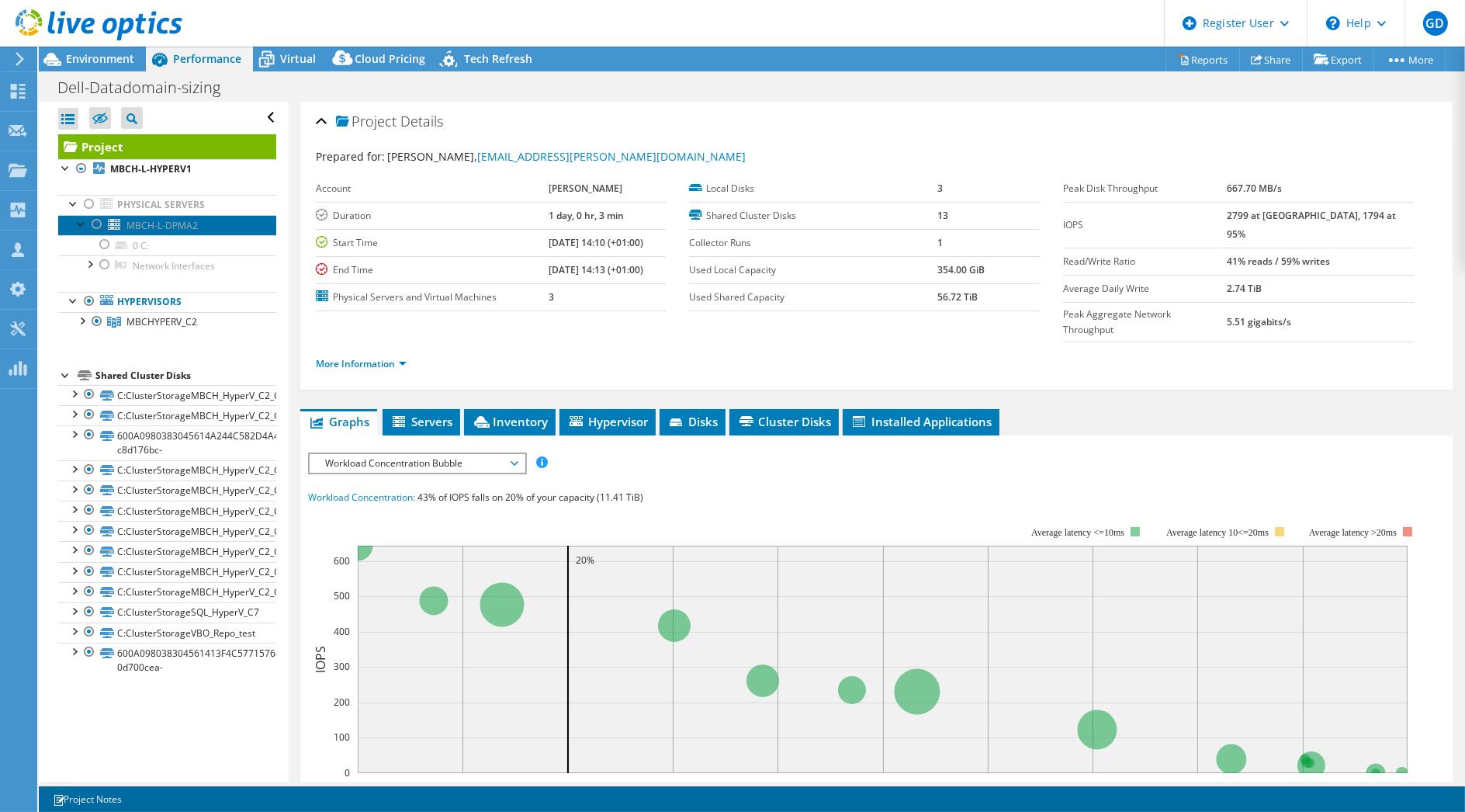
click at [163, 224] on span "MBCH-L-DPMA2" at bounding box center [161, 225] width 71 height 13
